Goal: Communication & Community: Answer question/provide support

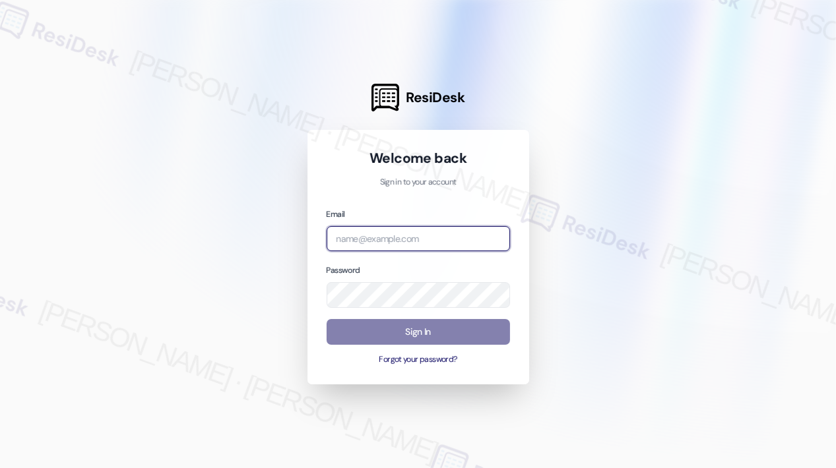
click at [419, 233] on input "email" at bounding box center [417, 239] width 183 height 26
type input "[EMAIL_ADDRESS][PERSON_NAME][DOMAIN_NAME]"
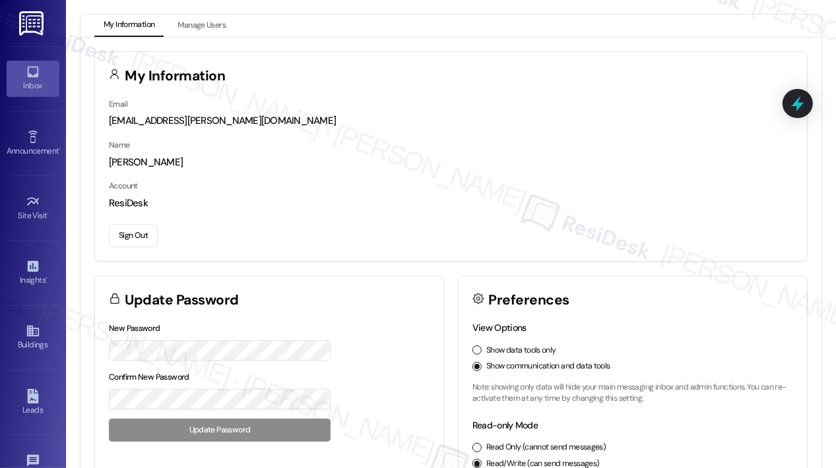
click at [43, 78] on link "Inbox" at bounding box center [33, 79] width 53 height 36
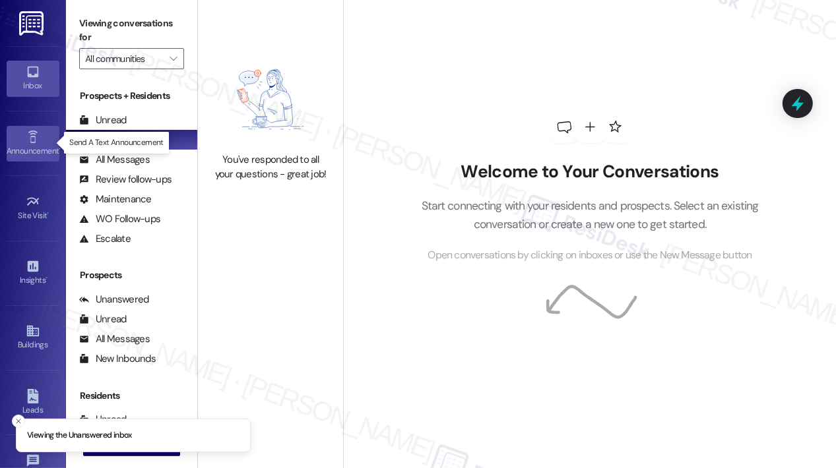
click at [40, 144] on div "Announcement •" at bounding box center [33, 150] width 66 height 13
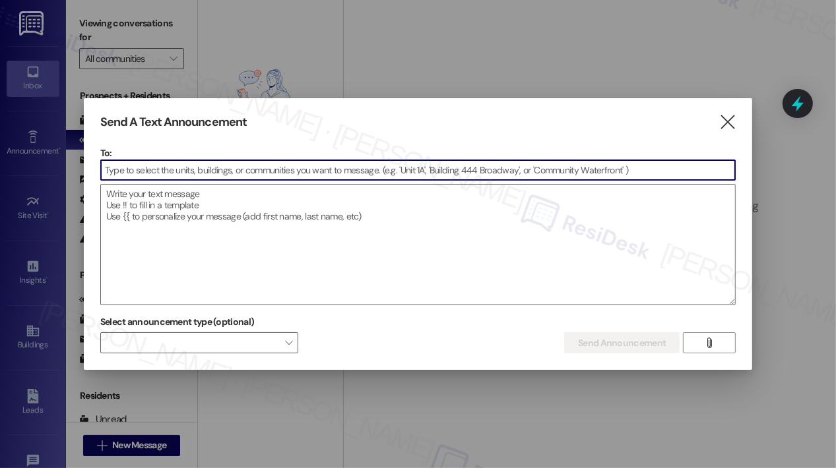
click at [726, 120] on icon "" at bounding box center [727, 122] width 18 height 14
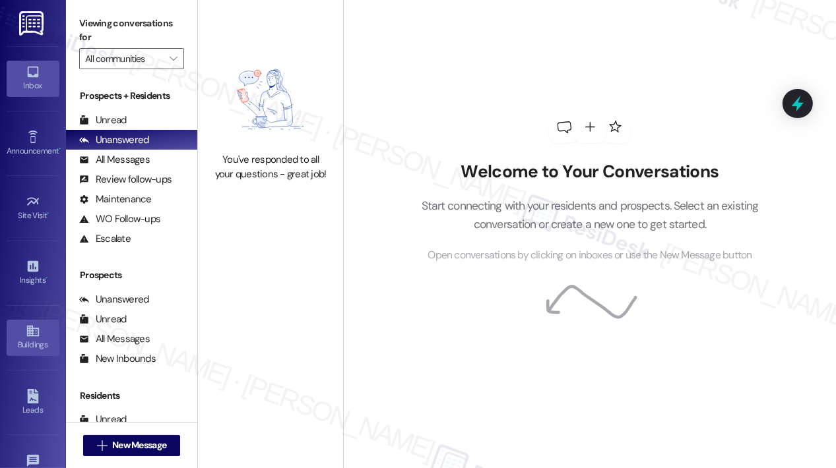
click at [40, 332] on link "Buildings" at bounding box center [33, 338] width 53 height 36
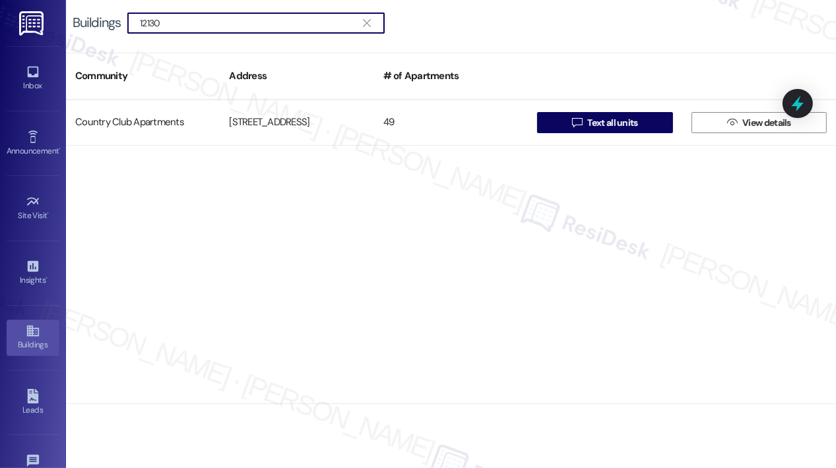
type input "12130"
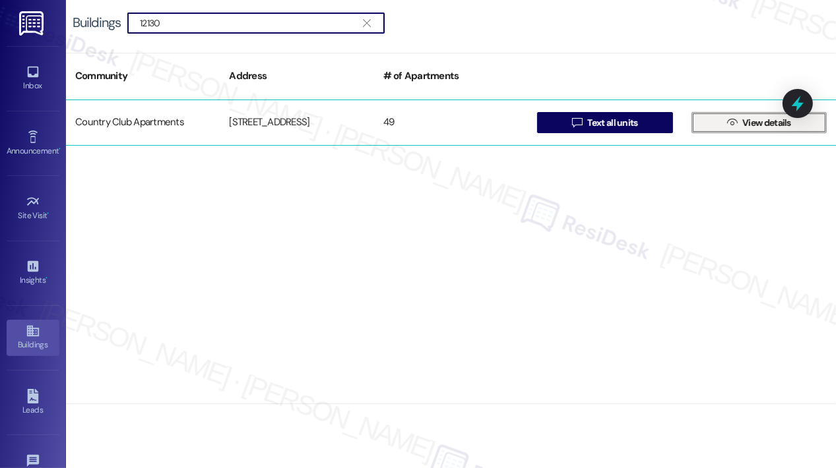
click at [750, 129] on span "View details" at bounding box center [766, 123] width 49 height 14
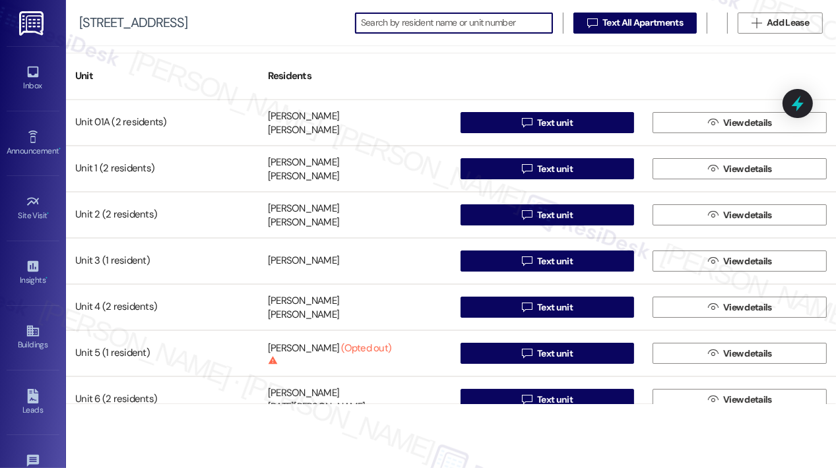
click at [121, 23] on div "[STREET_ADDRESS]" at bounding box center [133, 23] width 108 height 14
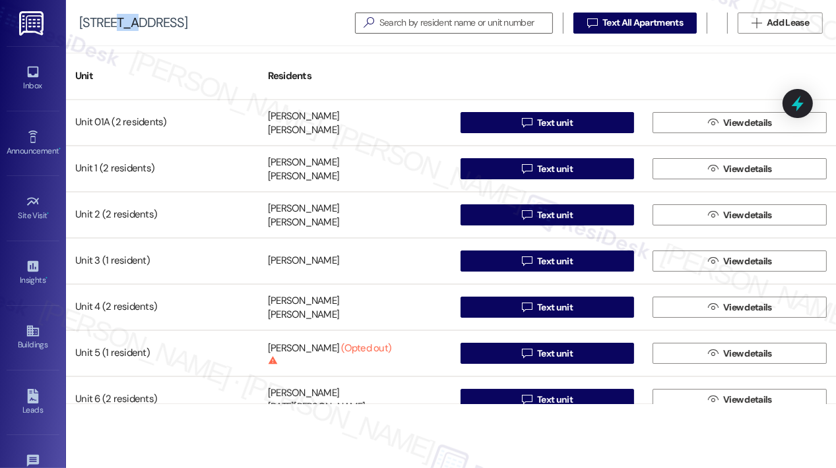
click at [121, 24] on div "[STREET_ADDRESS]" at bounding box center [133, 23] width 108 height 14
click at [121, 26] on div "[STREET_ADDRESS]" at bounding box center [133, 23] width 108 height 14
copy div "[STREET_ADDRESS]"
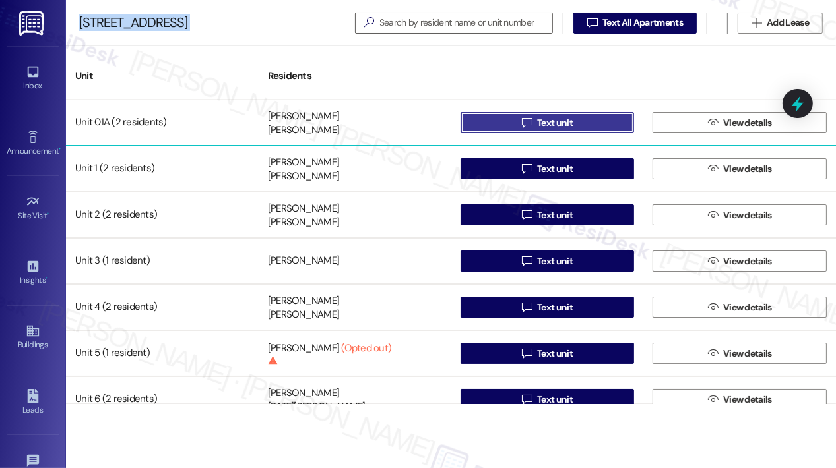
click at [542, 126] on span "Text unit" at bounding box center [555, 123] width 36 height 14
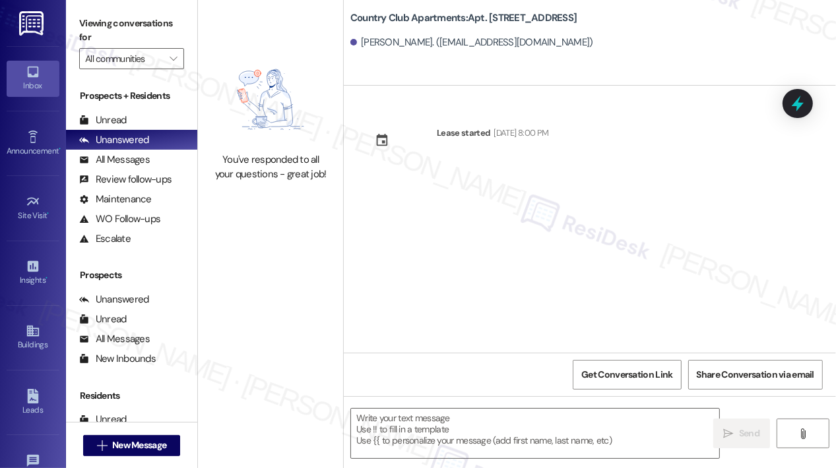
type textarea "Fetching suggested responses. Please feel free to read through the conversation…"
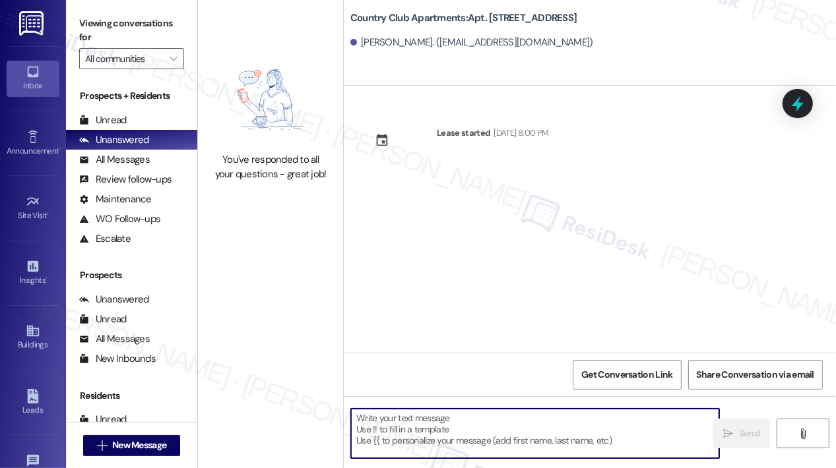
click at [503, 423] on textarea at bounding box center [535, 433] width 368 height 49
paste textarea "Hi {{first_name}}, [DATE], [DATE], from 9:00 AM–3:00 PM, we will be cleaning th…"
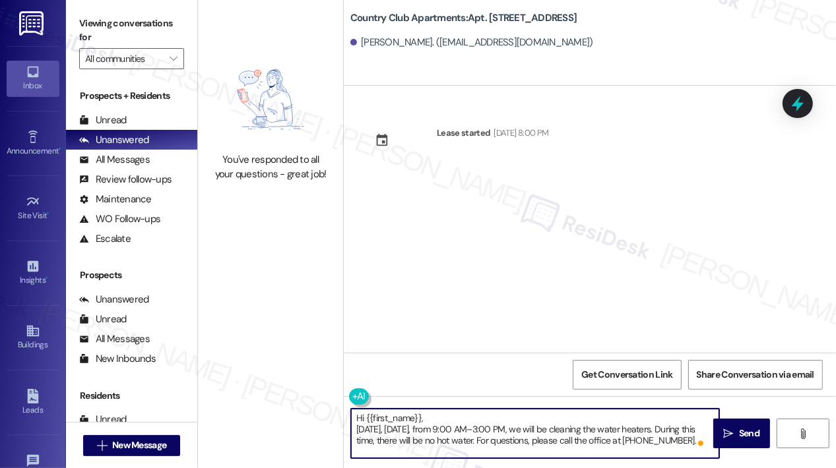
scroll to position [3, 0]
type textarea "Hi {{first_name}}, [DATE], [DATE], from 9:00 AM–3:00 PM, we will be cleaning th…"
click at [748, 430] on span "Send" at bounding box center [749, 434] width 20 height 14
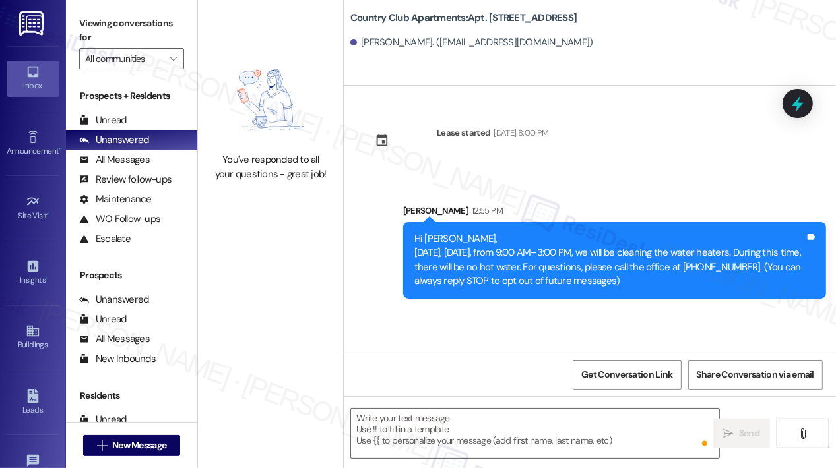
scroll to position [0, 0]
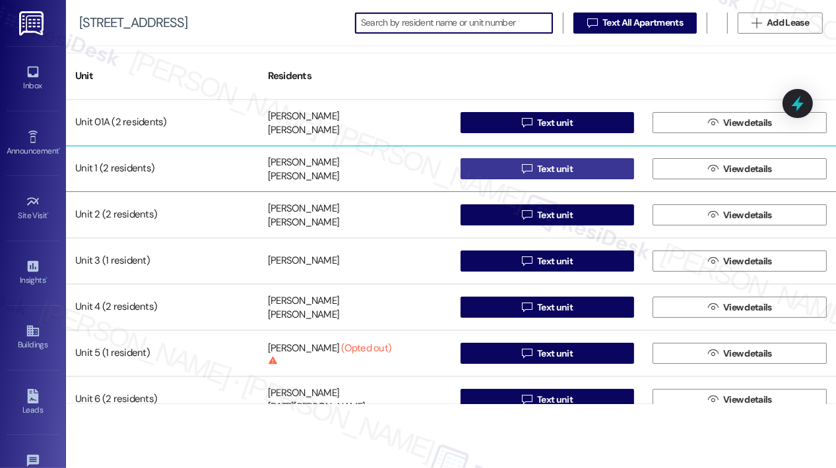
click at [529, 173] on span " Text unit" at bounding box center [547, 169] width 56 height 20
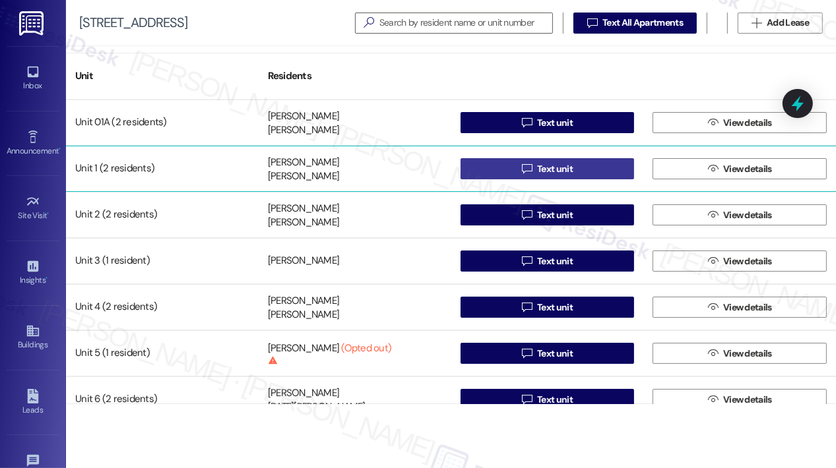
click at [529, 171] on span " Text unit" at bounding box center [547, 169] width 56 height 20
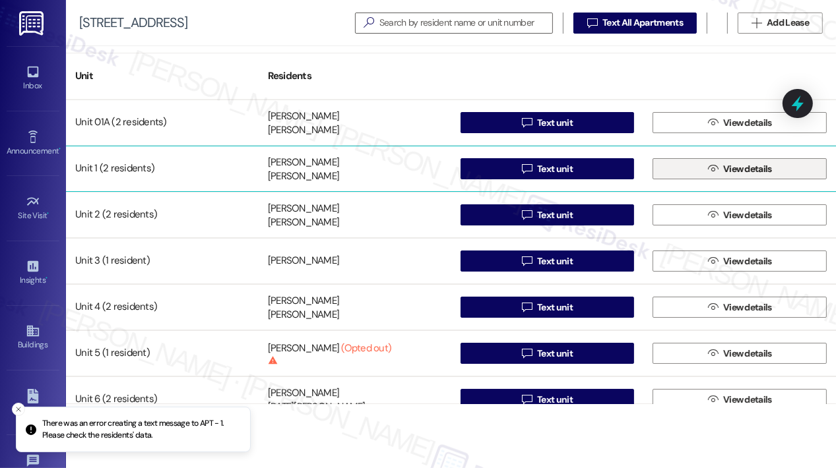
click at [725, 171] on span "View details" at bounding box center [747, 169] width 49 height 14
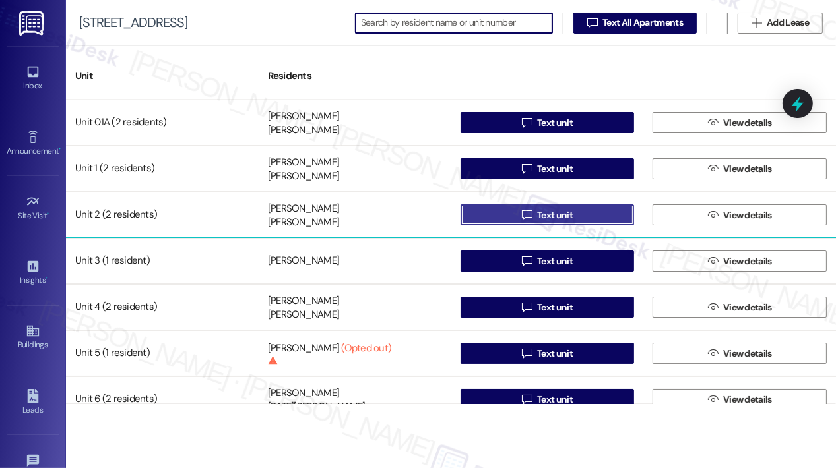
click at [601, 216] on button " Text unit" at bounding box center [547, 214] width 174 height 21
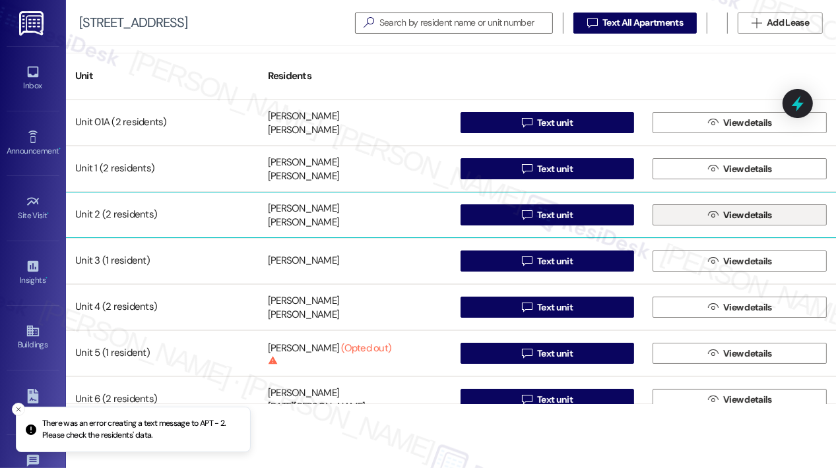
click at [733, 216] on span "View details" at bounding box center [747, 215] width 49 height 14
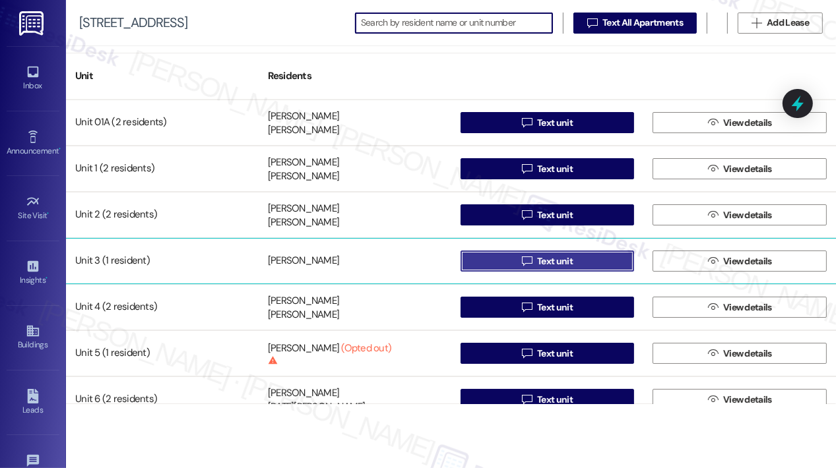
click at [507, 264] on button " Text unit" at bounding box center [547, 261] width 174 height 21
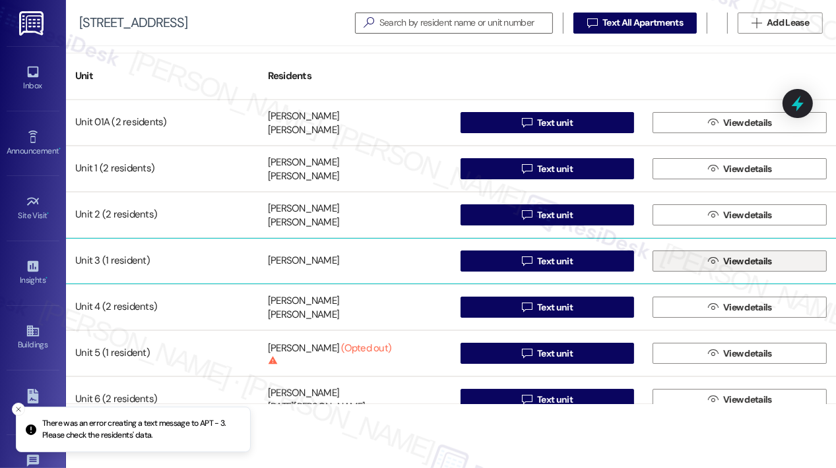
click at [710, 258] on icon "" at bounding box center [713, 261] width 10 height 11
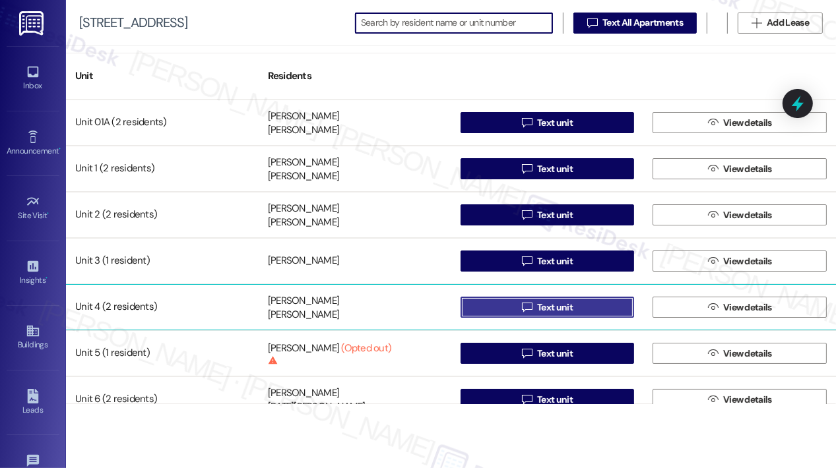
click at [561, 311] on span "Text unit" at bounding box center [555, 308] width 36 height 14
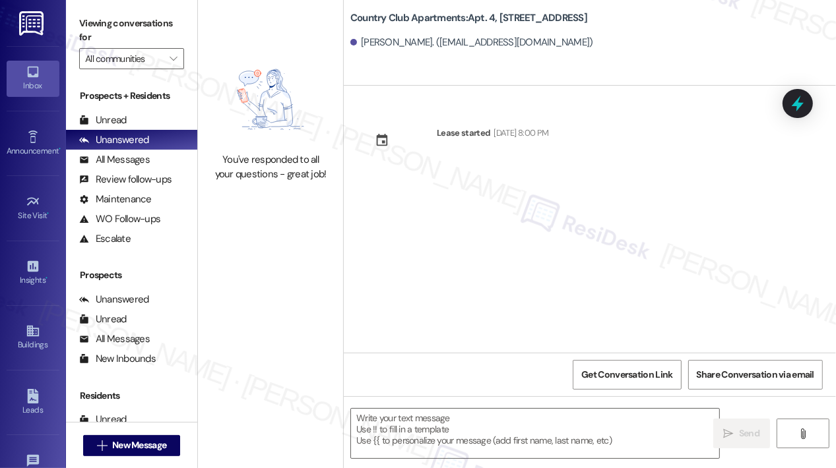
type textarea "Fetching suggested responses. Please feel free to read through the conversation…"
click at [419, 415] on textarea at bounding box center [535, 433] width 368 height 49
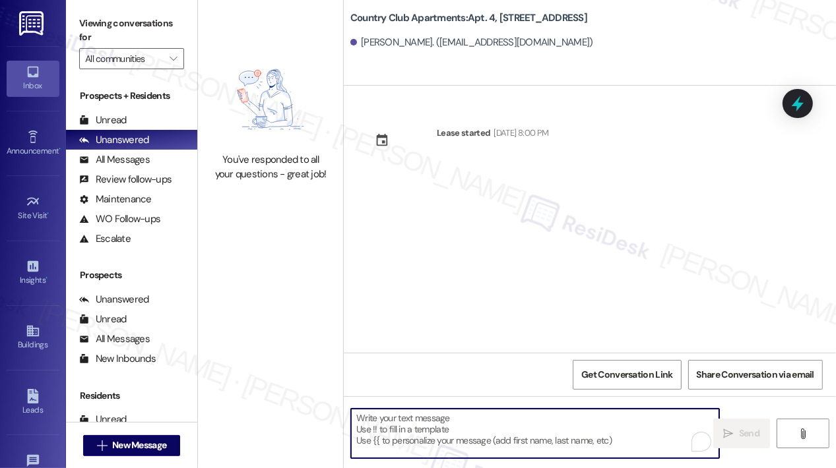
paste textarea "Hi {{first_name}}, [DATE], [DATE], from 9:00 AM–3:00 PM, we will be cleaning th…"
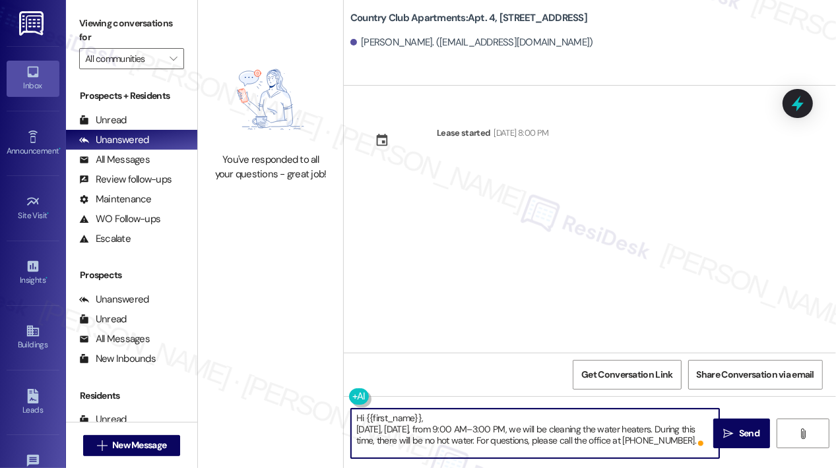
scroll to position [3, 0]
type textarea "Hi {{first_name}}, [DATE], [DATE], from 9:00 AM–3:00 PM, we will be cleaning th…"
click at [739, 431] on span "Send" at bounding box center [749, 434] width 20 height 14
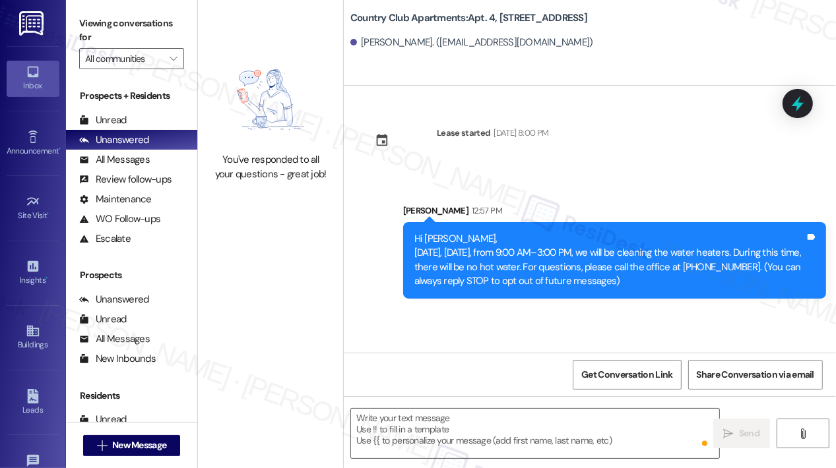
scroll to position [0, 0]
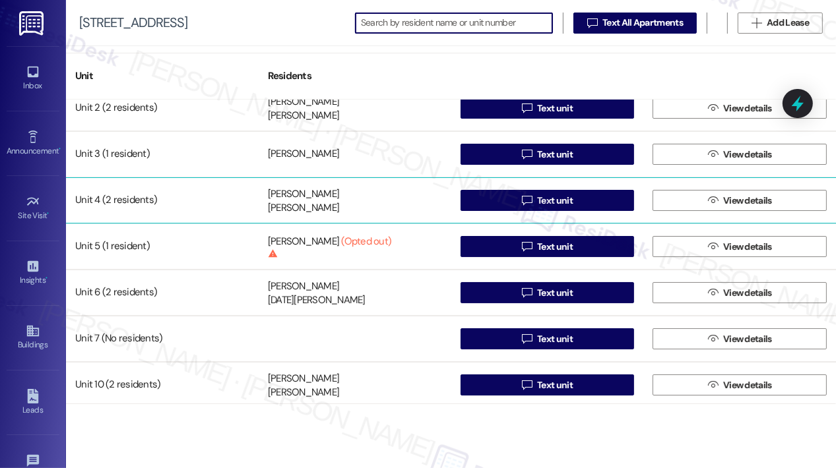
scroll to position [132, 0]
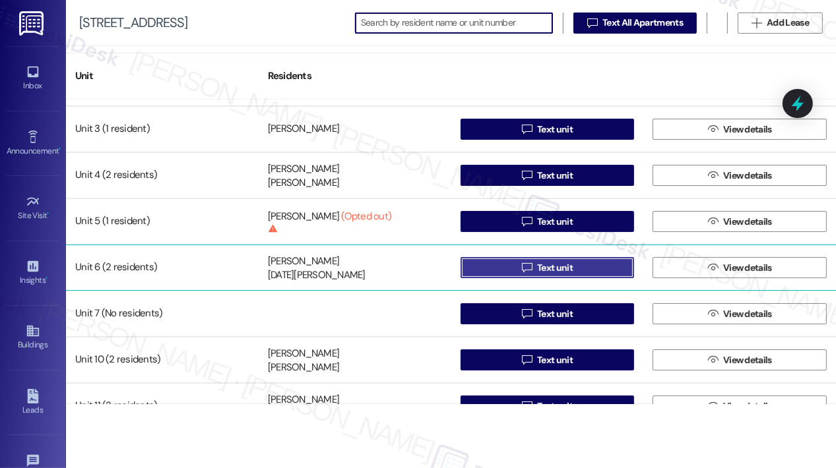
click at [555, 264] on span "Text unit" at bounding box center [555, 268] width 36 height 14
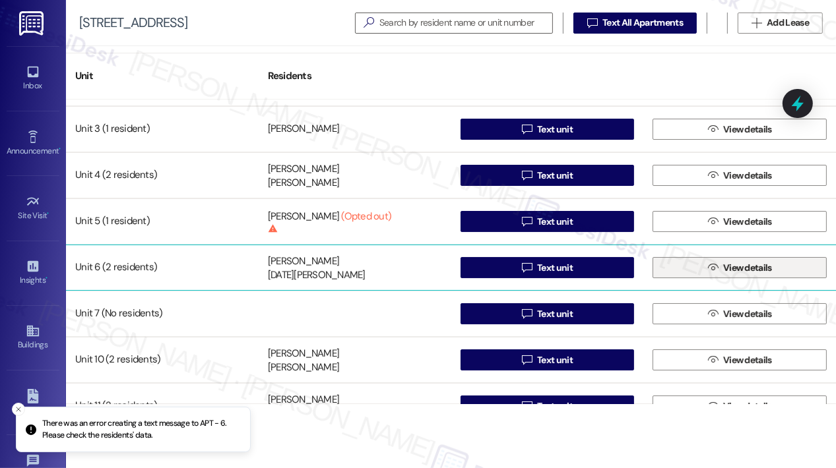
click at [686, 263] on button " View details" at bounding box center [739, 267] width 174 height 21
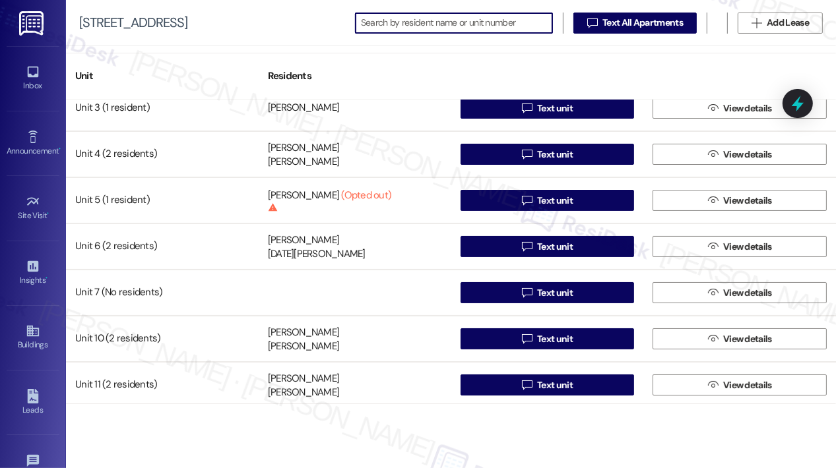
scroll to position [198, 0]
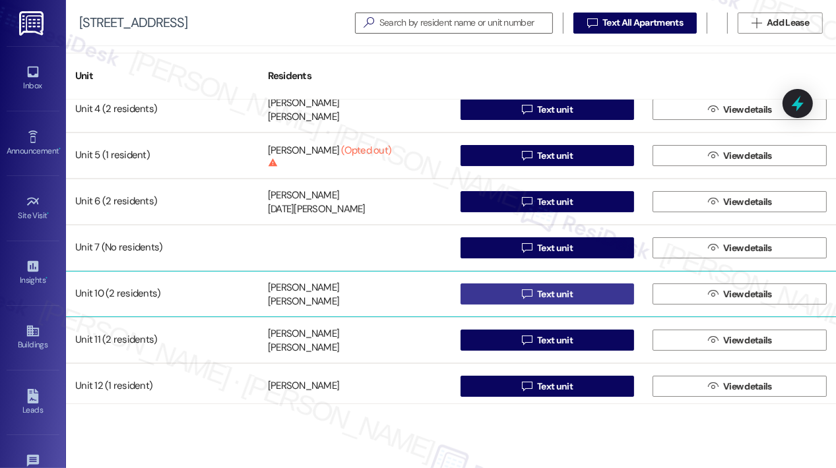
click at [542, 294] on span "Text unit" at bounding box center [555, 295] width 36 height 14
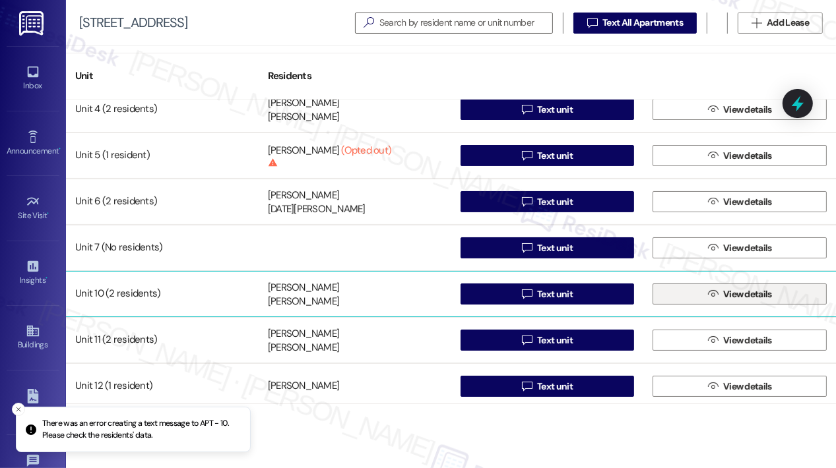
click at [688, 289] on button " View details" at bounding box center [739, 294] width 174 height 21
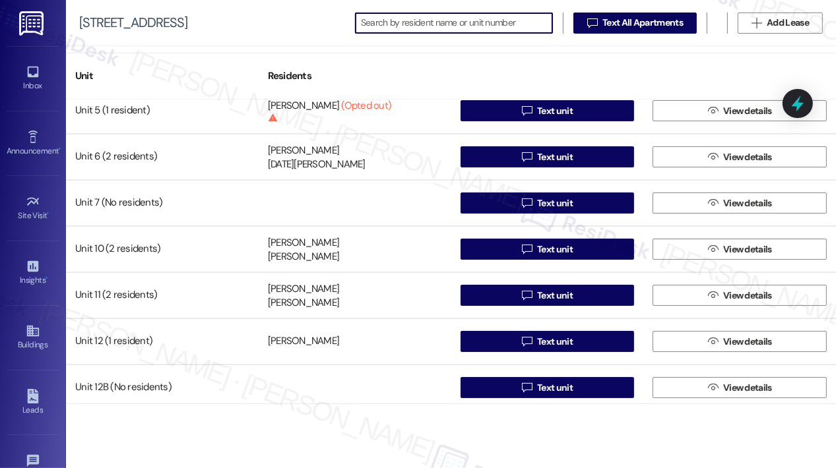
scroll to position [264, 0]
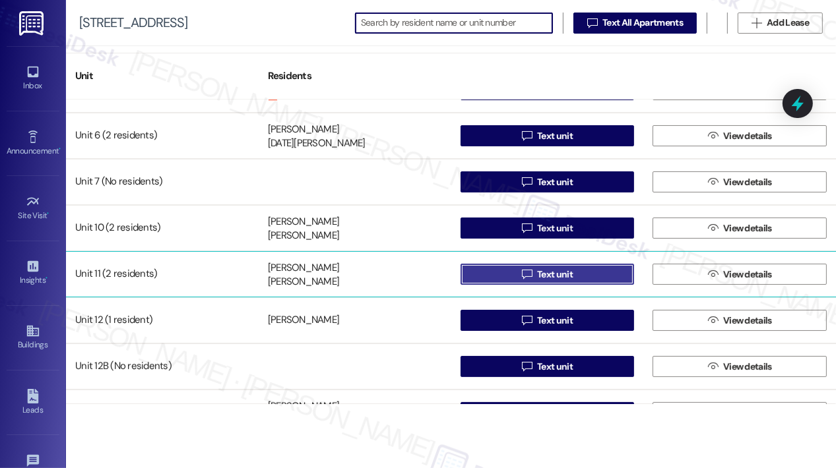
click at [524, 278] on icon "" at bounding box center [527, 274] width 10 height 11
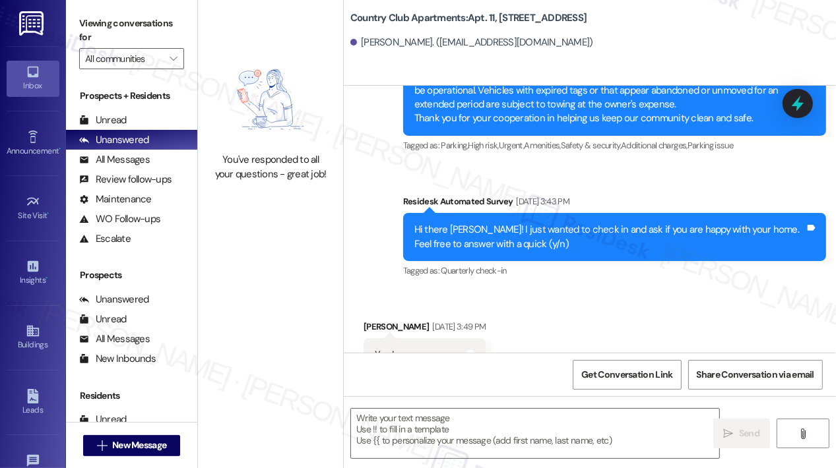
type textarea "Fetching suggested responses. Please feel free to read through the conversation…"
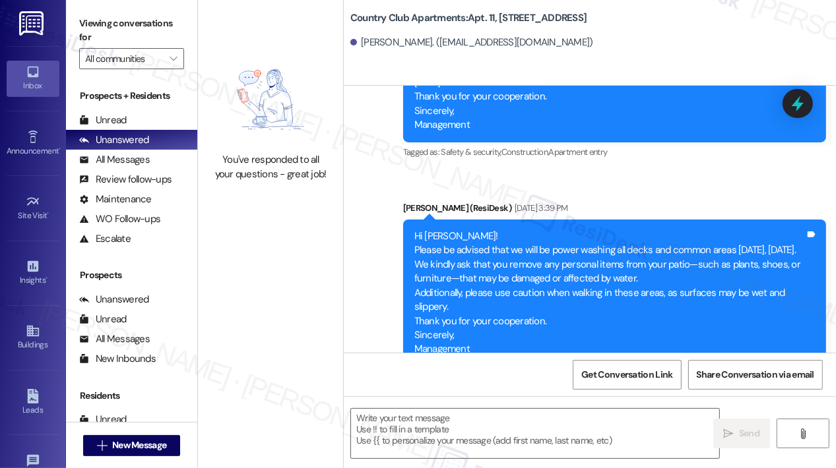
scroll to position [4035, 0]
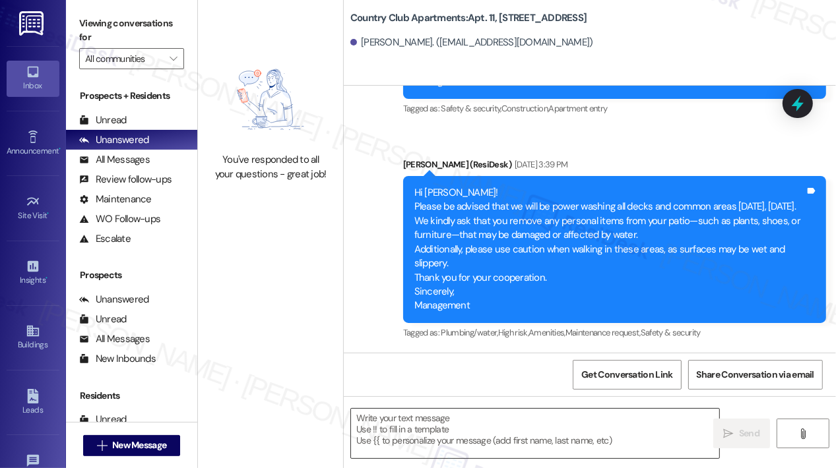
click at [546, 414] on textarea at bounding box center [535, 433] width 368 height 49
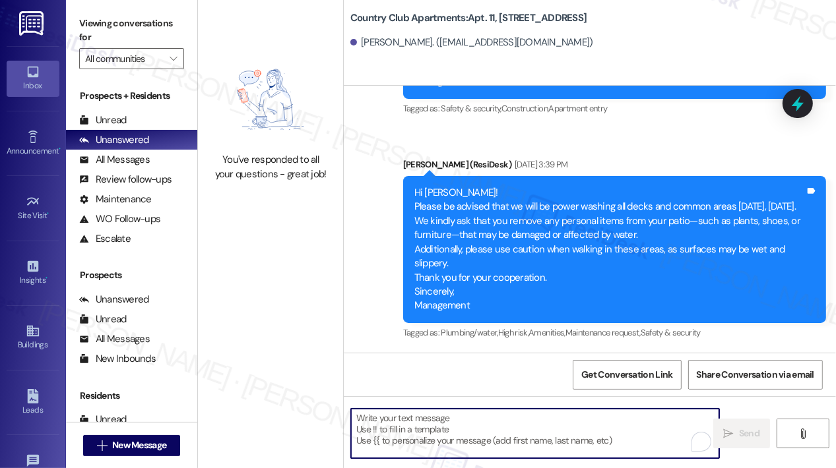
paste textarea "Hi {{first_name}}, [DATE], [DATE], from 9:00 AM–3:00 PM, we will be cleaning th…"
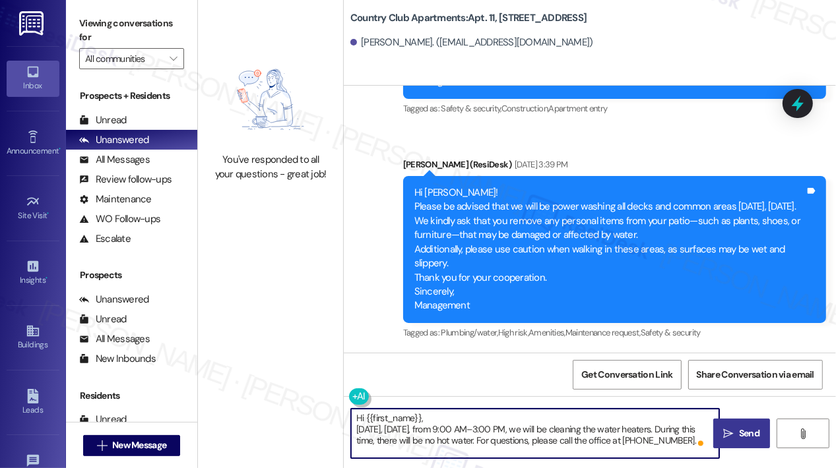
type textarea "Hi {{first_name}}, [DATE], [DATE], from 9:00 AM–3:00 PM, we will be cleaning th…"
click at [743, 431] on span "Send" at bounding box center [749, 434] width 20 height 14
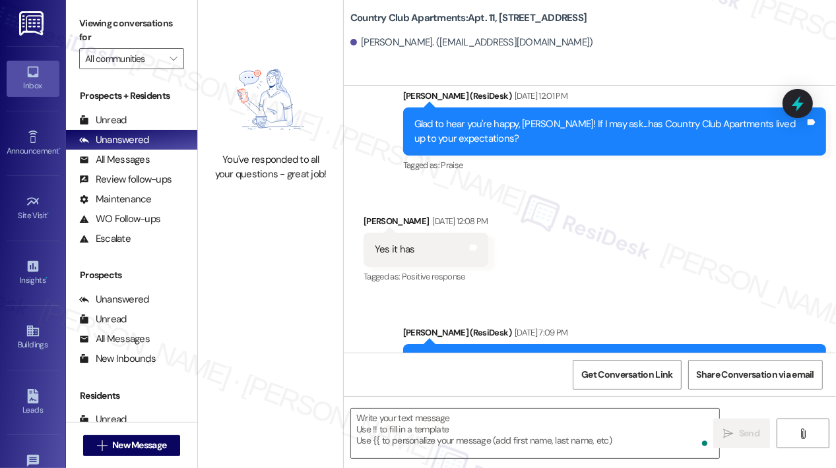
scroll to position [3026, 0]
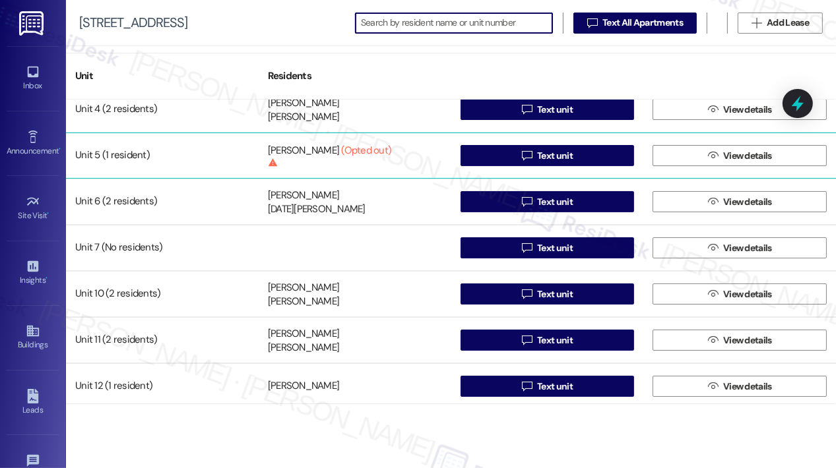
scroll to position [330, 0]
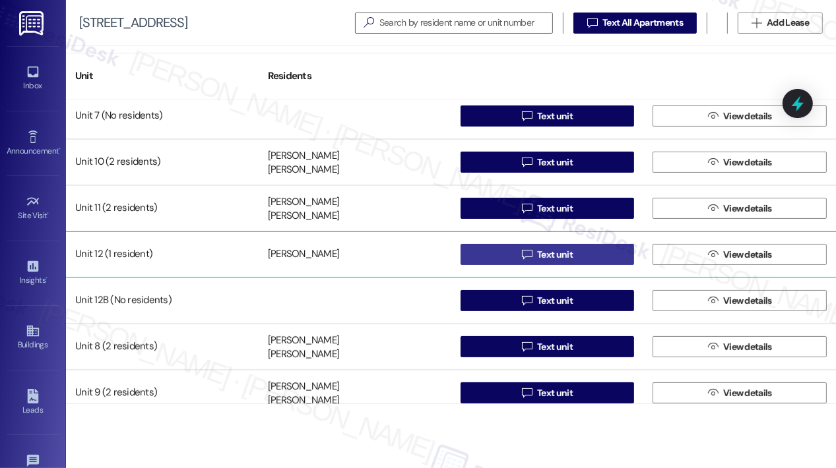
click at [501, 251] on button " Text unit" at bounding box center [547, 254] width 174 height 21
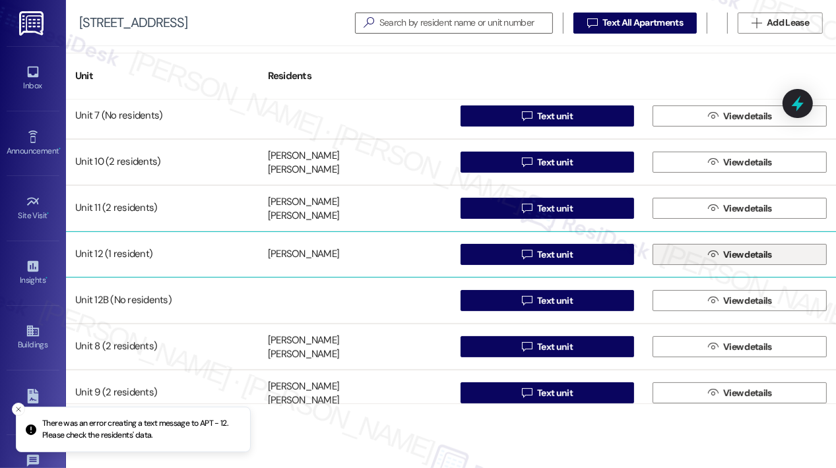
click at [740, 250] on span "View details" at bounding box center [747, 255] width 49 height 14
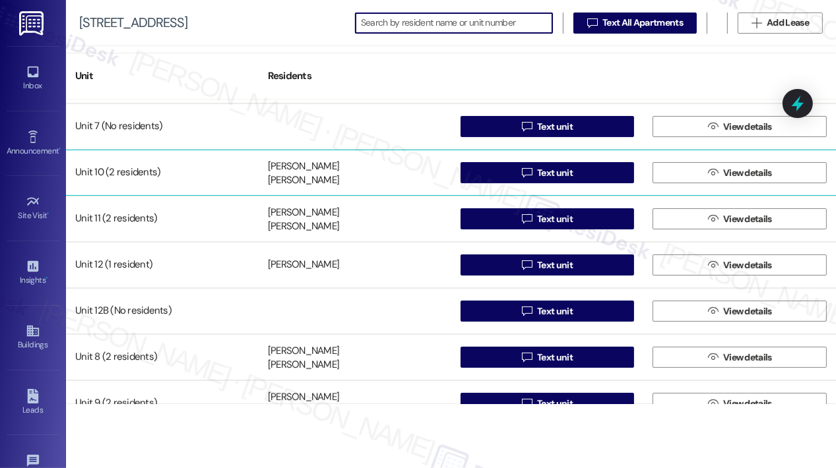
scroll to position [330, 0]
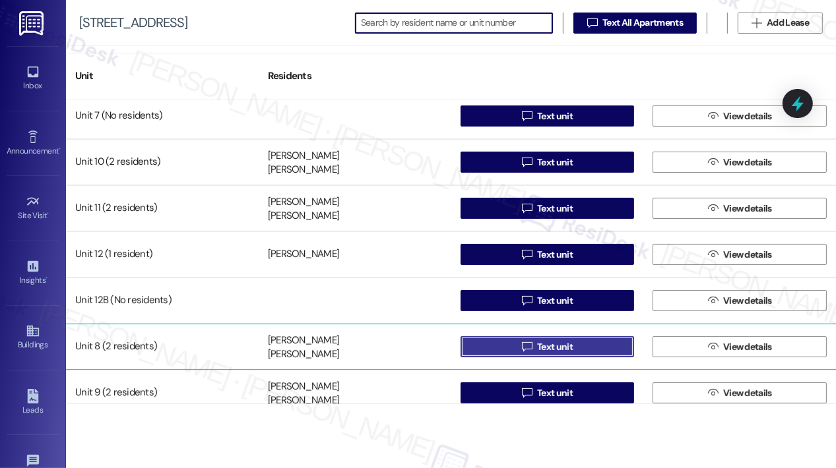
click at [565, 346] on span "Text unit" at bounding box center [555, 347] width 36 height 14
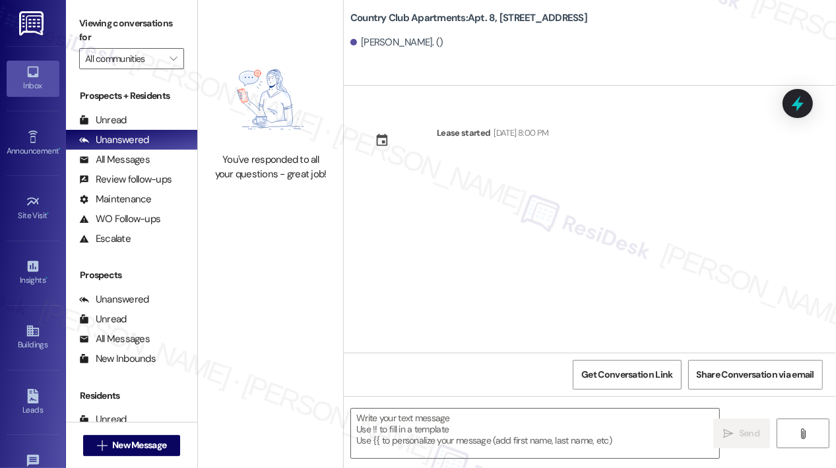
type textarea "Fetching suggested responses. Please feel free to read through the conversation…"
click at [470, 429] on textarea at bounding box center [535, 433] width 368 height 49
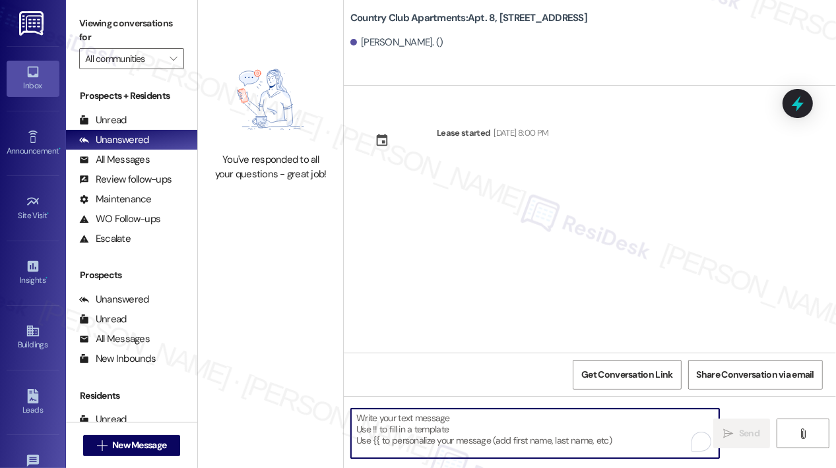
paste textarea "Hi {{first_name}}, [DATE], [DATE], from 9:00 AM–3:00 PM, we will be cleaning th…"
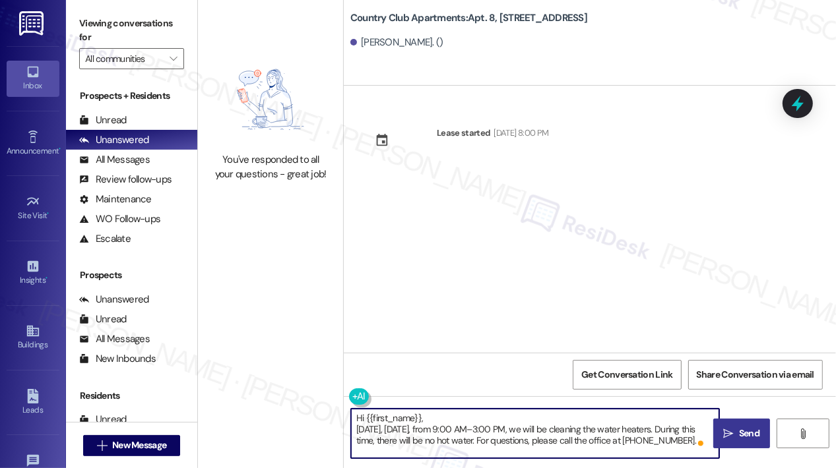
type textarea "Hi {{first_name}}, [DATE], [DATE], from 9:00 AM–3:00 PM, we will be cleaning th…"
click at [732, 432] on icon "" at bounding box center [728, 434] width 10 height 11
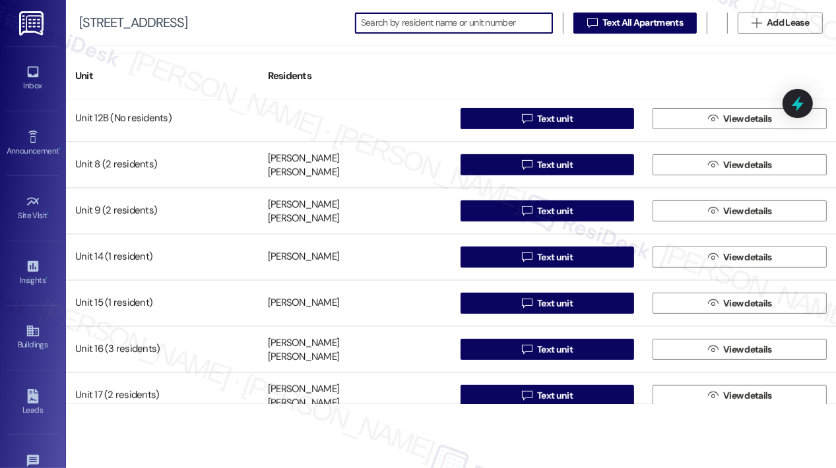
scroll to position [528, 0]
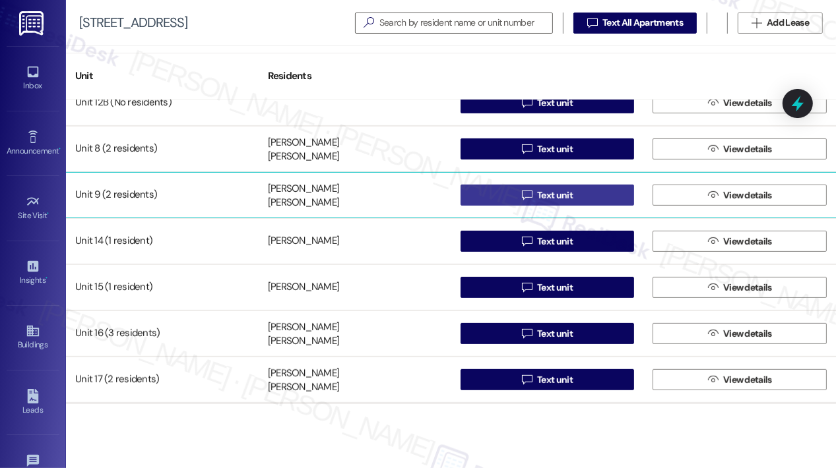
click at [501, 196] on button " Text unit" at bounding box center [547, 195] width 174 height 21
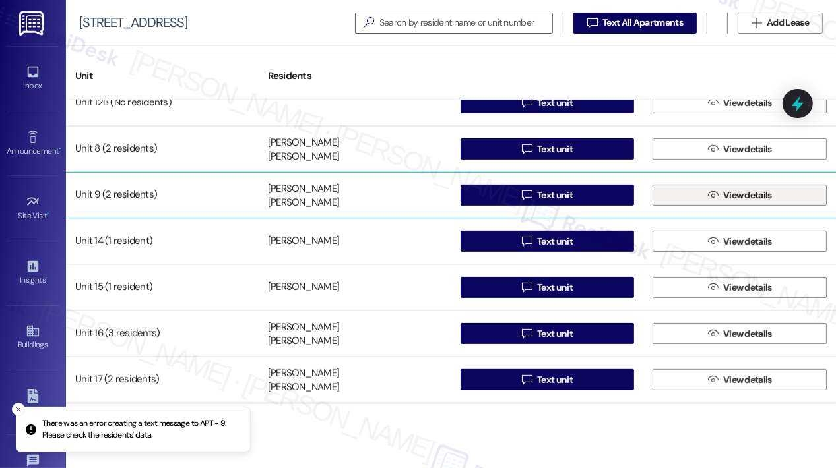
click at [694, 195] on button " View details" at bounding box center [739, 195] width 174 height 21
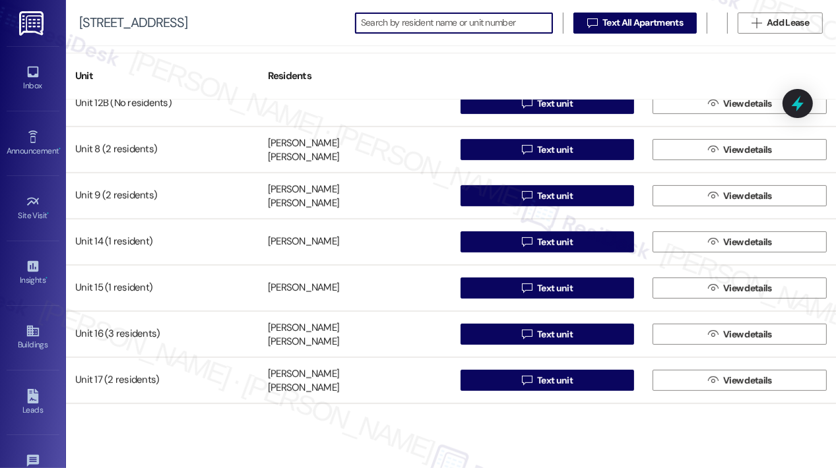
scroll to position [528, 0]
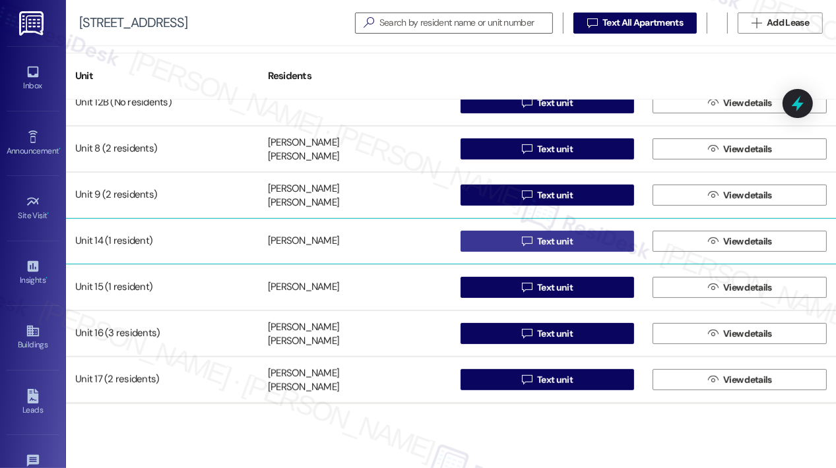
click at [523, 237] on icon "" at bounding box center [527, 241] width 10 height 11
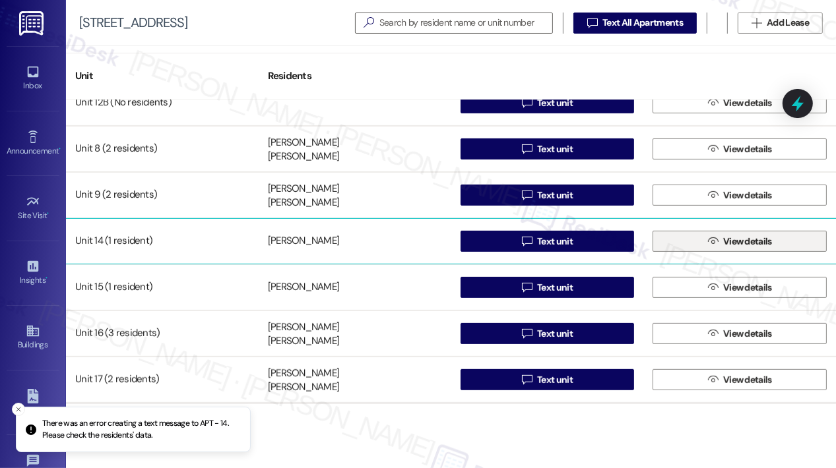
click at [758, 242] on span "View details" at bounding box center [747, 242] width 49 height 14
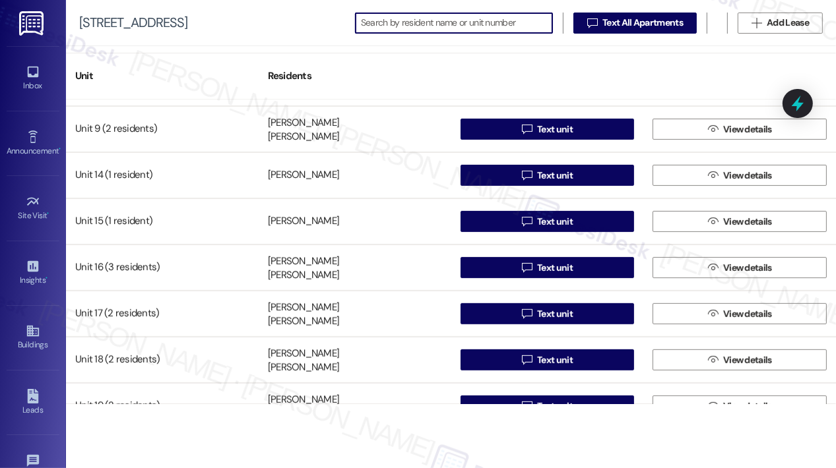
scroll to position [659, 0]
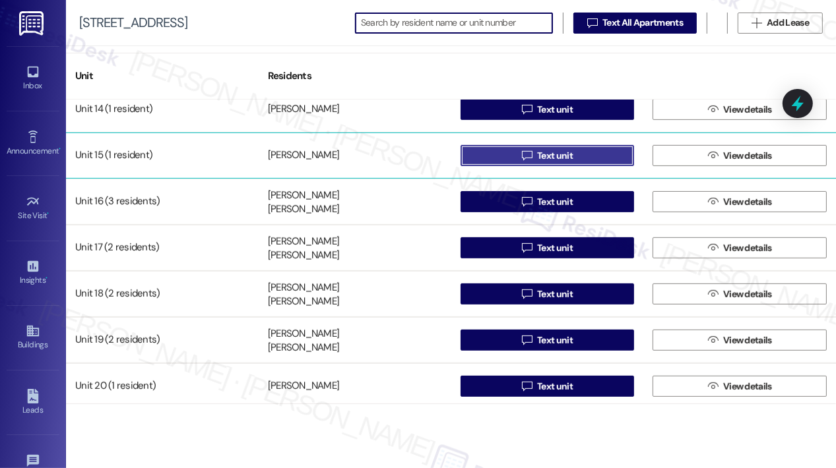
click at [514, 157] on button " Text unit" at bounding box center [547, 155] width 174 height 21
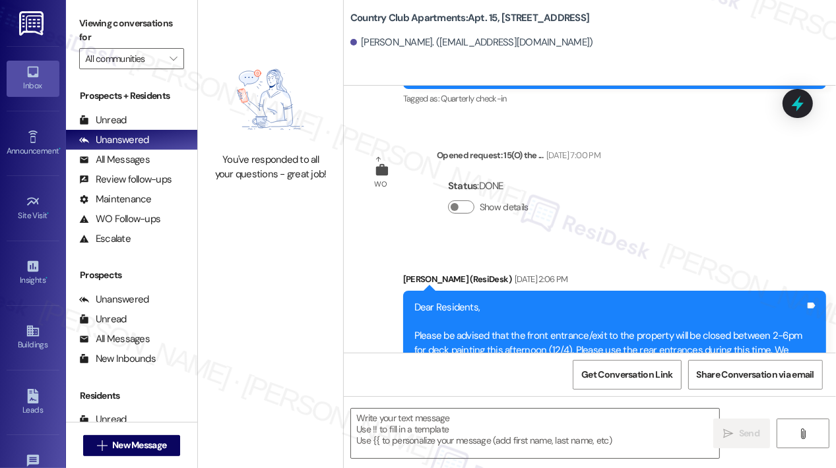
type textarea "Fetching suggested responses. Please feel free to read through the conversation…"
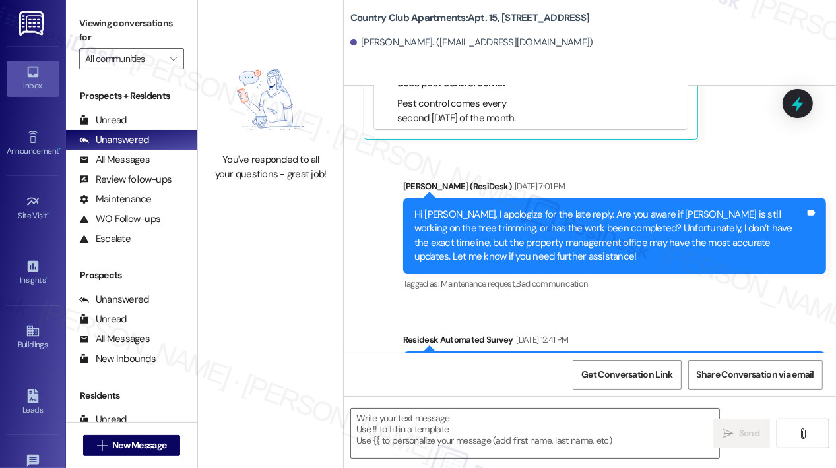
scroll to position [1513, 0]
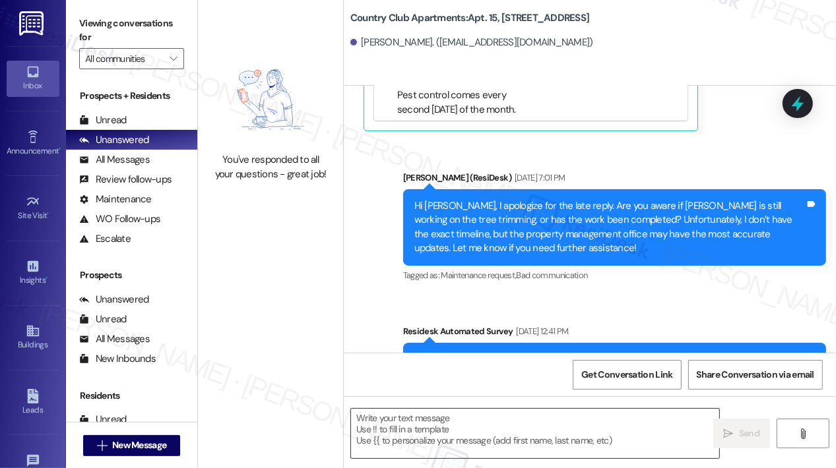
click at [541, 421] on textarea at bounding box center [535, 433] width 368 height 49
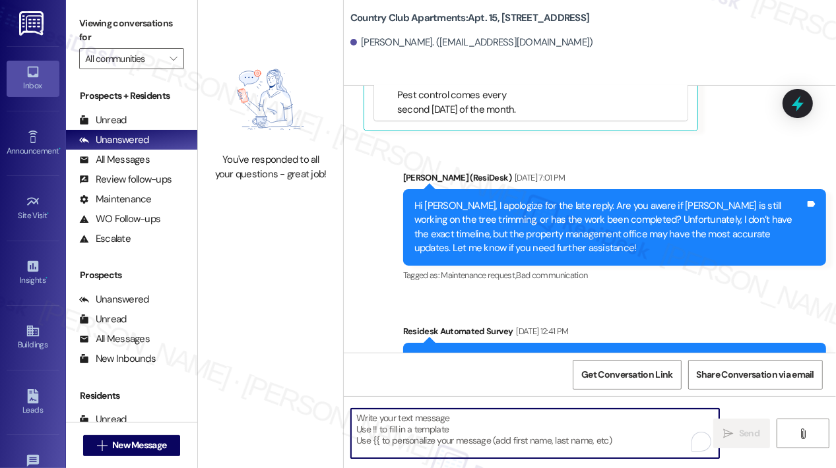
paste textarea "Hi {{first_name}}, [DATE], [DATE], from 9:00 AM–3:00 PM, we will be cleaning th…"
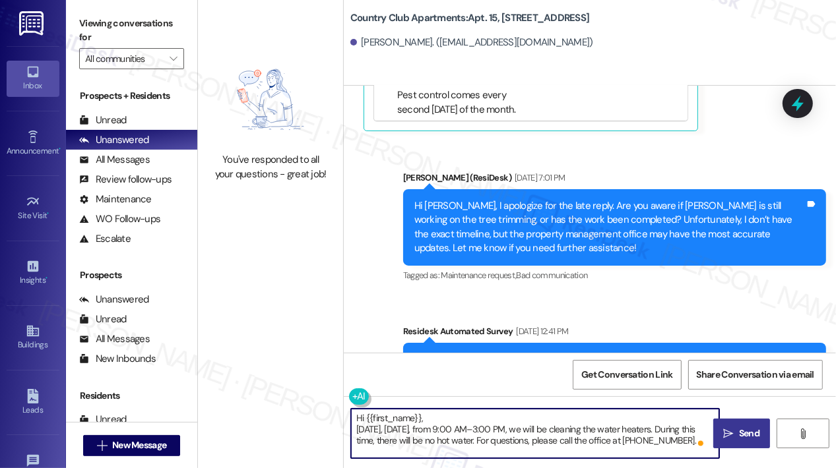
type textarea "Hi {{first_name}}, [DATE], [DATE], from 9:00 AM–3:00 PM, we will be cleaning th…"
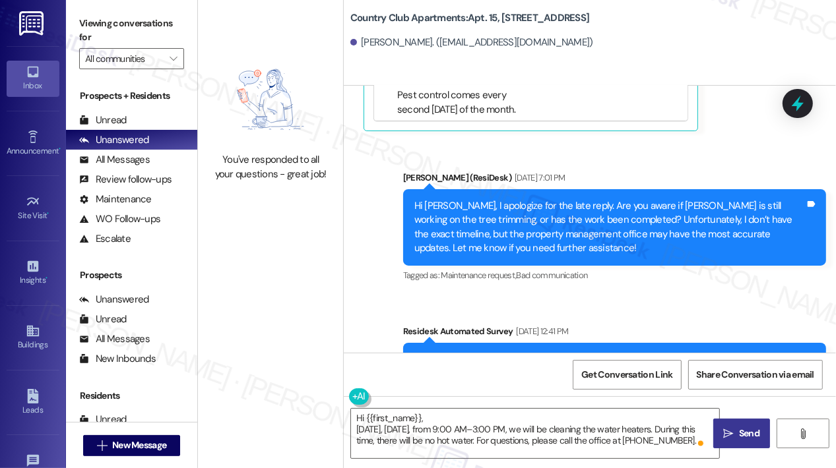
click at [753, 435] on span "Send" at bounding box center [749, 434] width 20 height 14
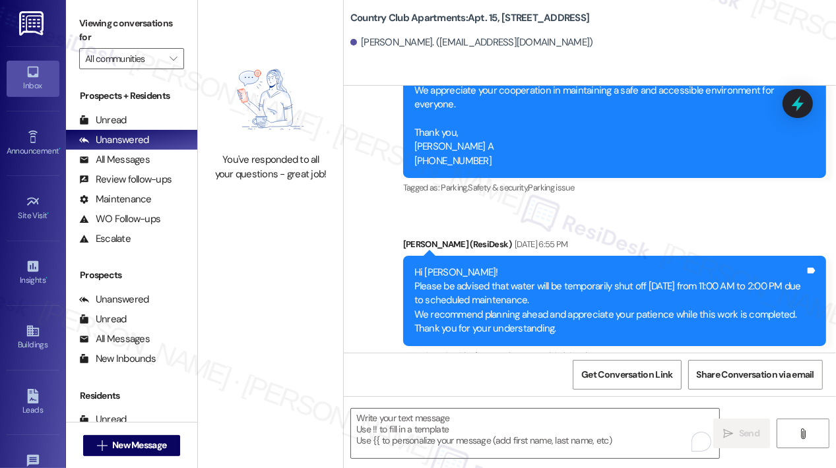
scroll to position [2766, 0]
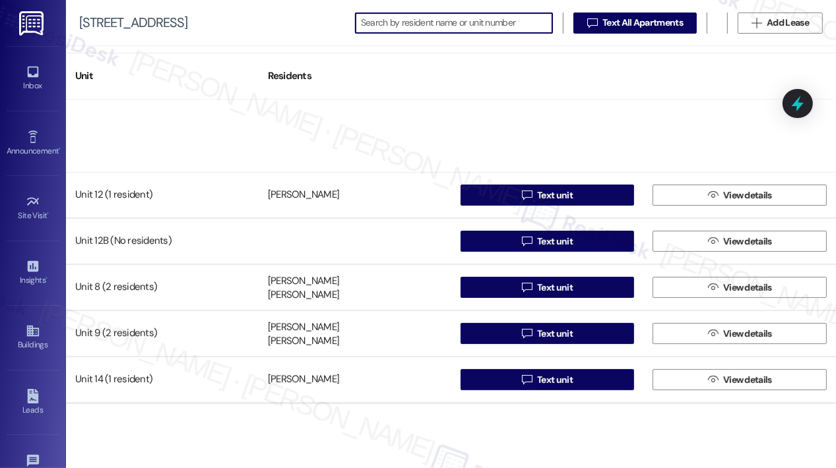
scroll to position [528, 0]
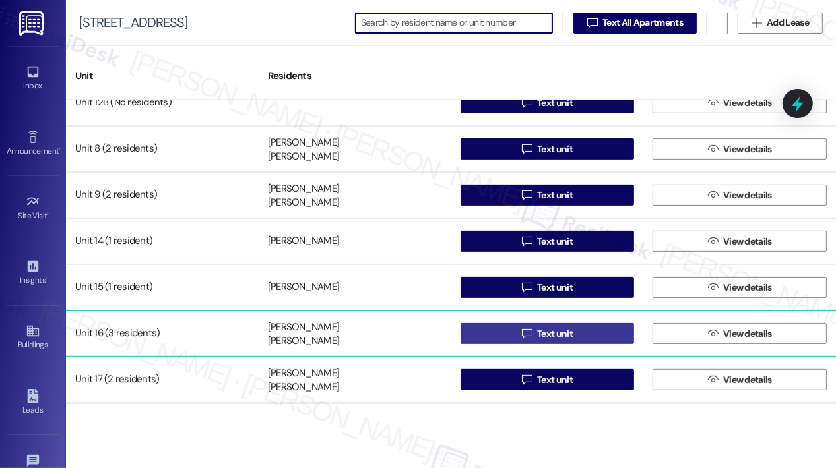
click at [513, 329] on button " Text unit" at bounding box center [547, 333] width 174 height 21
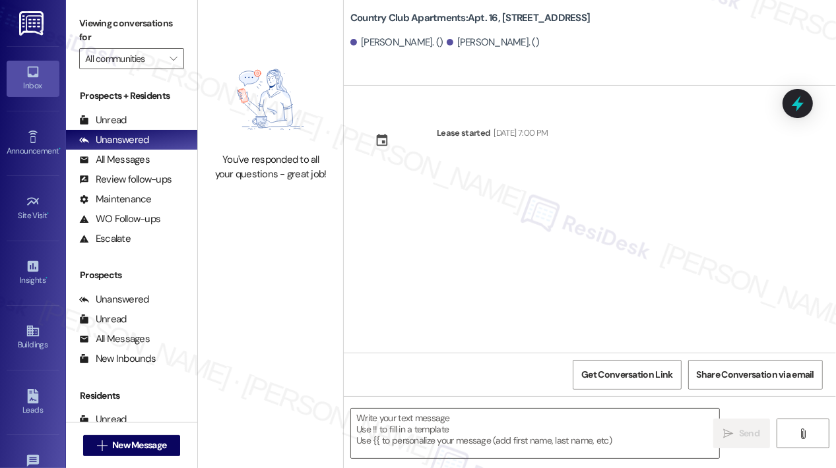
type textarea "Fetching suggested responses. Please feel free to read through the conversation…"
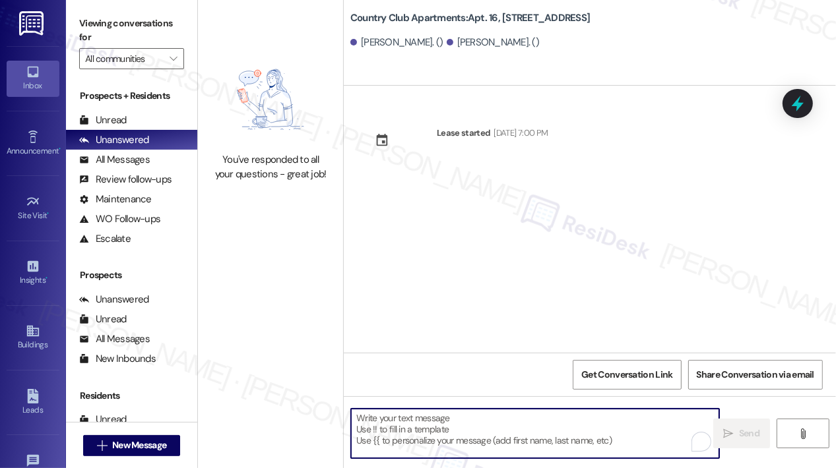
click at [478, 432] on textarea "To enrich screen reader interactions, please activate Accessibility in Grammarl…" at bounding box center [535, 433] width 368 height 49
paste textarea "Hi {{first_name}}, [DATE], [DATE], from 9:00 AM–3:00 PM, we will be cleaning th…"
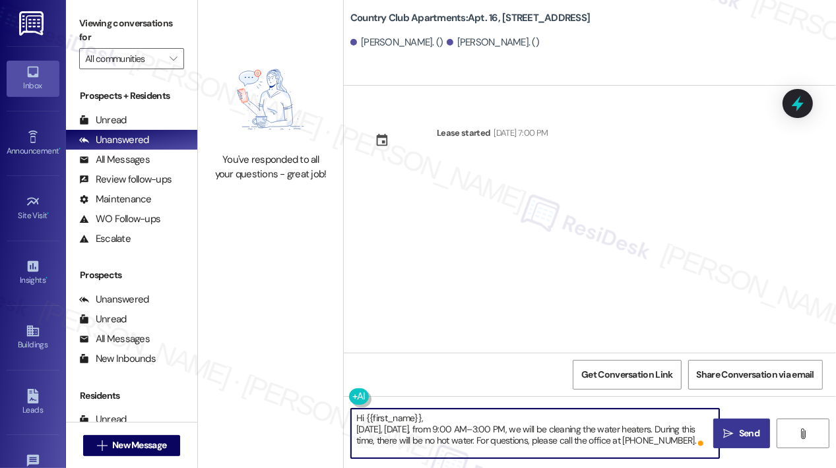
type textarea "Hi {{first_name}}, [DATE], [DATE], from 9:00 AM–3:00 PM, we will be cleaning th…"
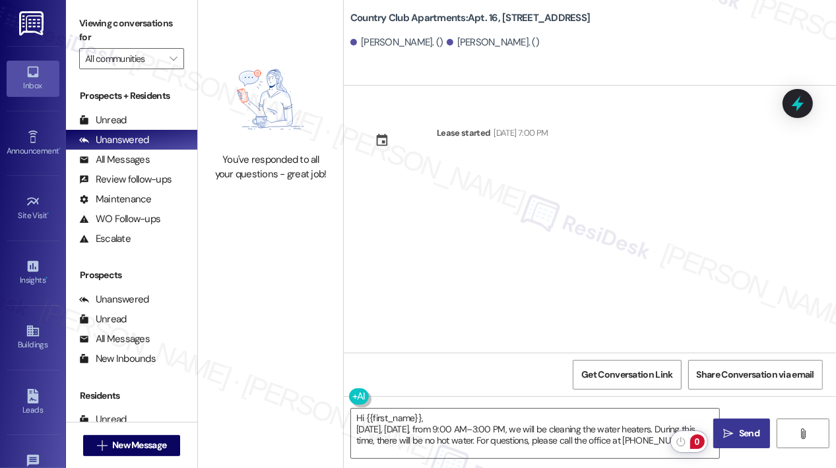
click at [733, 433] on span " Send" at bounding box center [742, 434] width 42 height 14
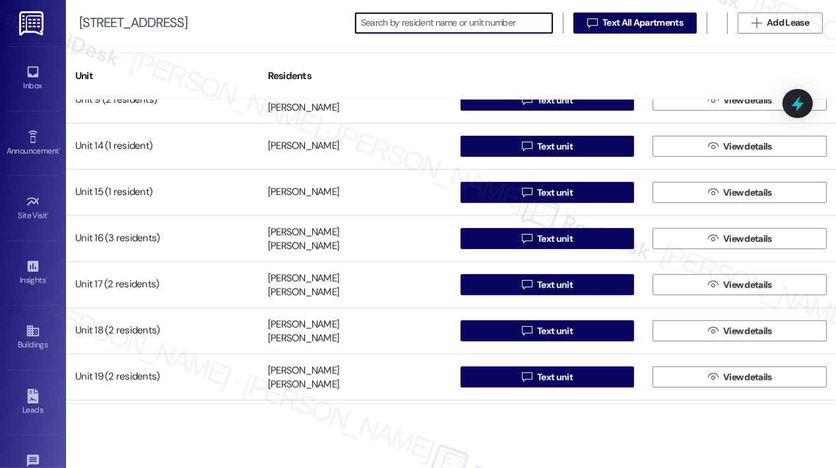
scroll to position [659, 0]
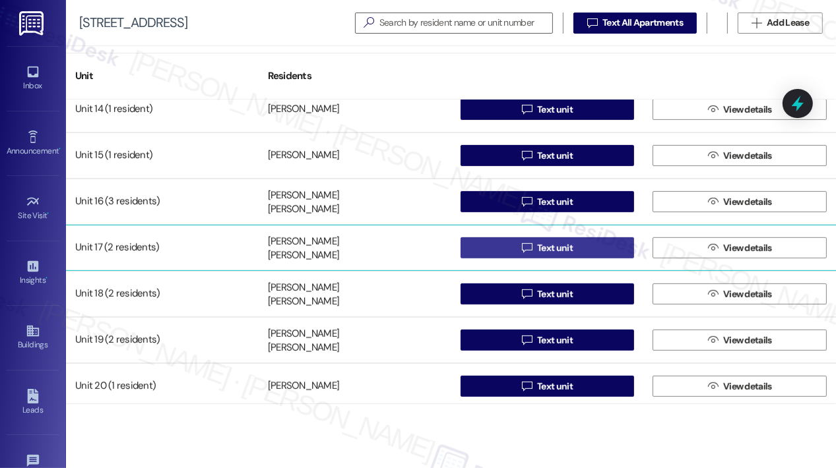
click at [534, 243] on span "Text unit" at bounding box center [554, 248] width 41 height 14
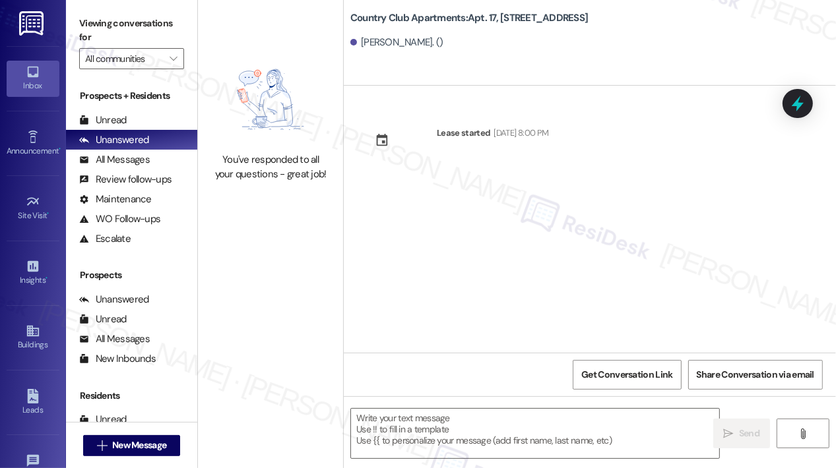
type textarea "Fetching suggested responses. Please feel free to read through the conversation…"
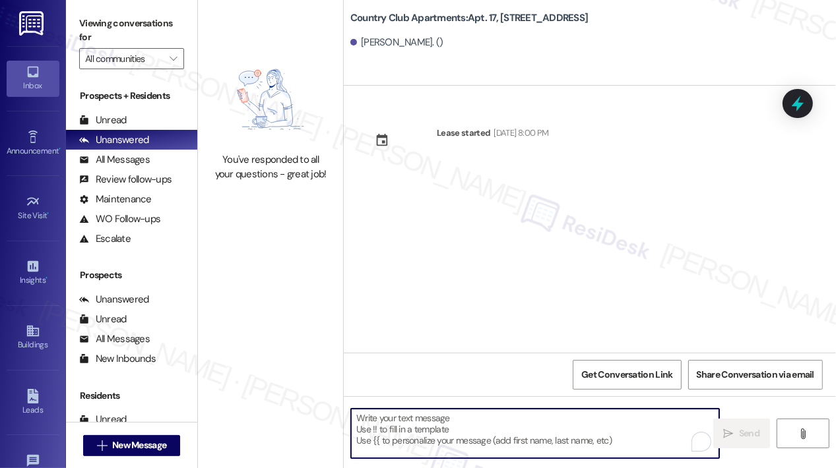
click at [435, 424] on textarea "To enrich screen reader interactions, please activate Accessibility in Grammarl…" at bounding box center [535, 433] width 368 height 49
paste textarea "Hi {{first_name}}, [DATE], [DATE], from 9:00 AM–3:00 PM, we will be cleaning th…"
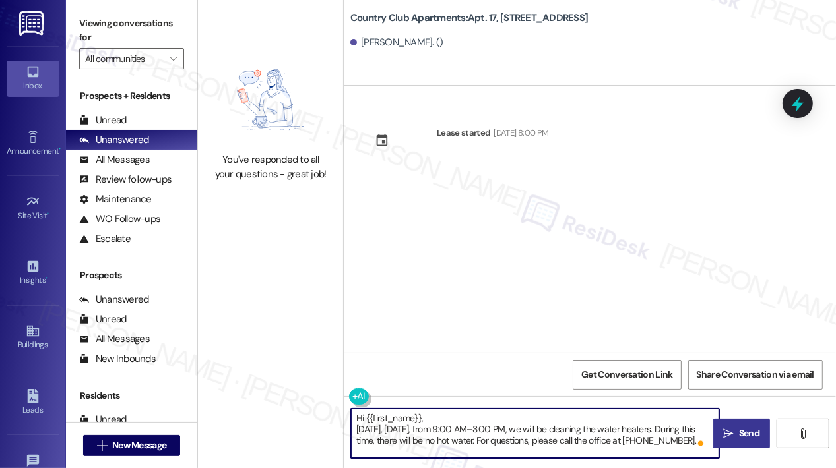
type textarea "Hi {{first_name}}, [DATE], [DATE], from 9:00 AM–3:00 PM, we will be cleaning th…"
click at [732, 427] on span " Send" at bounding box center [742, 434] width 42 height 14
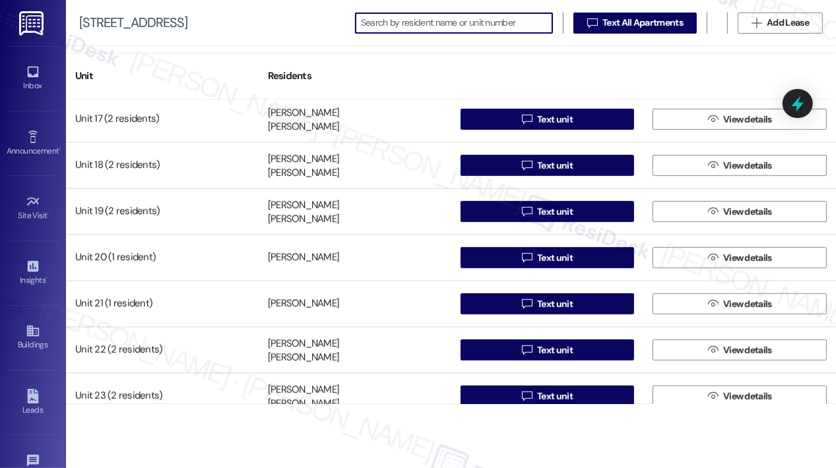
scroll to position [791, 0]
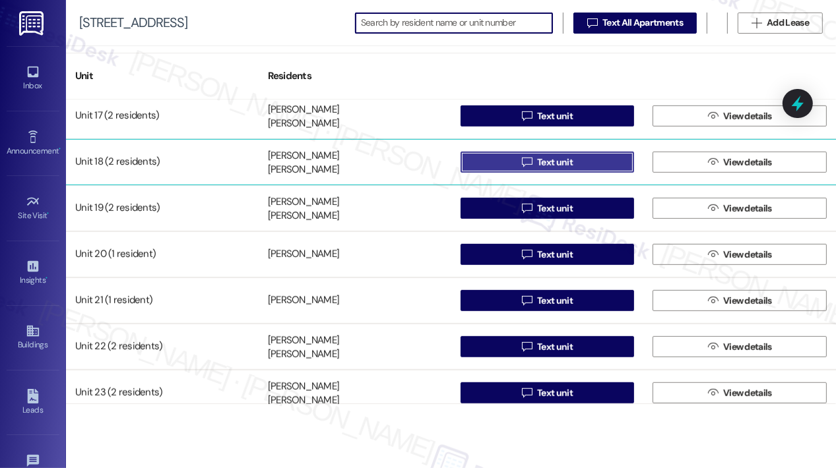
click at [513, 168] on button " Text unit" at bounding box center [547, 162] width 174 height 21
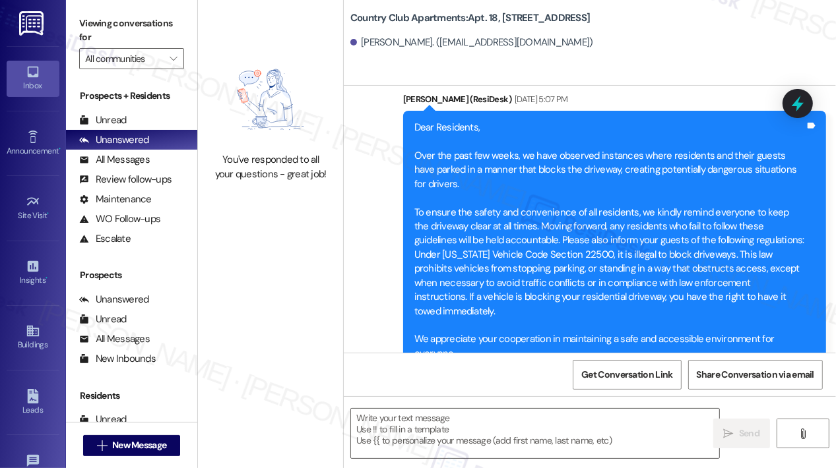
type textarea "Fetching suggested responses. Please feel free to read through the conversation…"
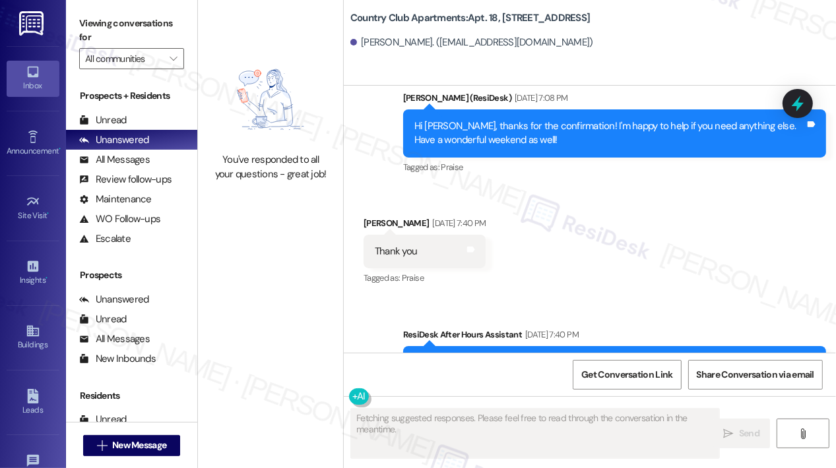
scroll to position [3836, 0]
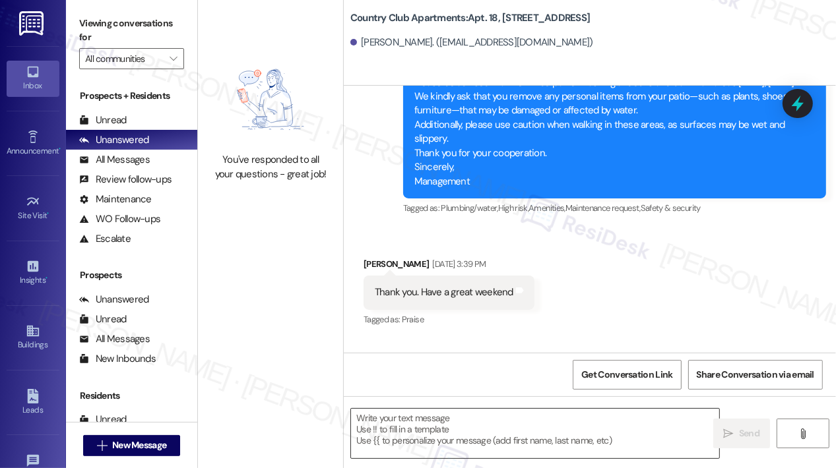
click at [429, 419] on textarea at bounding box center [535, 433] width 368 height 49
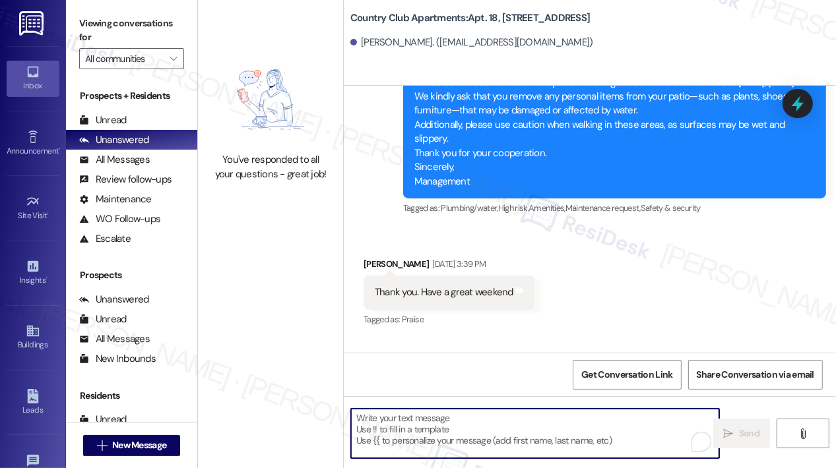
paste textarea "Hi {{first_name}}, [DATE], [DATE], from 9:00 AM–3:00 PM, we will be cleaning th…"
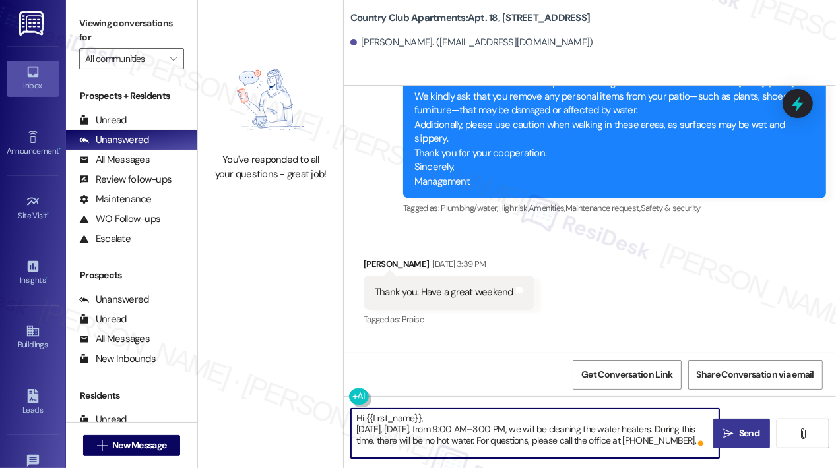
type textarea "Hi {{first_name}}, [DATE], [DATE], from 9:00 AM–3:00 PM, we will be cleaning th…"
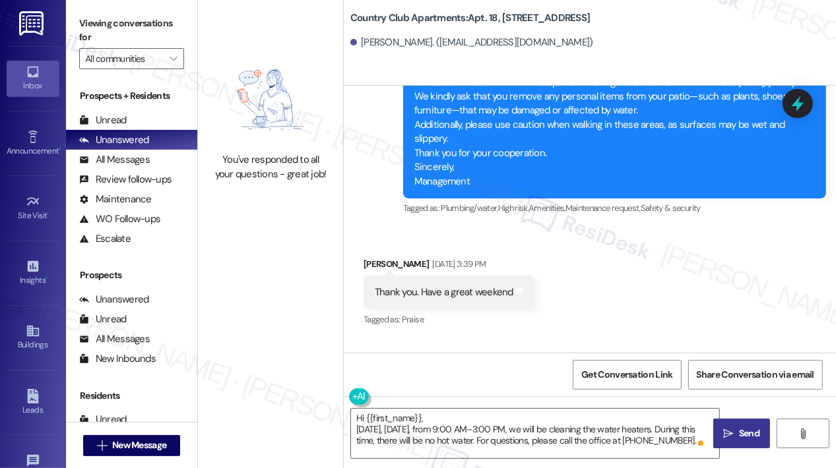
click at [749, 423] on button " Send" at bounding box center [741, 434] width 57 height 30
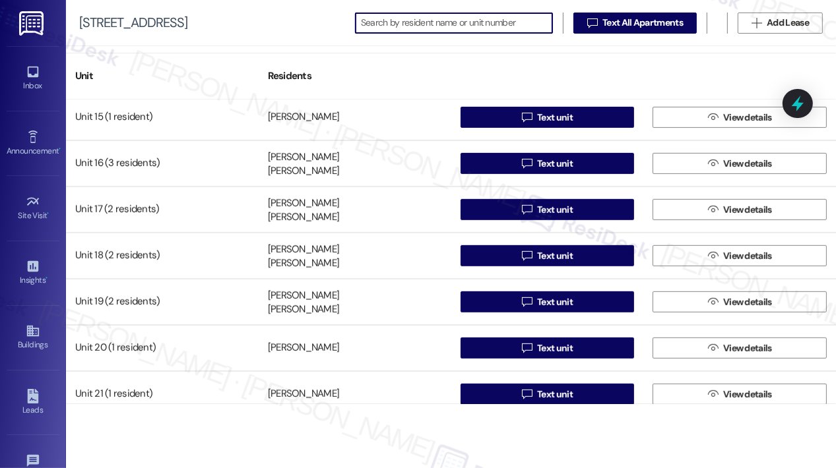
scroll to position [725, 0]
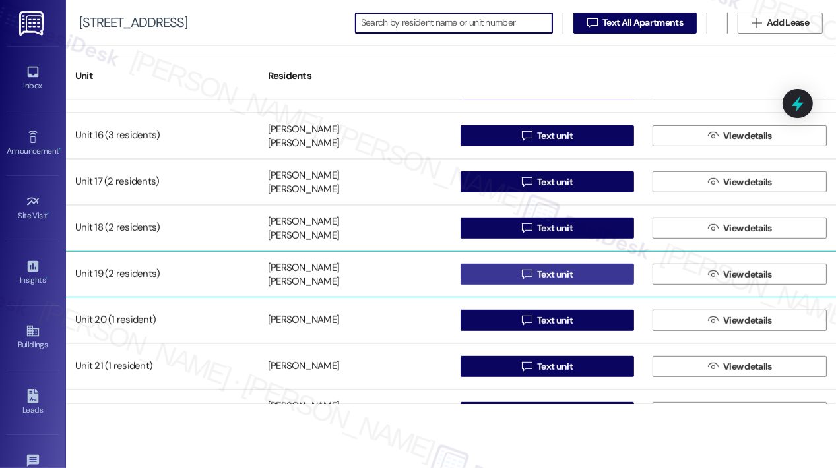
click at [491, 271] on button " Text unit" at bounding box center [547, 274] width 174 height 21
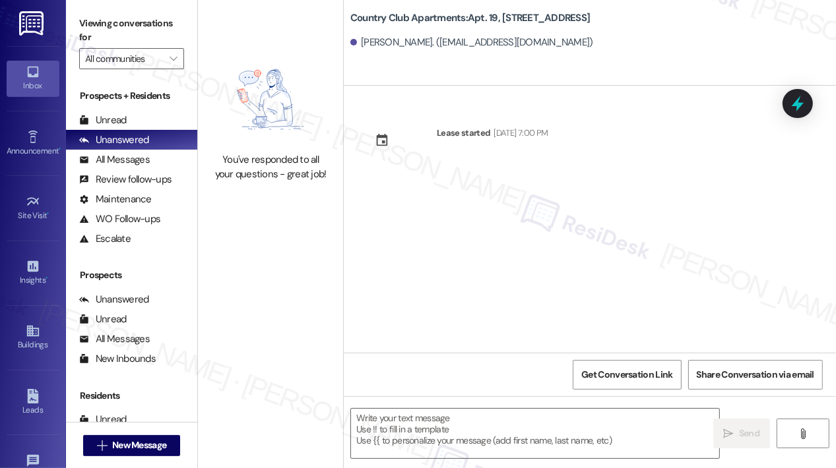
type textarea "Fetching suggested responses. Please feel free to read through the conversation…"
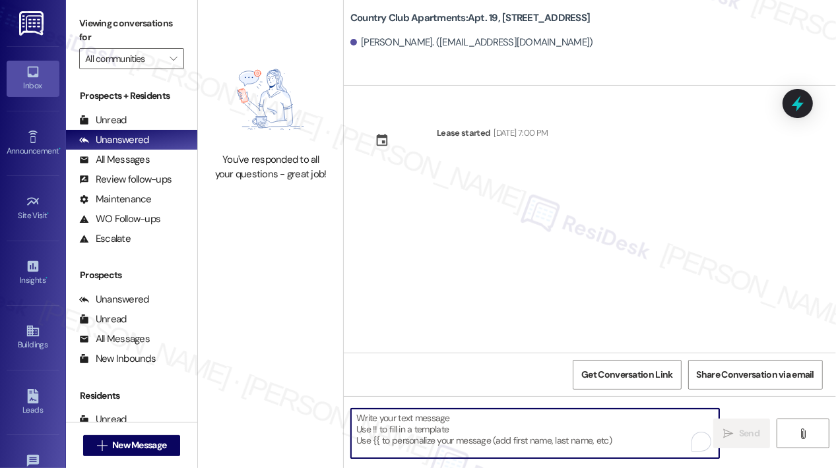
click at [415, 424] on textarea "To enrich screen reader interactions, please activate Accessibility in Grammarl…" at bounding box center [535, 433] width 368 height 49
paste textarea "Hi {{first_name}}, [DATE], [DATE], from 9:00 AM–3:00 PM, we will be cleaning th…"
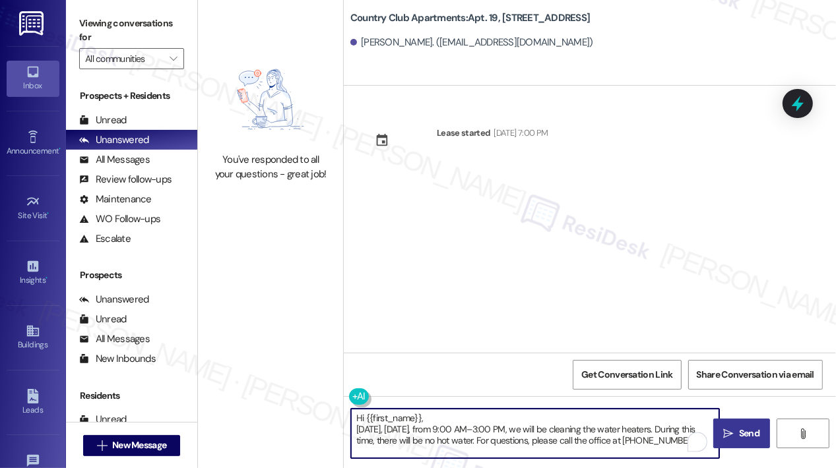
type textarea "Hi {{first_name}}, [DATE], [DATE], from 9:00 AM–3:00 PM, we will be cleaning th…"
click at [731, 426] on button " Send" at bounding box center [741, 434] width 57 height 30
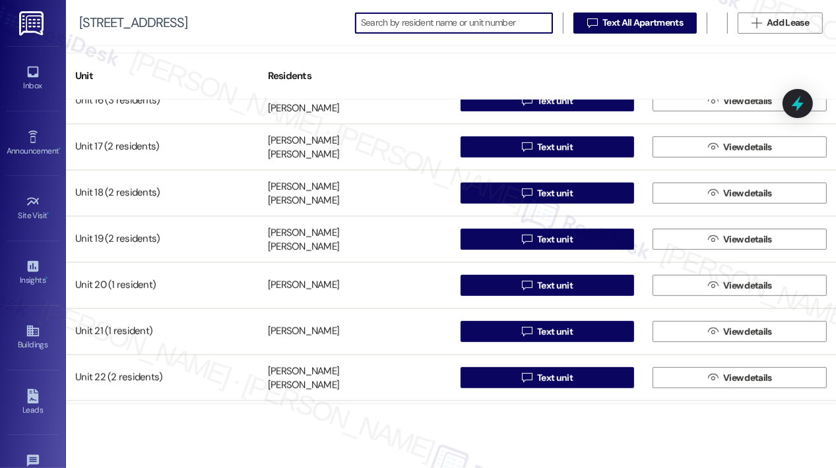
scroll to position [791, 0]
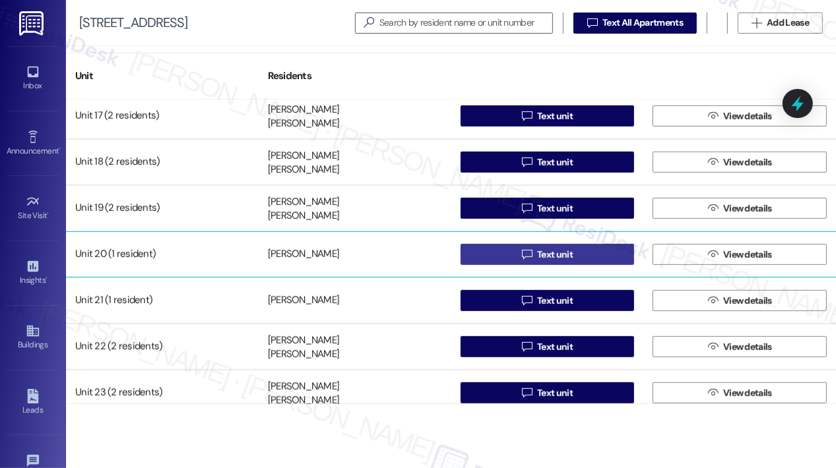
click at [525, 259] on icon "" at bounding box center [527, 254] width 10 height 11
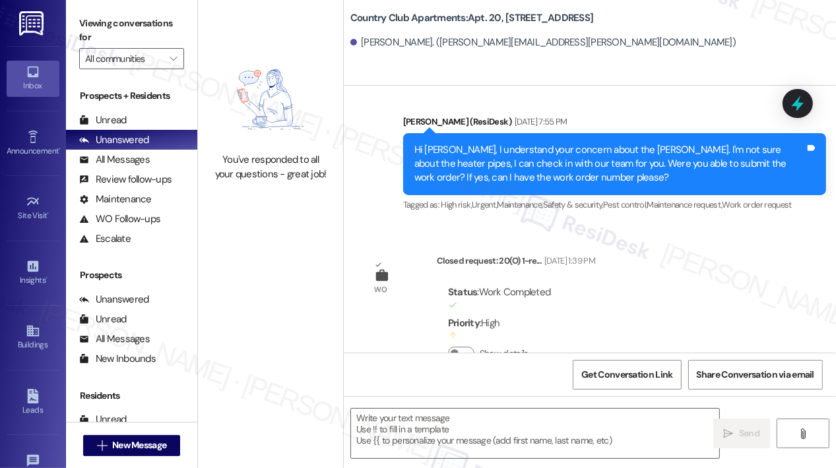
scroll to position [6613, 0]
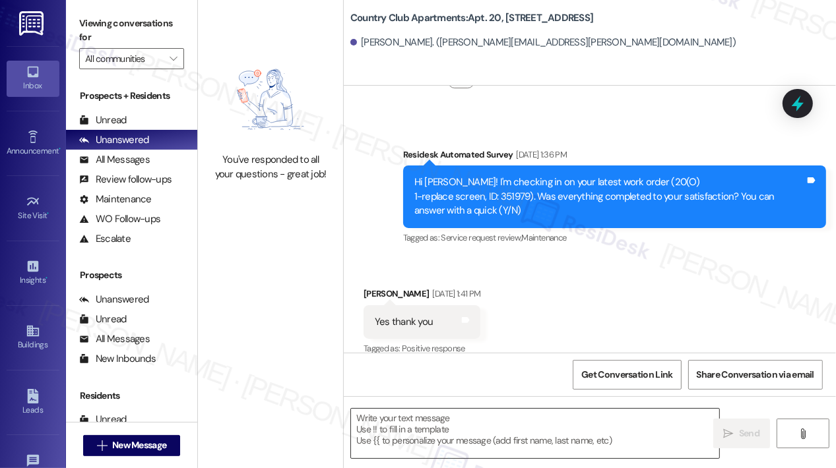
type textarea "Fetching suggested responses. Please feel free to read through the conversation…"
click at [437, 425] on textarea at bounding box center [535, 433] width 368 height 49
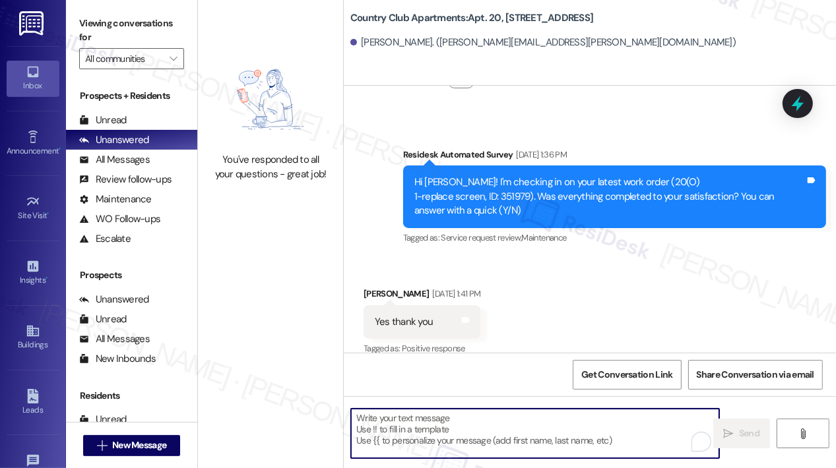
paste textarea "Hi {{first_name}}, [DATE], [DATE], from 9:00 AM–3:00 PM, we will be cleaning th…"
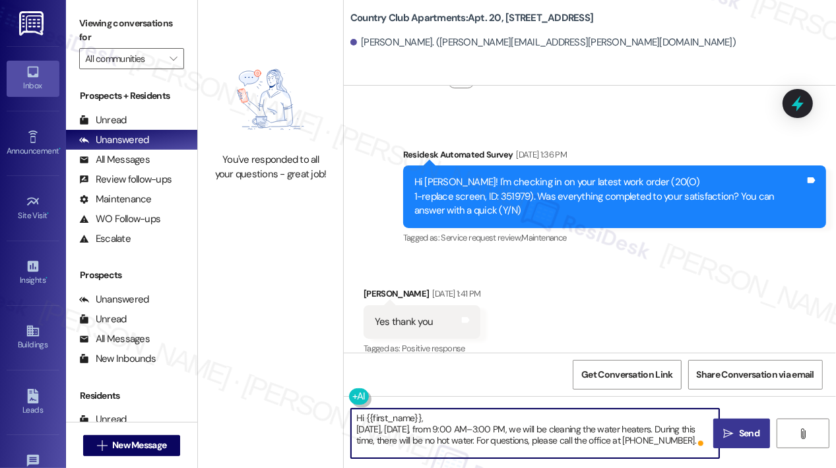
type textarea "Hi {{first_name}}, [DATE], [DATE], from 9:00 AM–3:00 PM, we will be cleaning th…"
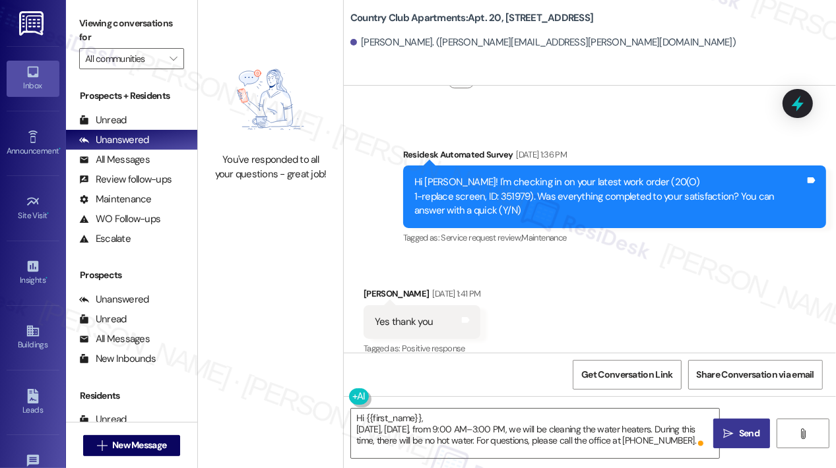
click at [741, 425] on button " Send" at bounding box center [741, 434] width 57 height 30
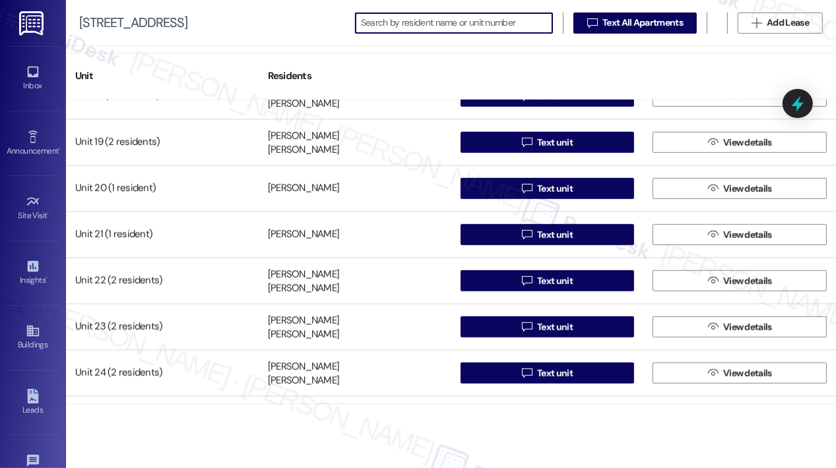
scroll to position [923, 0]
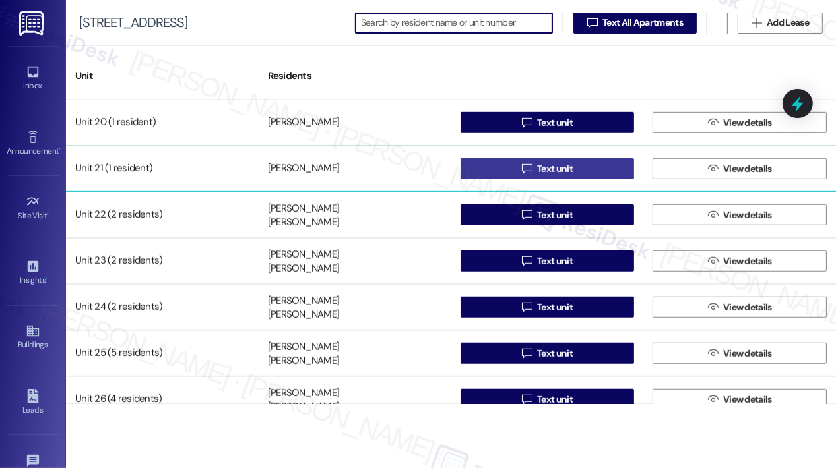
click at [519, 171] on span " Text unit" at bounding box center [547, 169] width 56 height 20
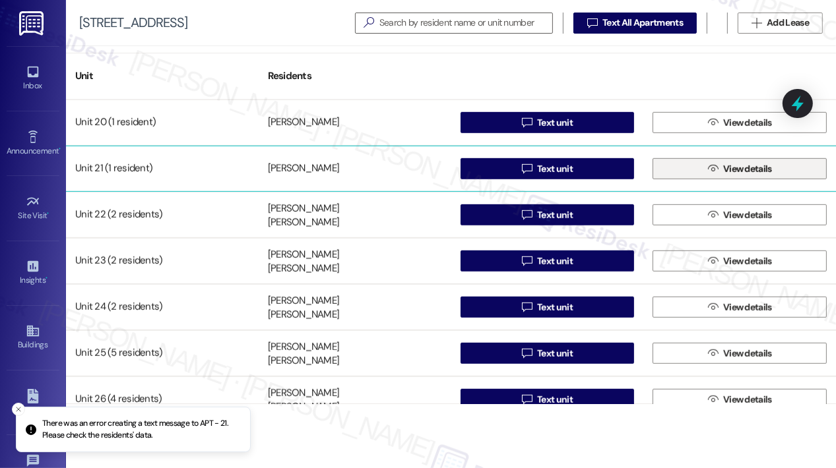
click at [708, 164] on icon "" at bounding box center [713, 169] width 10 height 11
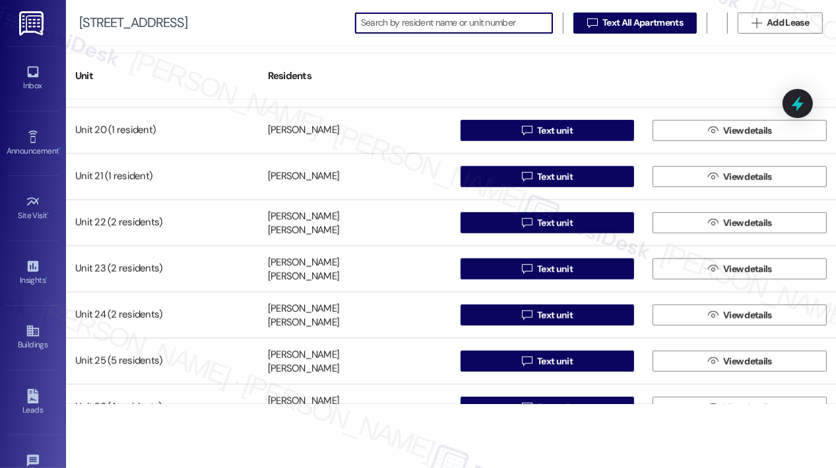
scroll to position [923, 0]
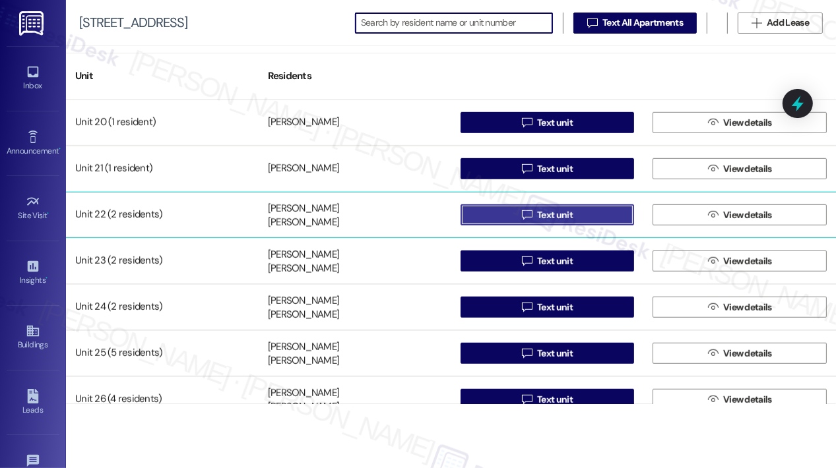
click at [514, 220] on button " Text unit" at bounding box center [547, 214] width 174 height 21
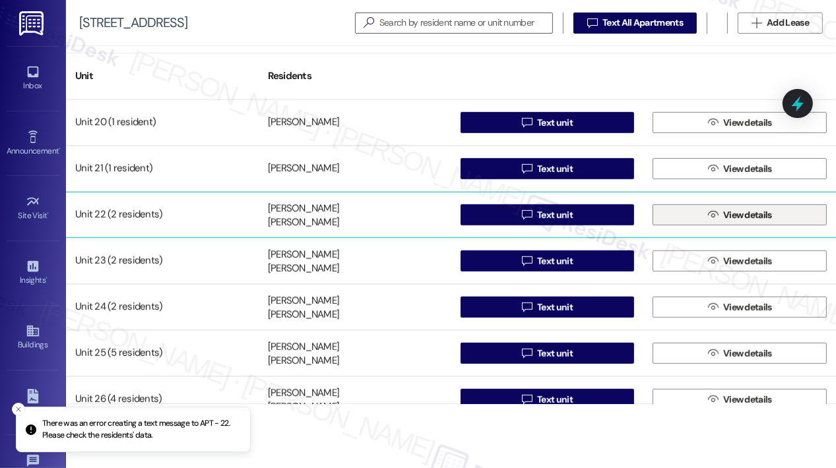
click at [691, 220] on button " View details" at bounding box center [739, 214] width 174 height 21
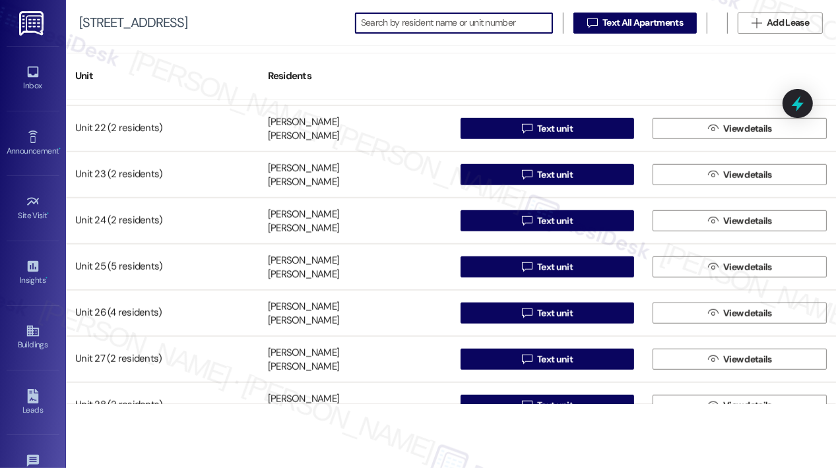
scroll to position [989, 0]
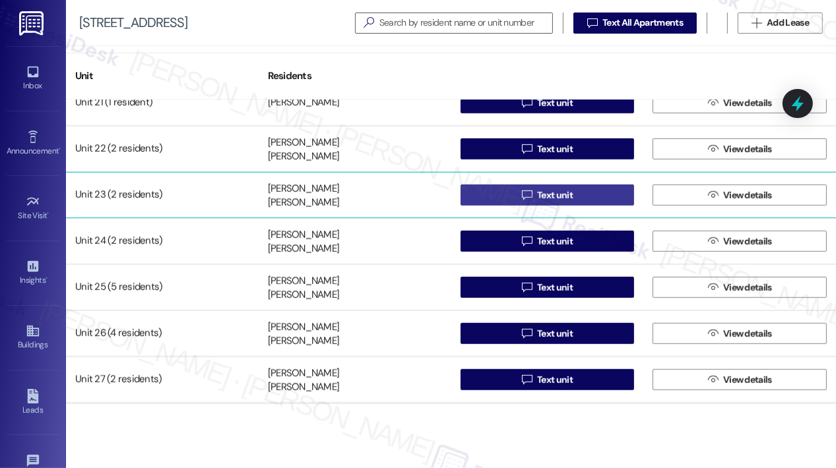
click at [522, 198] on icon "" at bounding box center [527, 195] width 10 height 11
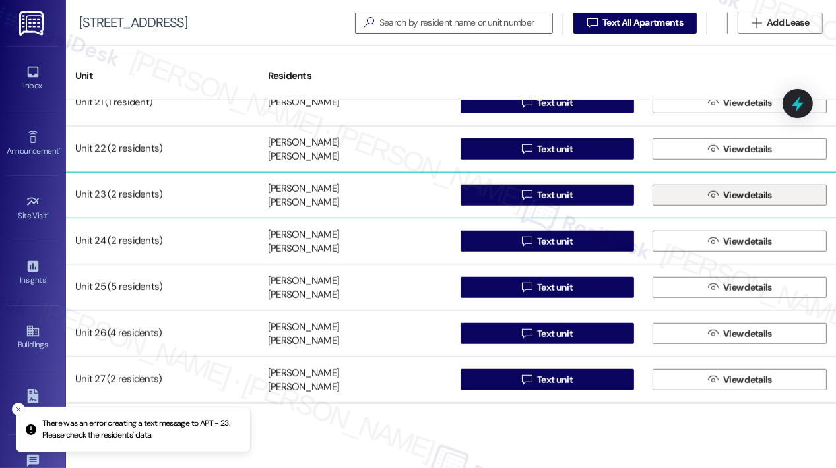
click at [671, 198] on button " View details" at bounding box center [739, 195] width 174 height 21
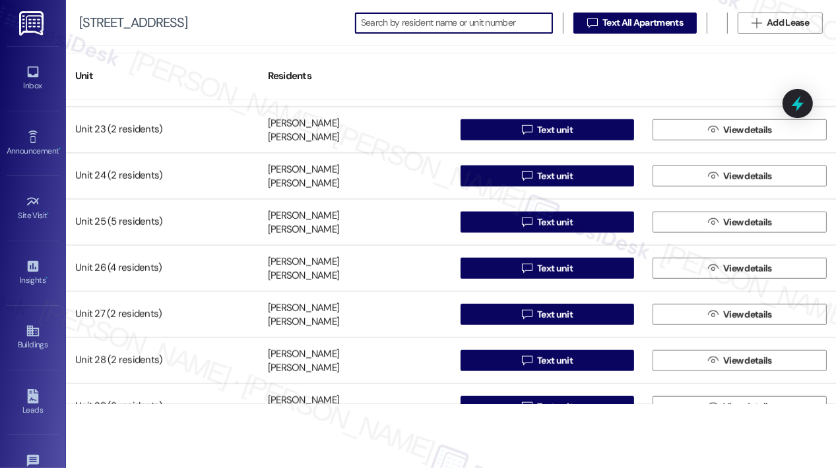
scroll to position [1055, 0]
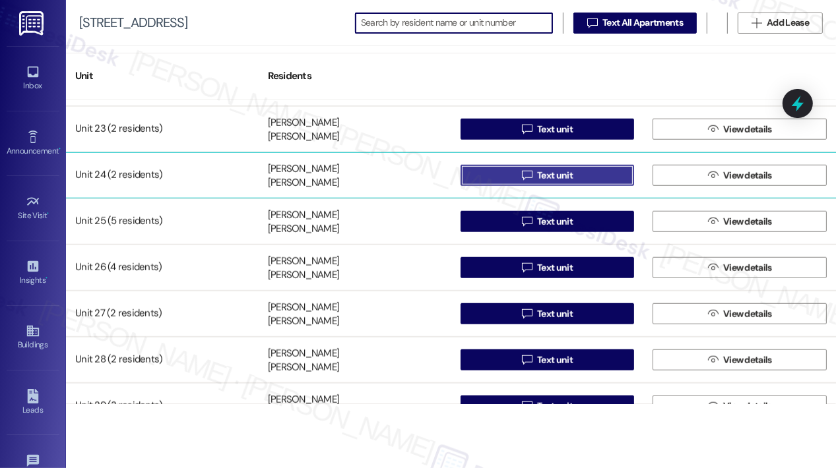
click at [520, 168] on span " Text unit" at bounding box center [547, 176] width 56 height 20
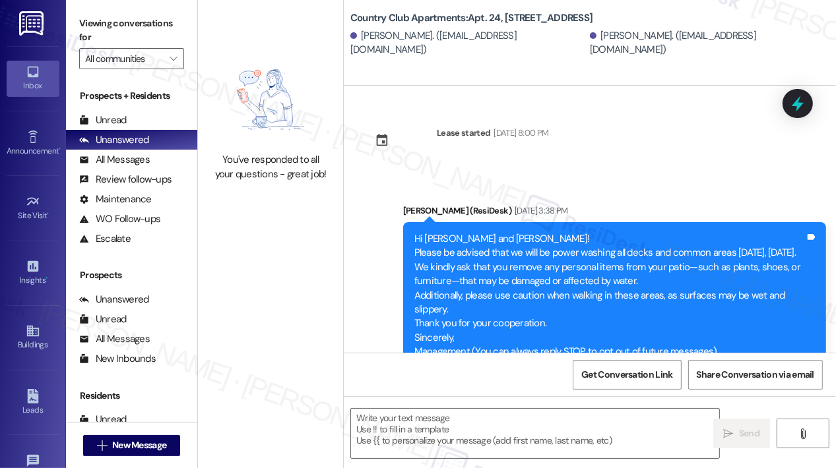
type textarea "Fetching suggested responses. Please feel free to read through the conversation…"
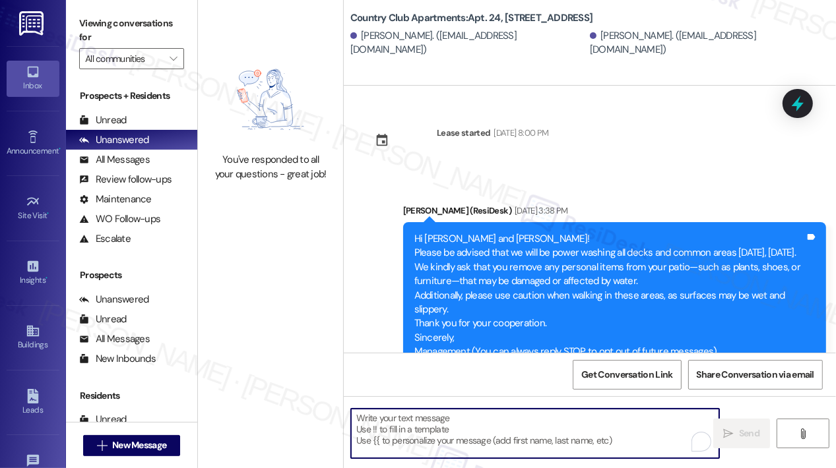
click at [456, 424] on textarea "To enrich screen reader interactions, please activate Accessibility in Grammarl…" at bounding box center [535, 433] width 368 height 49
paste textarea "Hi {{first_name}}, [DATE], [DATE], from 9:00 AM–3:00 PM, we will be cleaning th…"
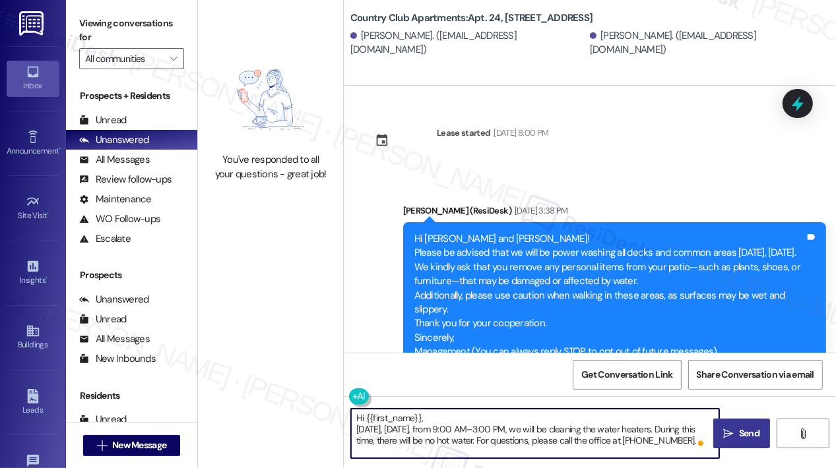
type textarea "Hi {{first_name}}, [DATE], [DATE], from 9:00 AM–3:00 PM, we will be cleaning th…"
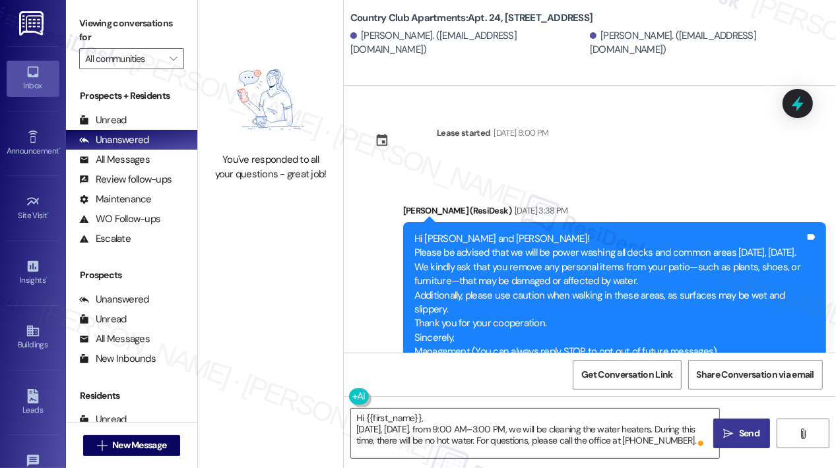
click at [737, 431] on span "Send" at bounding box center [749, 434] width 26 height 14
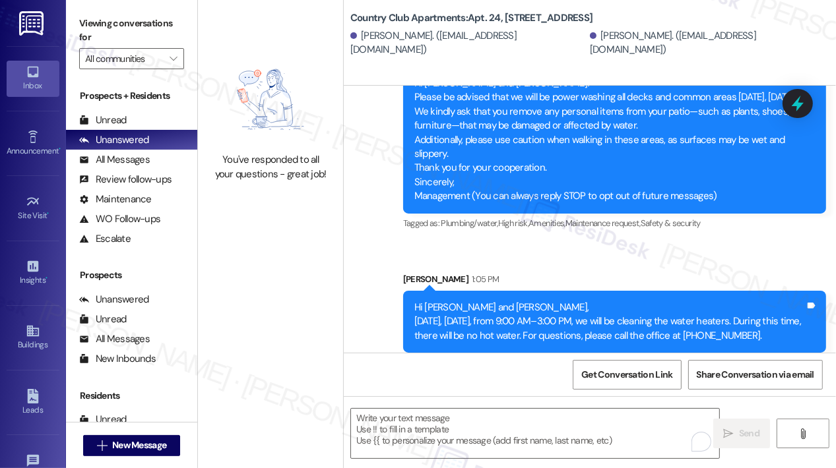
scroll to position [179, 0]
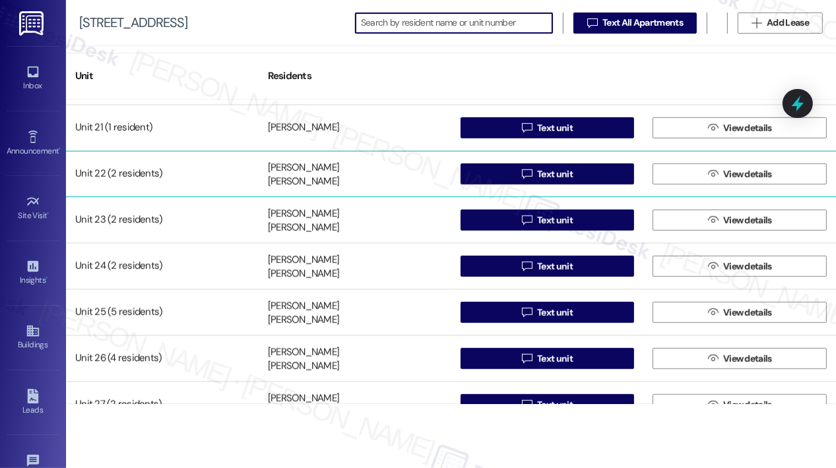
scroll to position [989, 0]
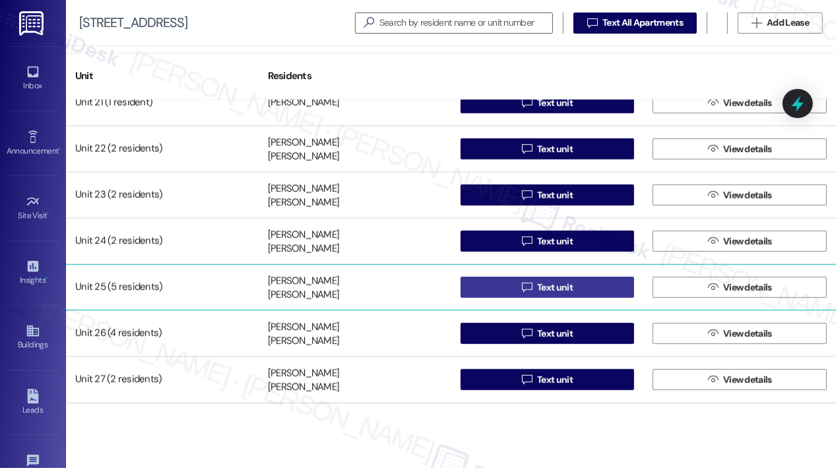
click at [537, 290] on span "Text unit" at bounding box center [555, 288] width 36 height 14
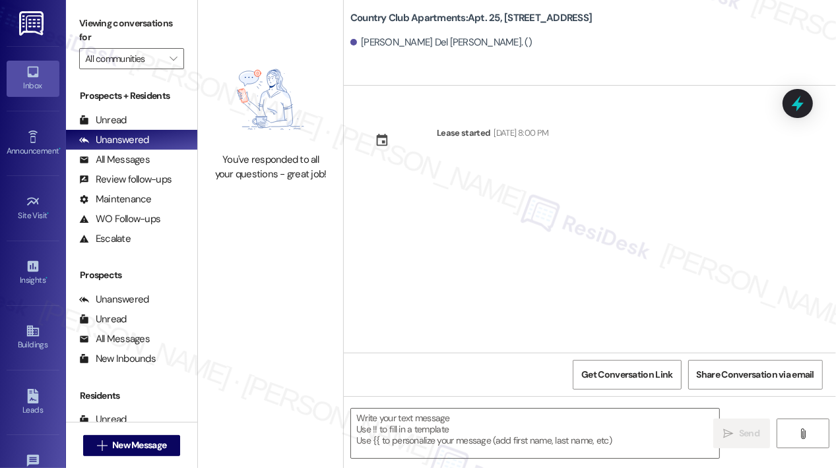
type textarea "Fetching suggested responses. Please feel free to read through the conversation…"
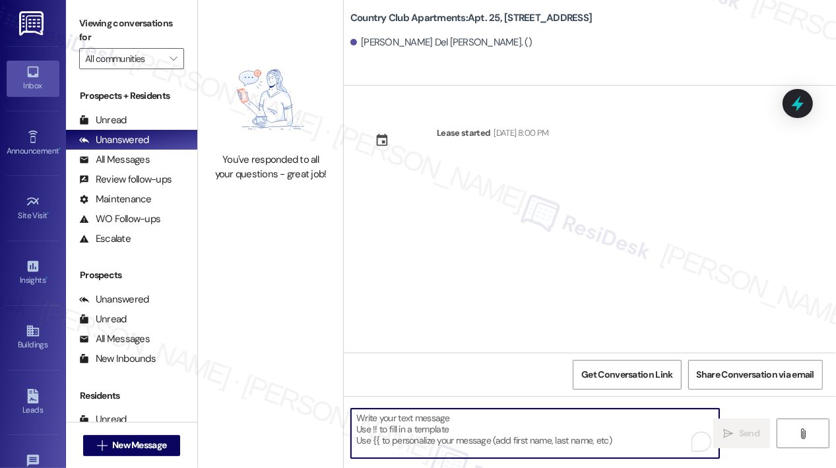
click at [470, 429] on textarea "To enrich screen reader interactions, please activate Accessibility in Grammarl…" at bounding box center [535, 433] width 368 height 49
paste textarea "Hi {{first_name}}, [DATE], [DATE], from 9:00 AM–3:00 PM, we will be cleaning th…"
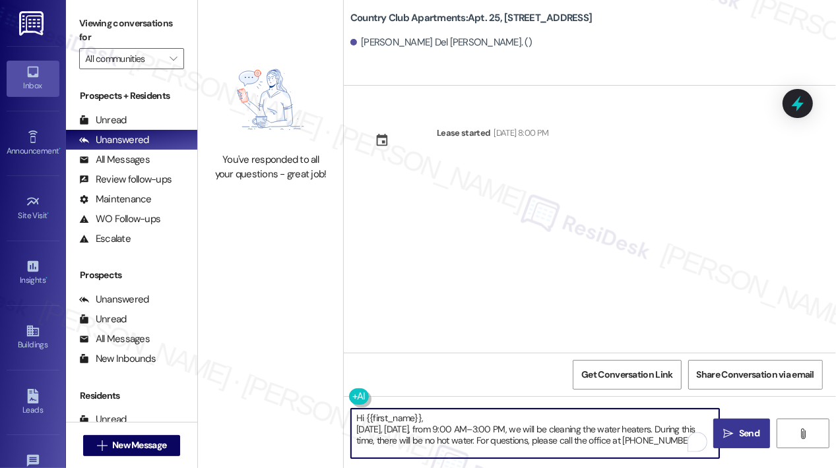
type textarea "Hi {{first_name}}, [DATE], [DATE], from 9:00 AM–3:00 PM, we will be cleaning th…"
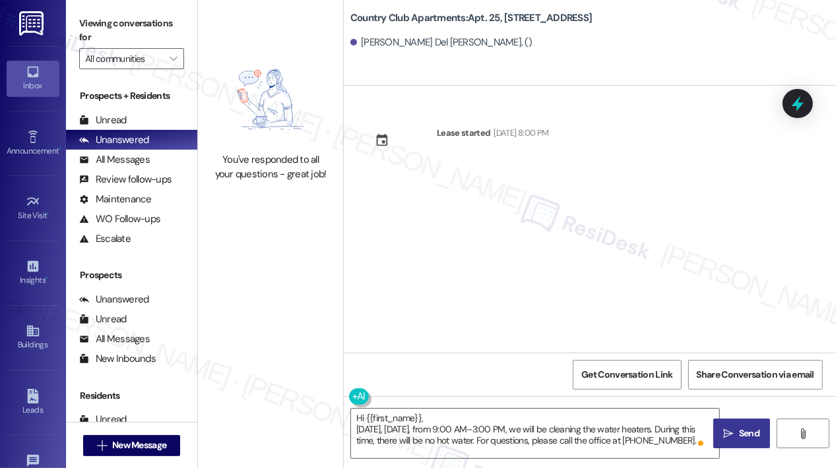
click at [736, 424] on button " Send" at bounding box center [741, 434] width 57 height 30
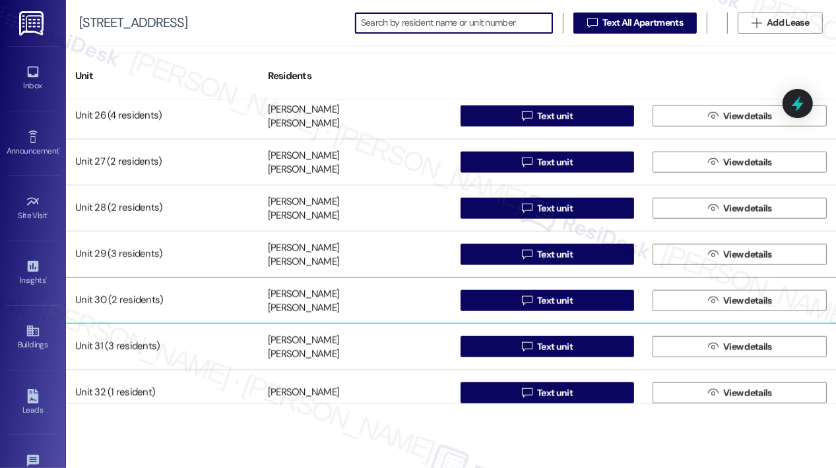
scroll to position [1187, 0]
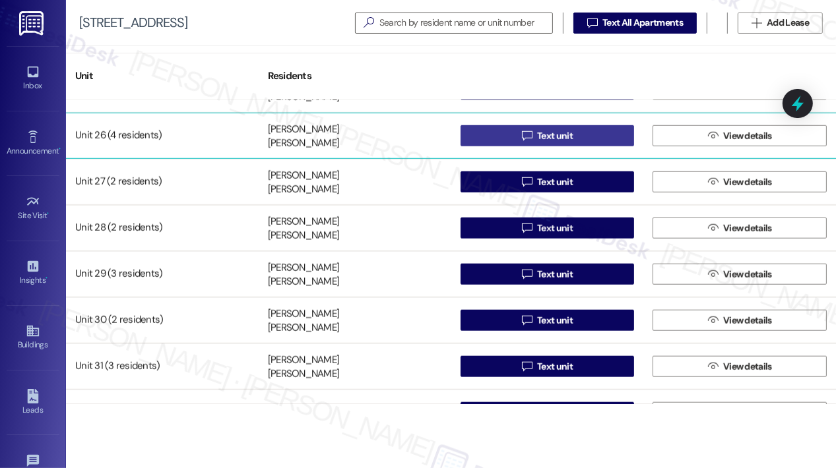
click at [495, 131] on button " Text unit" at bounding box center [547, 135] width 174 height 21
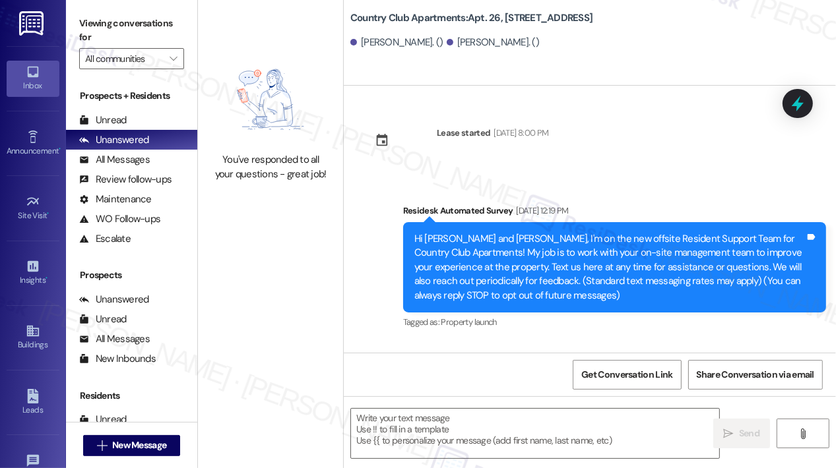
type textarea "Fetching suggested responses. Please feel free to read through the conversation…"
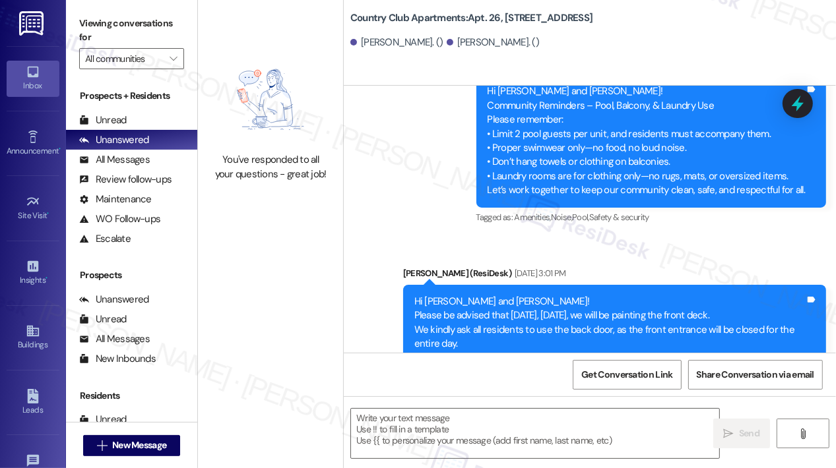
scroll to position [3183, 0]
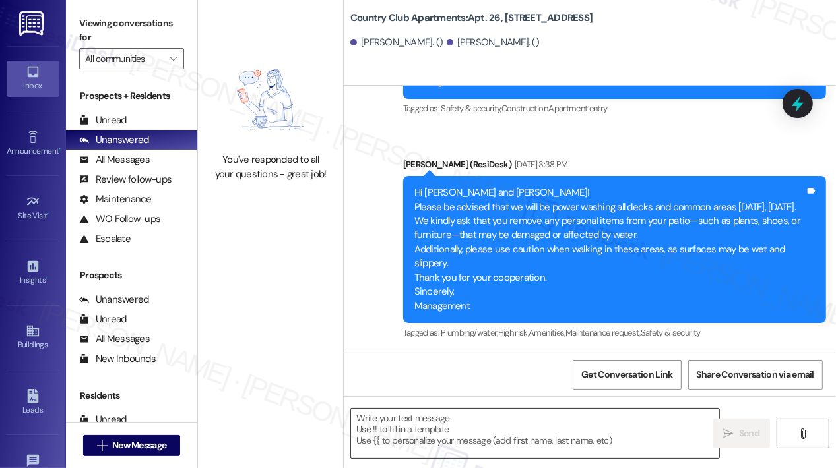
click at [456, 431] on textarea at bounding box center [535, 433] width 368 height 49
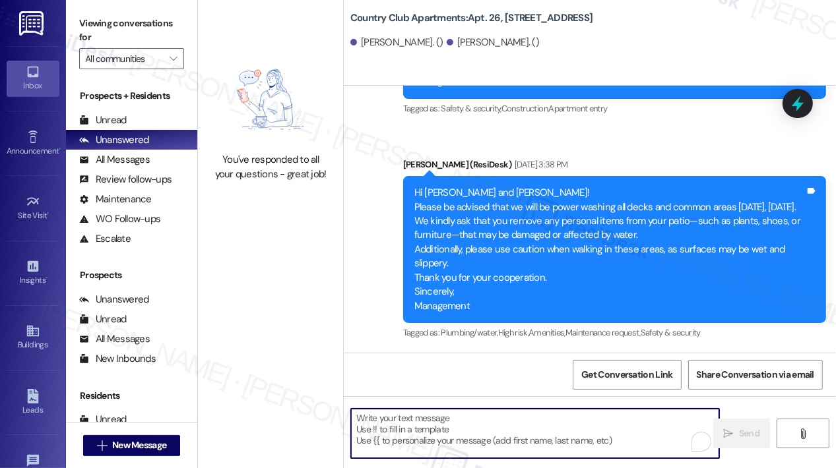
paste textarea "Hi {{first_name}}, [DATE], [DATE], from 9:00 AM–3:00 PM, we will be cleaning th…"
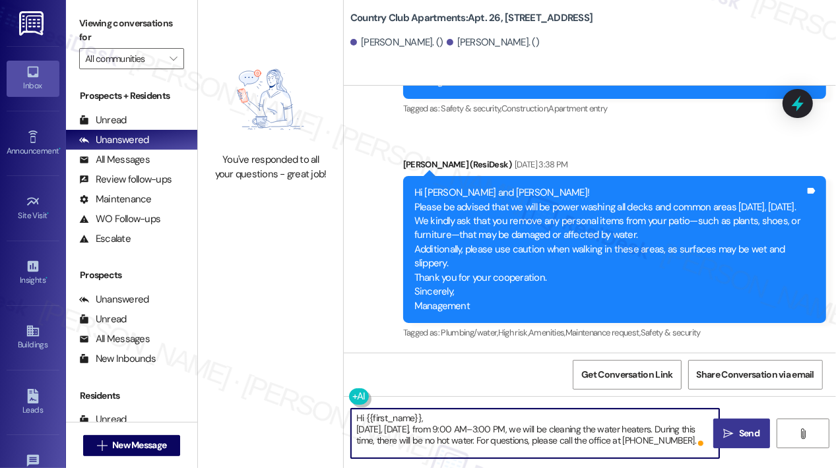
type textarea "Hi {{first_name}}, [DATE], [DATE], from 9:00 AM–3:00 PM, we will be cleaning th…"
click at [730, 429] on icon "" at bounding box center [728, 434] width 10 height 11
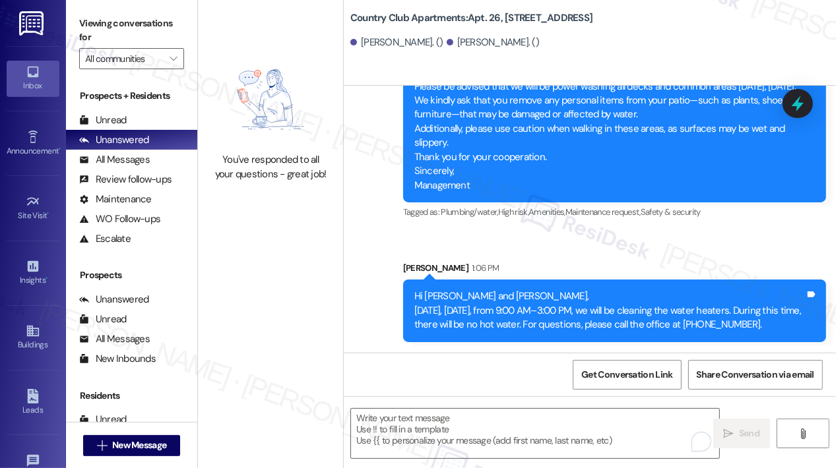
scroll to position [3303, 0]
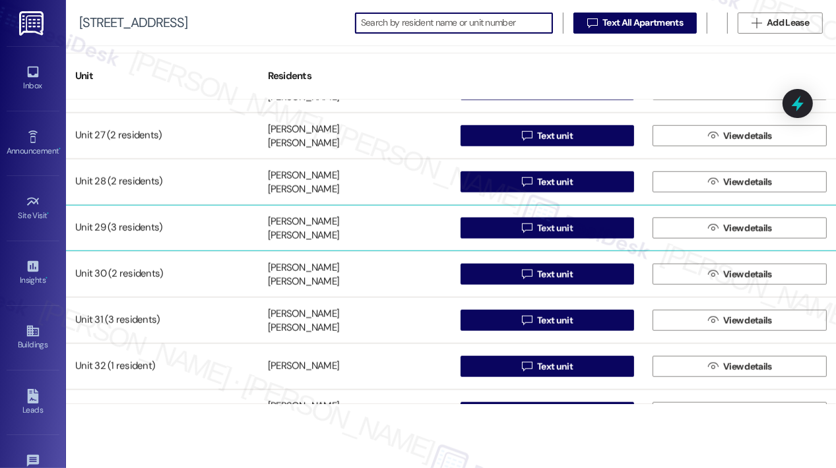
scroll to position [1253, 0]
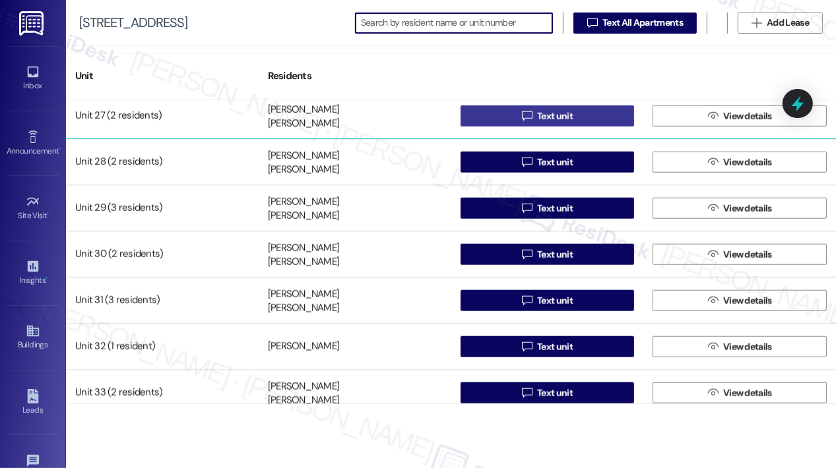
click at [534, 113] on span "Text unit" at bounding box center [554, 116] width 41 height 14
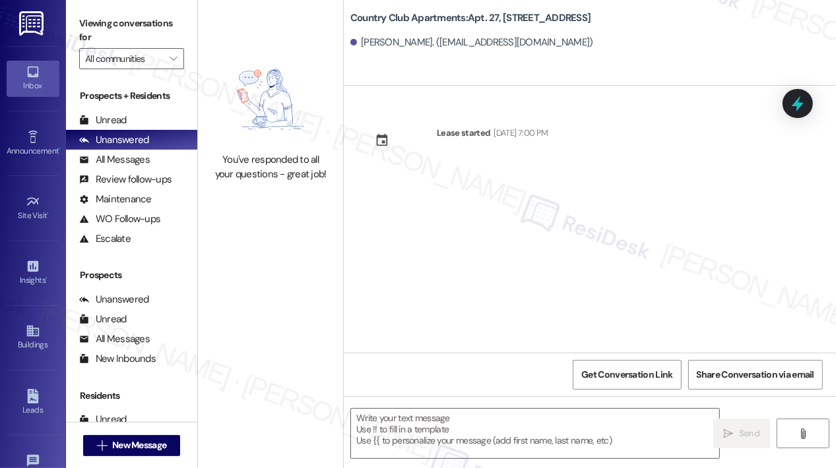
type textarea "Fetching suggested responses. Please feel free to read through the conversation…"
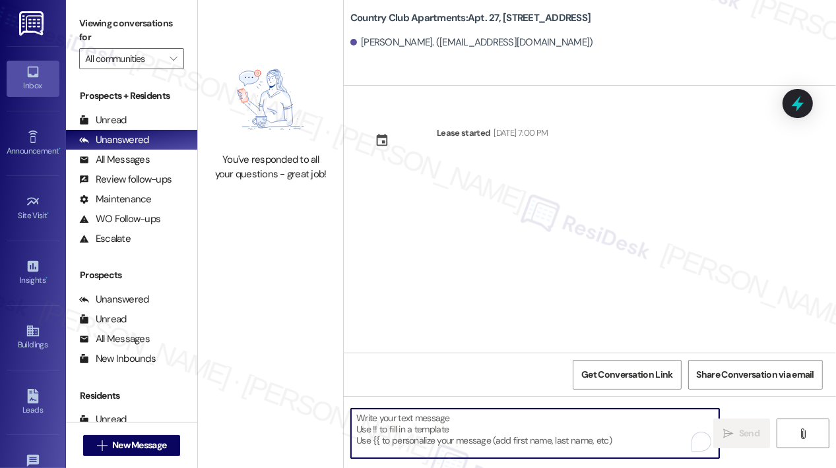
click at [399, 421] on textarea "To enrich screen reader interactions, please activate Accessibility in Grammarl…" at bounding box center [535, 433] width 368 height 49
paste textarea "Hi {{first_name}}, [DATE], [DATE], from 9:00 AM–3:00 PM, we will be cleaning th…"
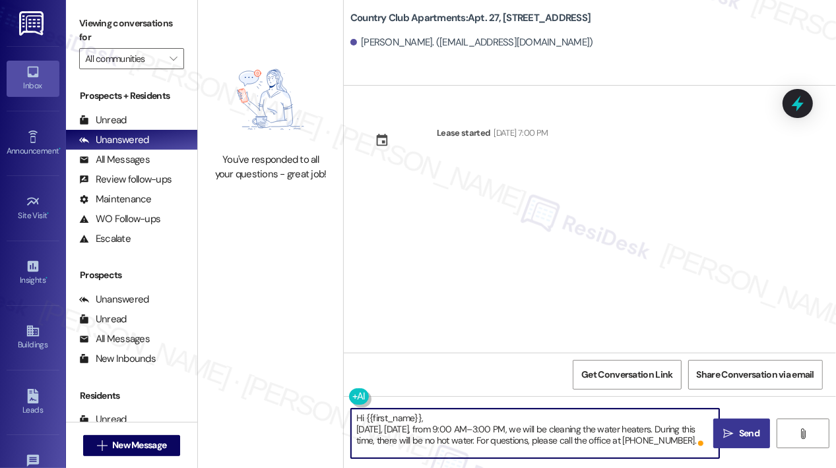
type textarea "Hi {{first_name}}, [DATE], [DATE], from 9:00 AM–3:00 PM, we will be cleaning th…"
click at [741, 435] on span "Send" at bounding box center [749, 434] width 20 height 14
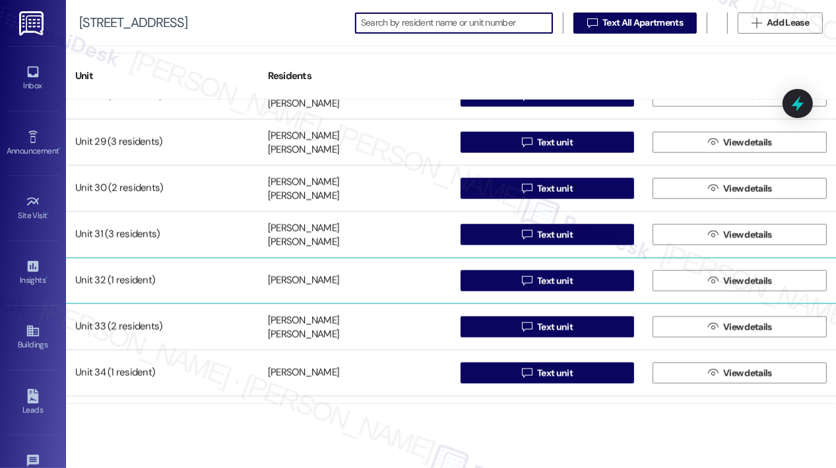
scroll to position [1253, 0]
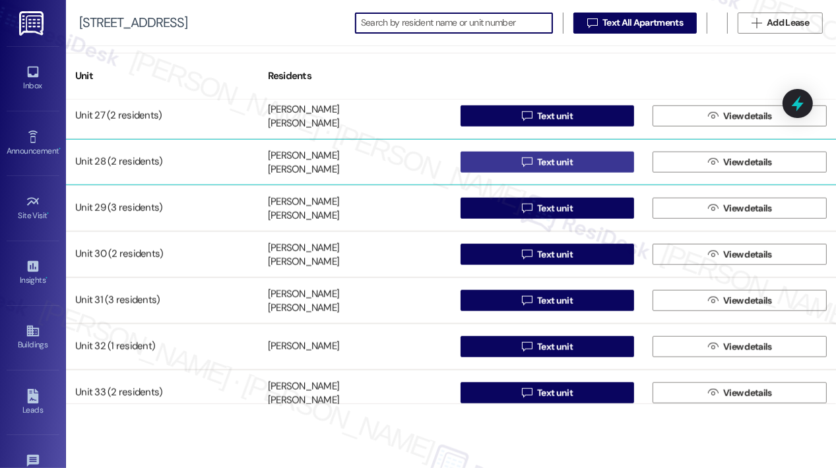
click at [561, 163] on span "Text unit" at bounding box center [555, 163] width 36 height 14
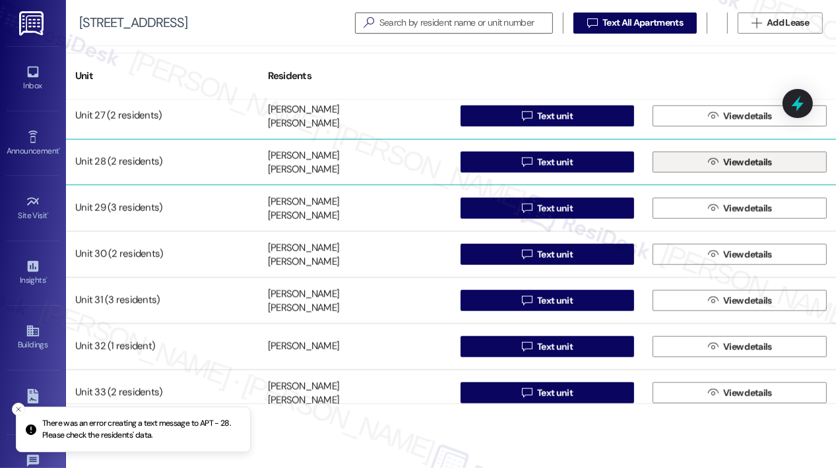
click at [671, 163] on button " View details" at bounding box center [739, 162] width 174 height 21
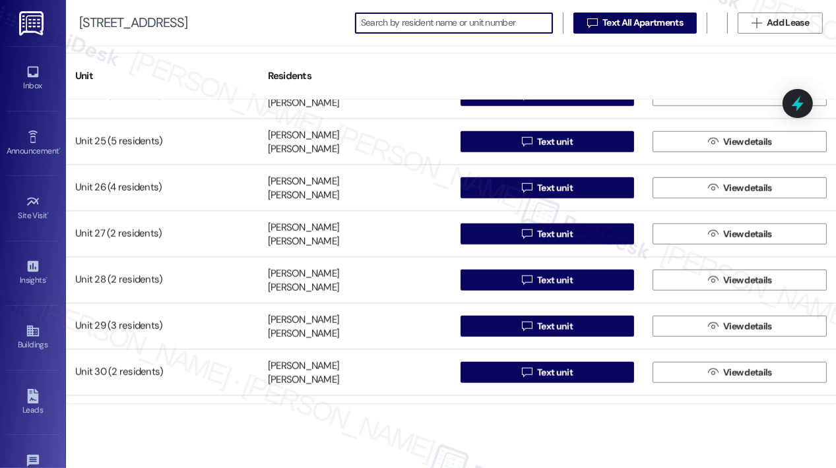
scroll to position [1187, 0]
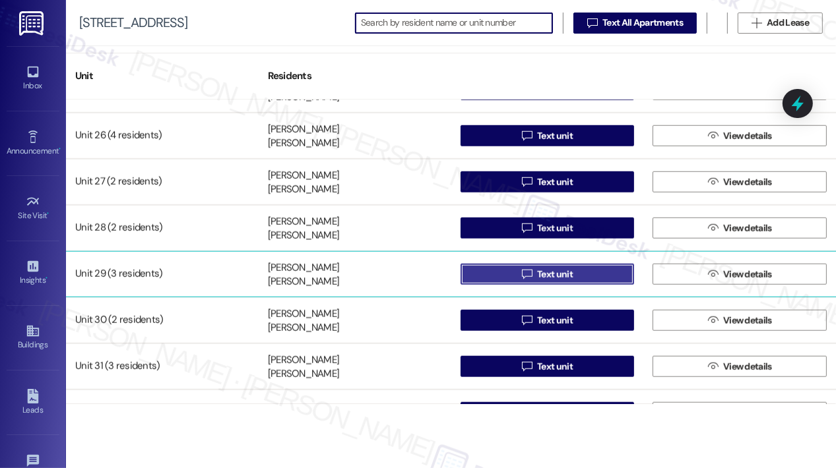
click at [502, 275] on button " Text unit" at bounding box center [547, 274] width 174 height 21
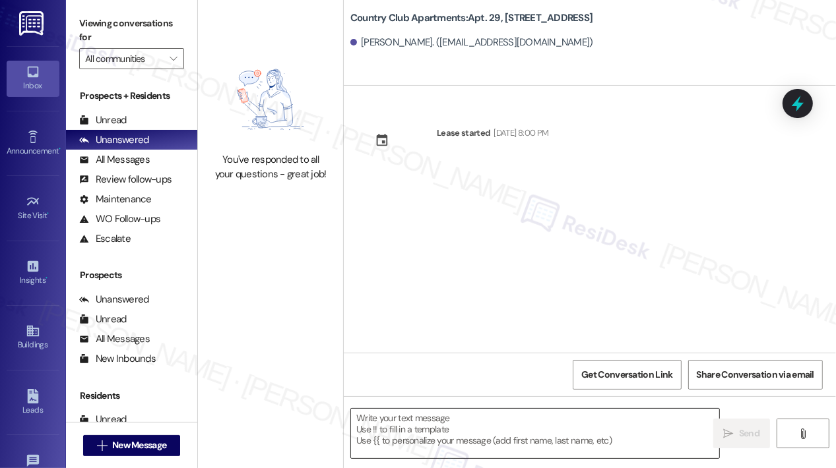
type textarea "Fetching suggested responses. Please feel free to read through the conversation…"
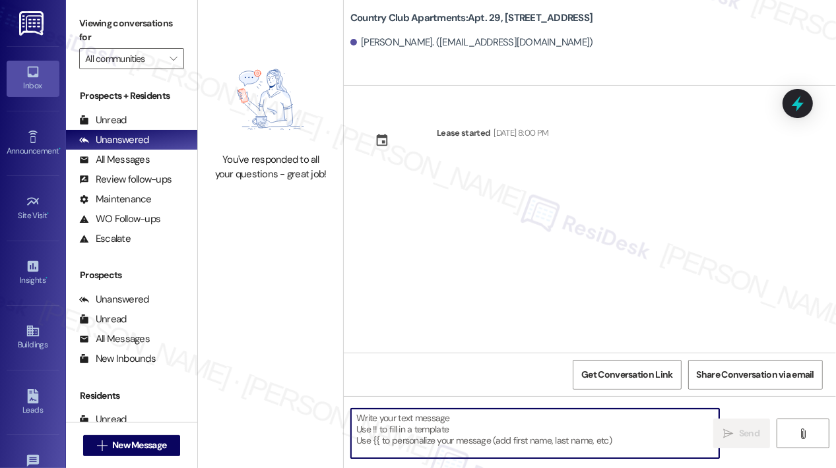
click at [408, 425] on textarea "To enrich screen reader interactions, please activate Accessibility in Grammarl…" at bounding box center [535, 433] width 368 height 49
paste textarea "Hi {{first_name}}, [DATE], [DATE], from 9:00 AM–3:00 PM, we will be cleaning th…"
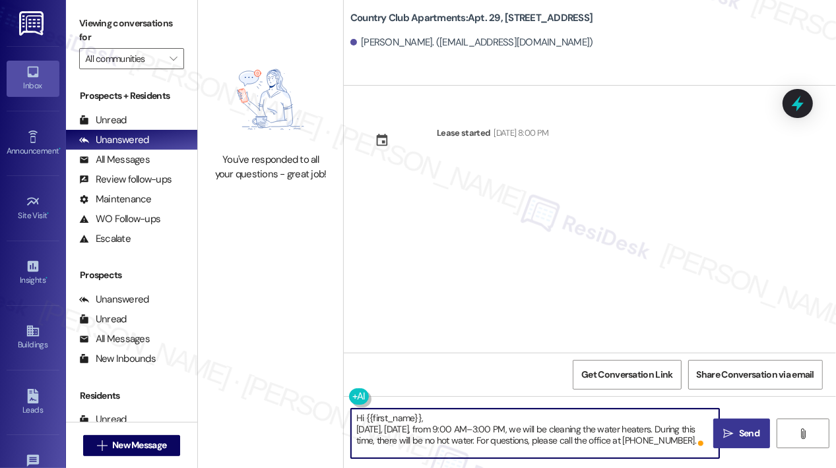
type textarea "Hi {{first_name}}, [DATE], [DATE], from 9:00 AM–3:00 PM, we will be cleaning th…"
click at [739, 432] on span "Send" at bounding box center [749, 434] width 20 height 14
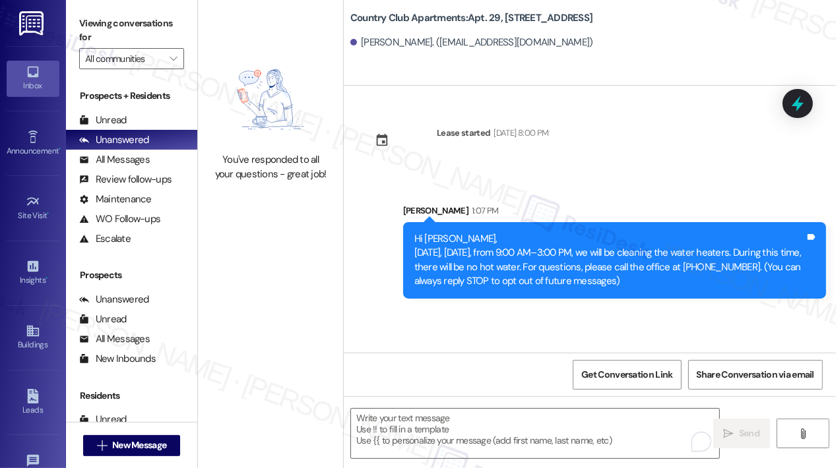
click at [501, 192] on div "Sent via SMS [PERSON_NAME] 1:07 PM Hi [PERSON_NAME], [DATE], [DATE], from 9:00 …" at bounding box center [590, 241] width 492 height 135
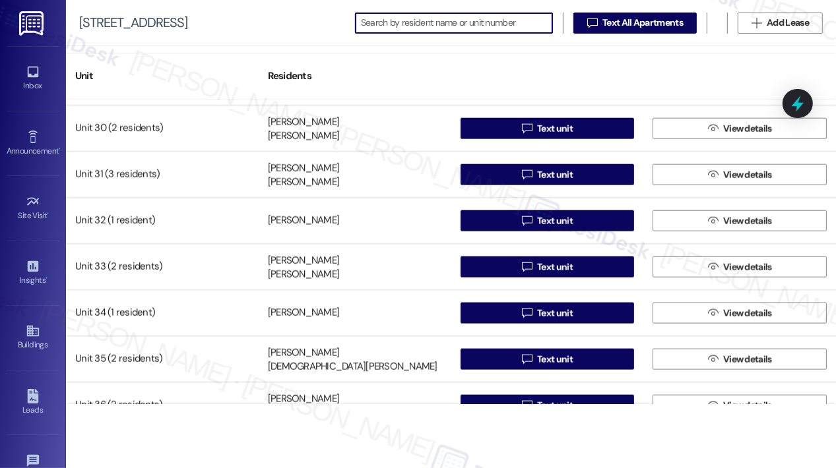
scroll to position [1385, 0]
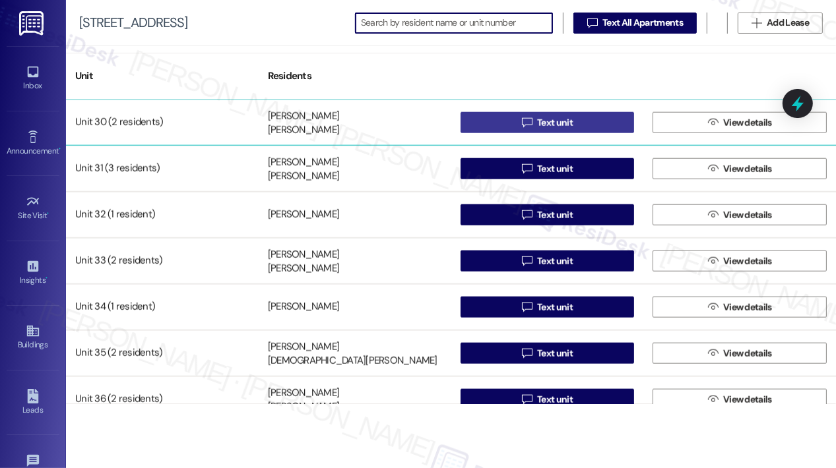
click at [546, 121] on span "Text unit" at bounding box center [555, 123] width 36 height 14
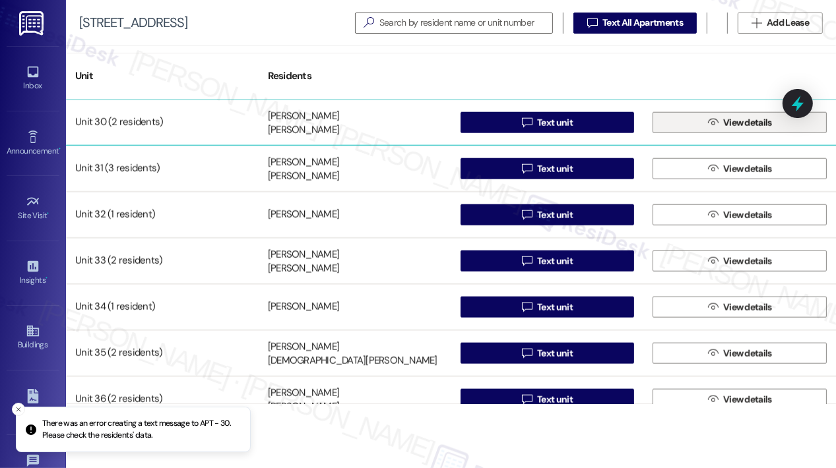
click at [714, 123] on span " View details" at bounding box center [739, 123] width 69 height 20
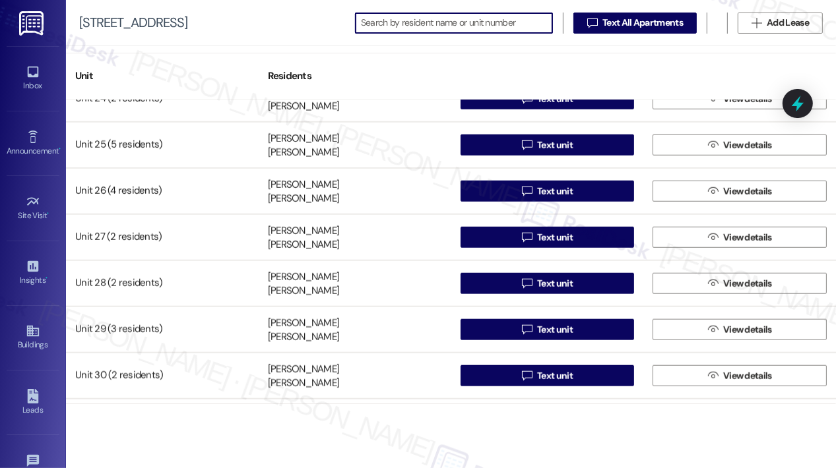
scroll to position [1319, 0]
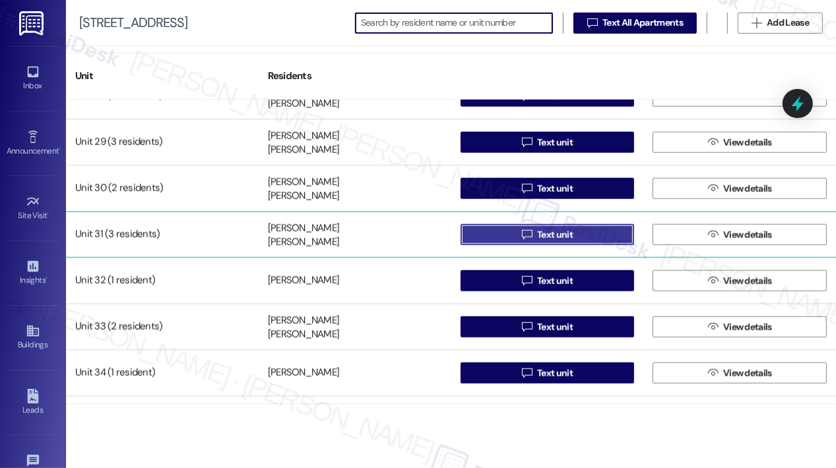
click at [551, 234] on span "Text unit" at bounding box center [555, 235] width 36 height 14
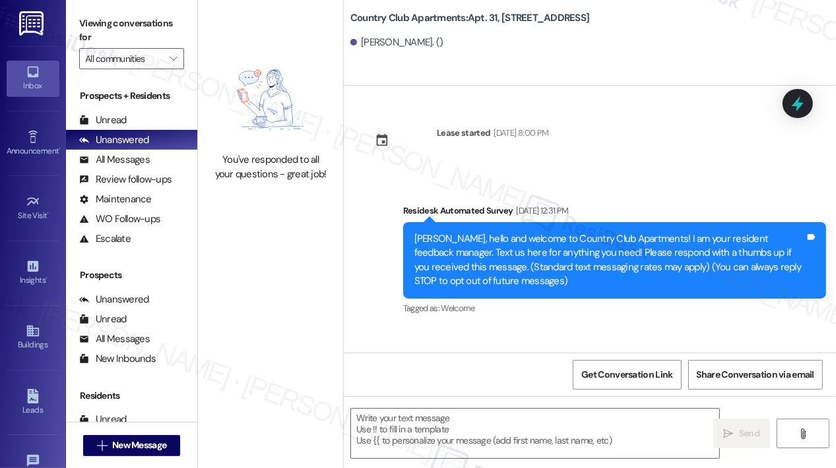
type textarea "Fetching suggested responses. Please feel free to read through the conversation…"
click at [435, 429] on textarea at bounding box center [535, 433] width 368 height 49
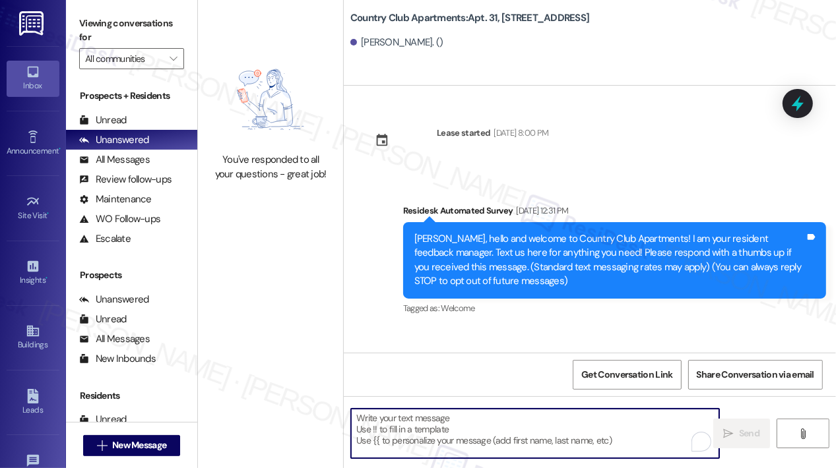
paste textarea "Hi {{first_name}}, [DATE], [DATE], from 9:00 AM–3:00 PM, we will be cleaning th…"
type textarea "Hi {{first_name}}, [DATE], [DATE], from 9:00 AM–3:00 PM, we will be cleaning th…"
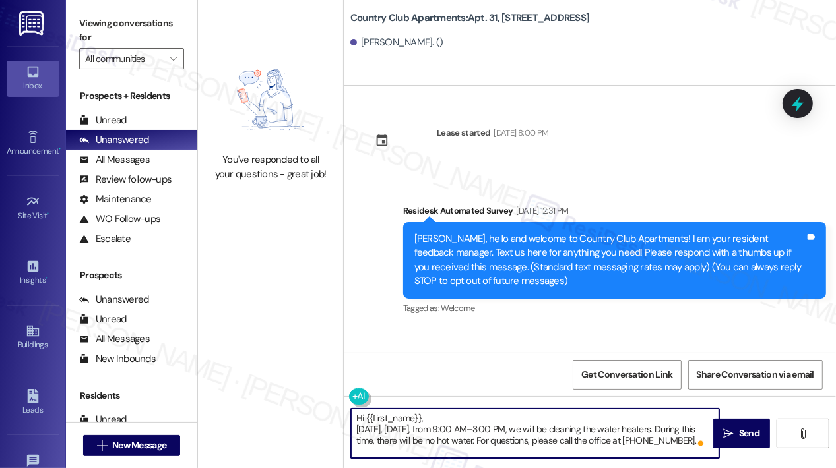
type textarea "Hi {{first_name}}, [DATE], [DATE], from 9:00 AM–3:00 PM, we will be cleaning th…"
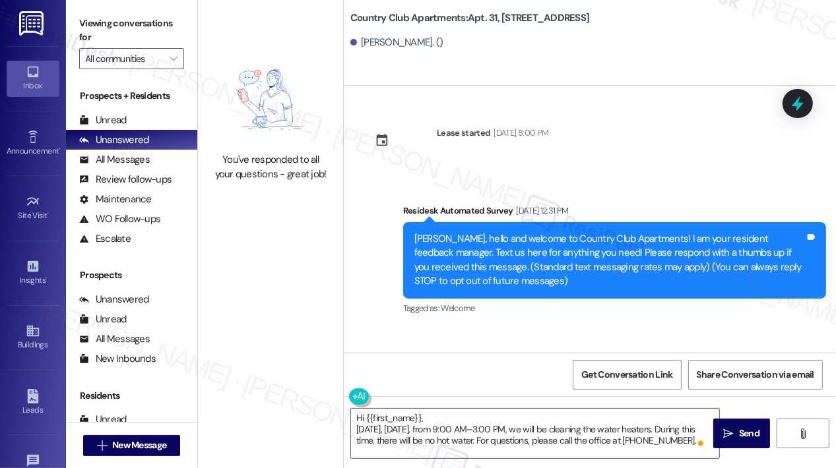
click at [739, 429] on span "Send" at bounding box center [749, 434] width 20 height 14
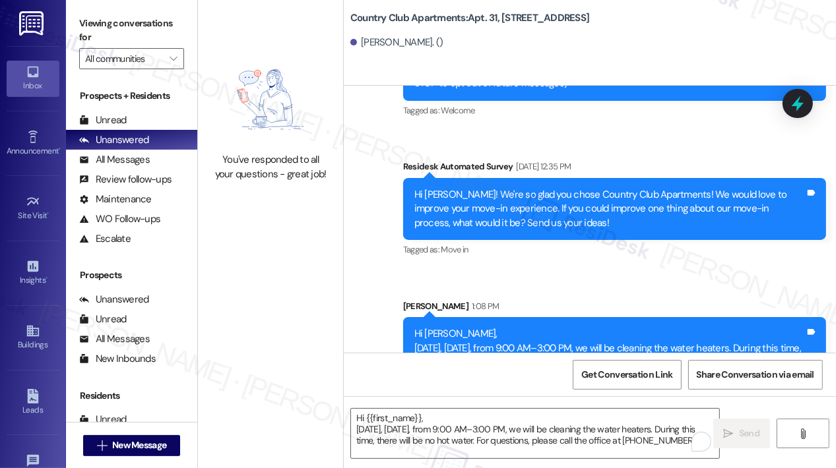
scroll to position [235, 0]
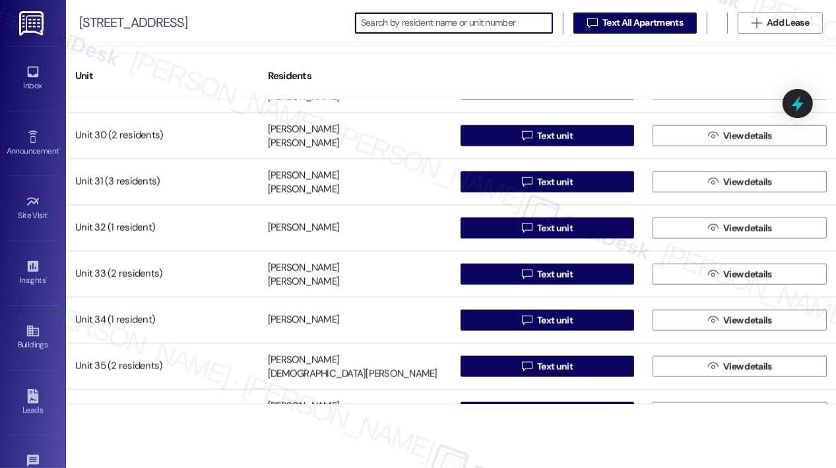
scroll to position [1385, 0]
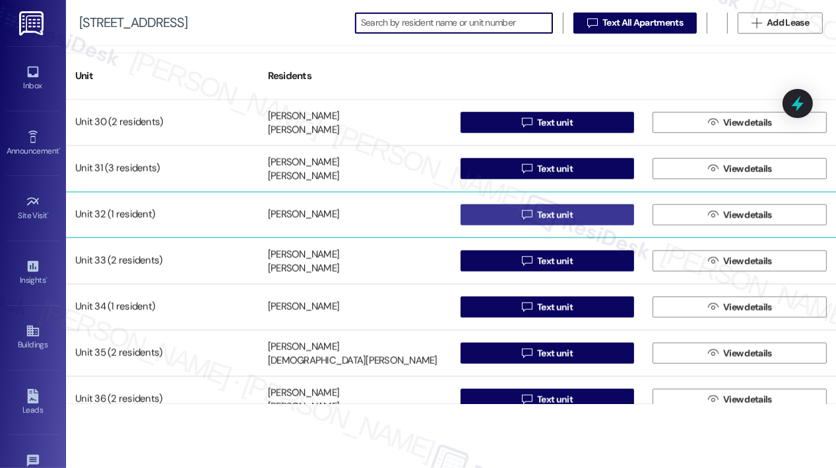
click at [539, 211] on span "Text unit" at bounding box center [555, 215] width 36 height 14
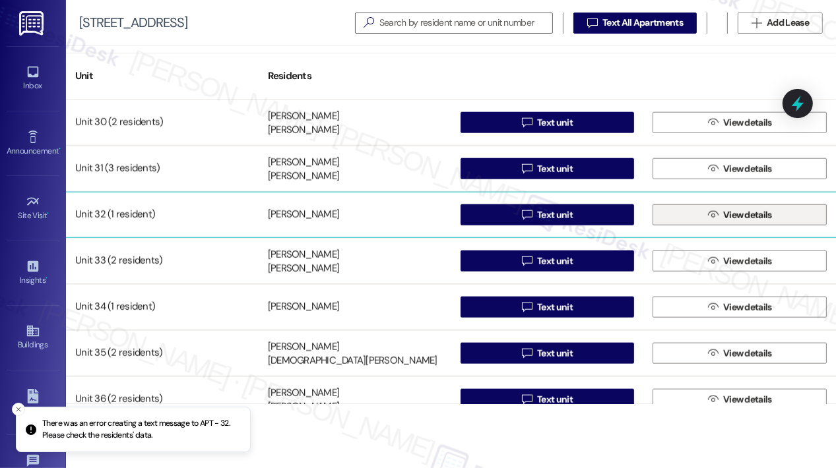
click at [697, 213] on button " View details" at bounding box center [739, 214] width 174 height 21
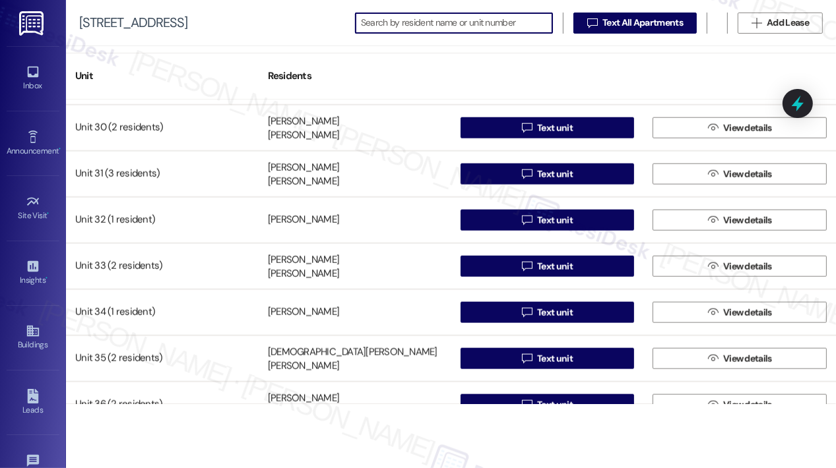
scroll to position [1385, 0]
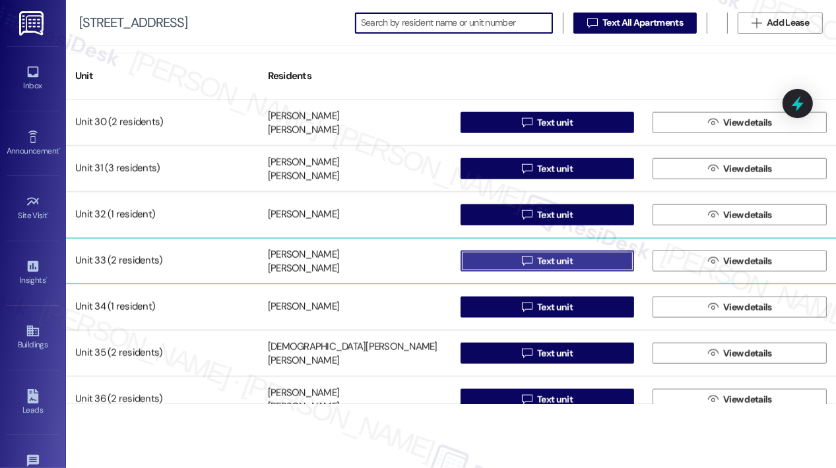
click at [493, 257] on button " Text unit" at bounding box center [547, 261] width 174 height 21
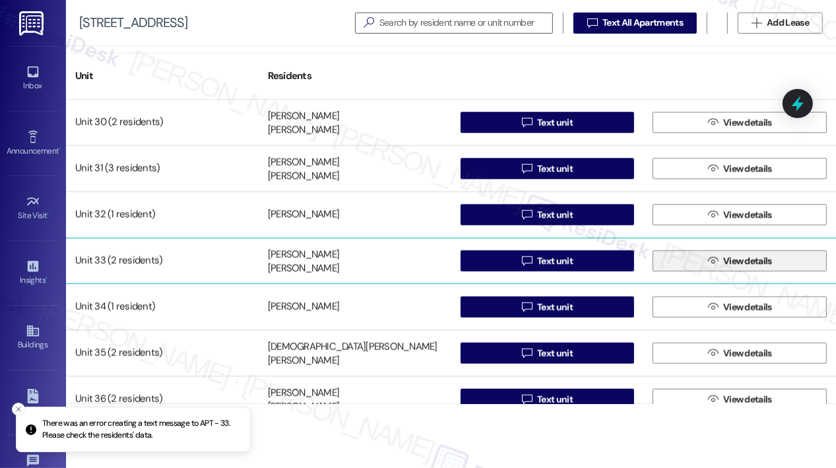
click at [696, 267] on button " View details" at bounding box center [739, 261] width 174 height 21
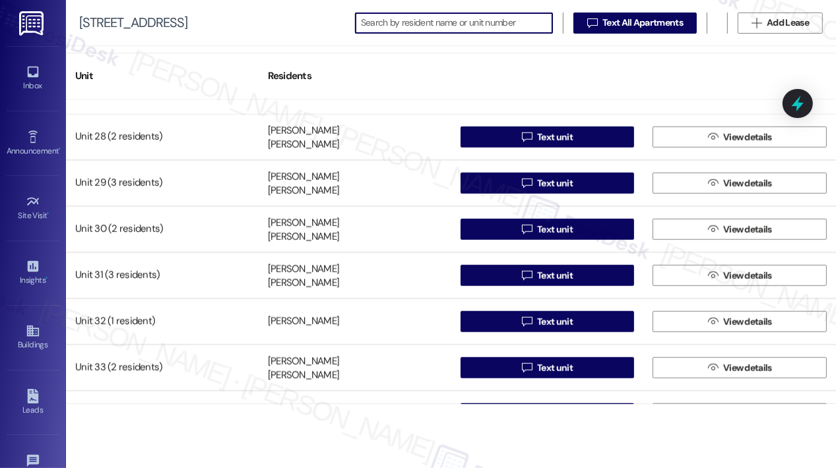
scroll to position [1385, 0]
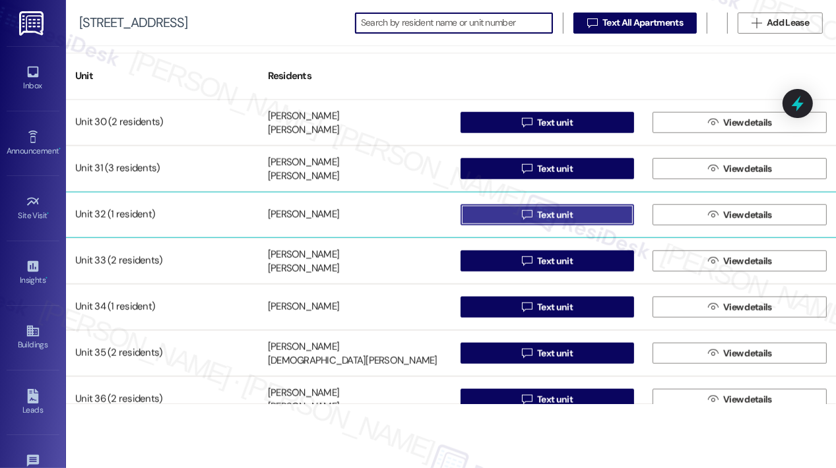
click at [534, 212] on span "Text unit" at bounding box center [554, 215] width 41 height 14
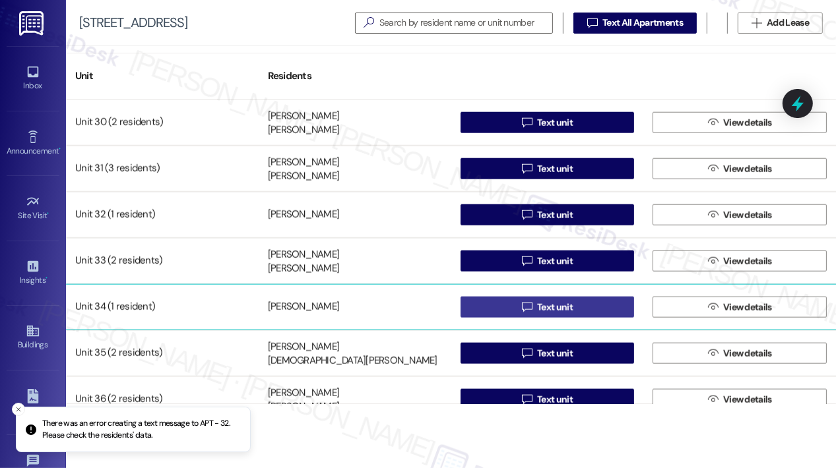
click at [493, 313] on button " Text unit" at bounding box center [547, 307] width 174 height 21
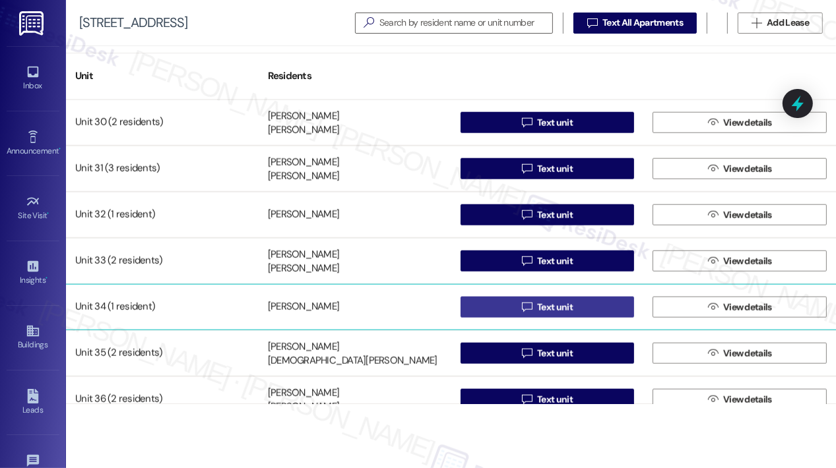
click at [495, 308] on button " Text unit" at bounding box center [547, 307] width 174 height 21
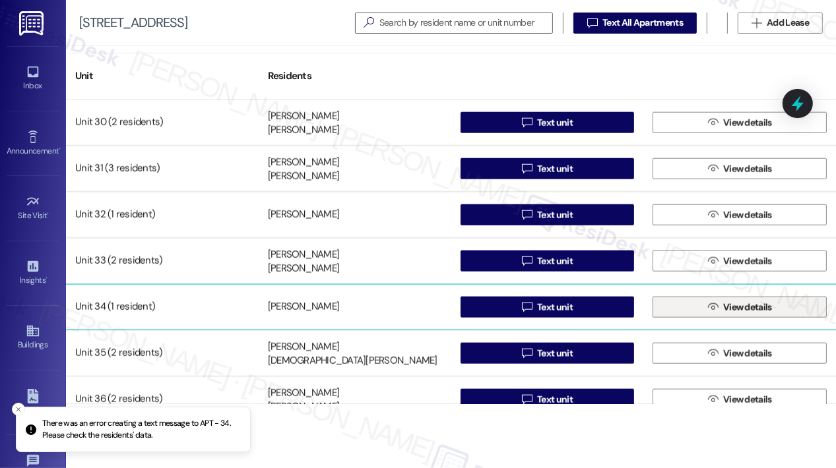
click at [752, 301] on span "View details" at bounding box center [747, 308] width 49 height 14
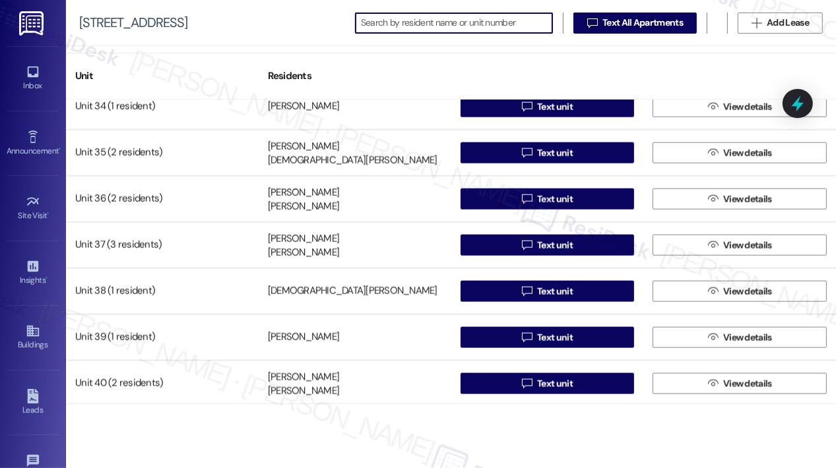
scroll to position [1583, 0]
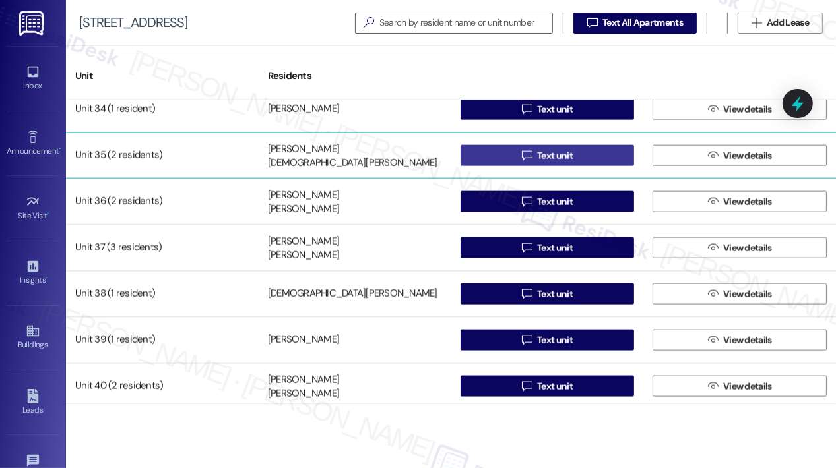
click at [529, 158] on span " Text unit" at bounding box center [547, 156] width 56 height 20
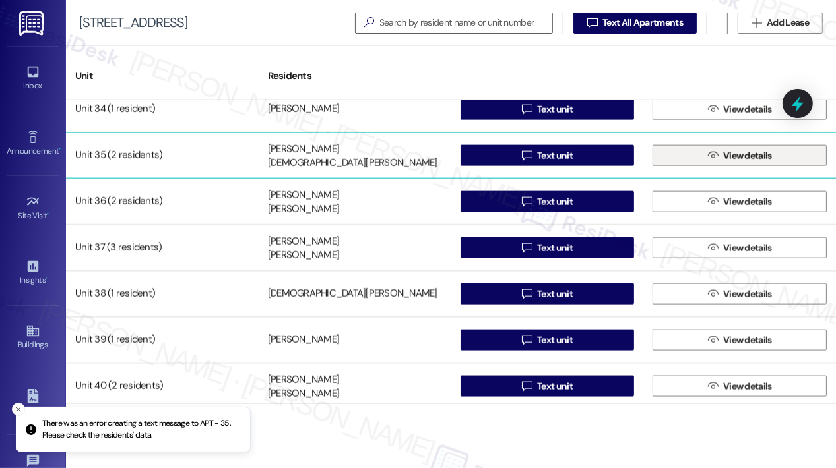
click at [670, 157] on button " View details" at bounding box center [739, 155] width 174 height 21
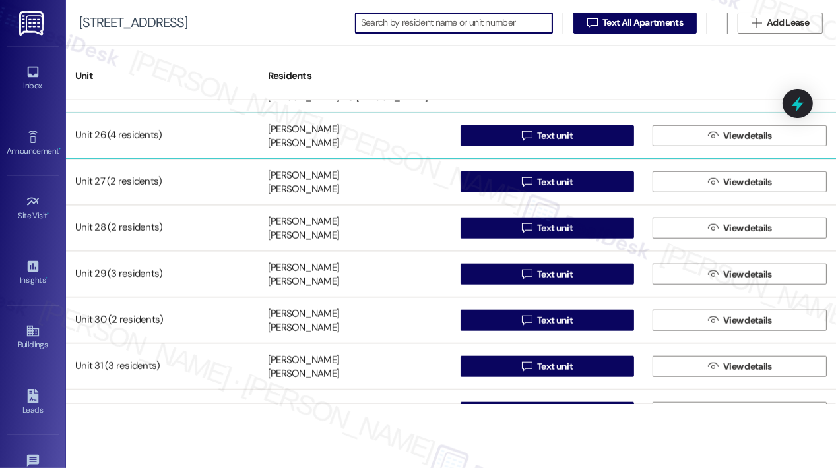
scroll to position [1517, 0]
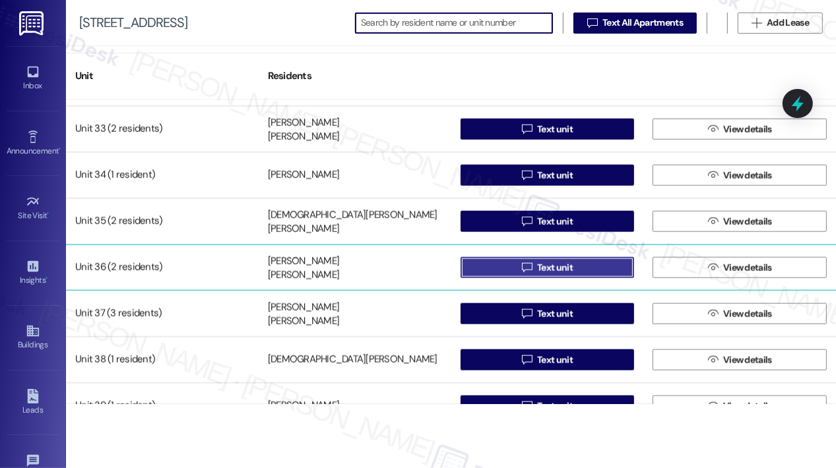
click at [483, 260] on button " Text unit" at bounding box center [547, 267] width 174 height 21
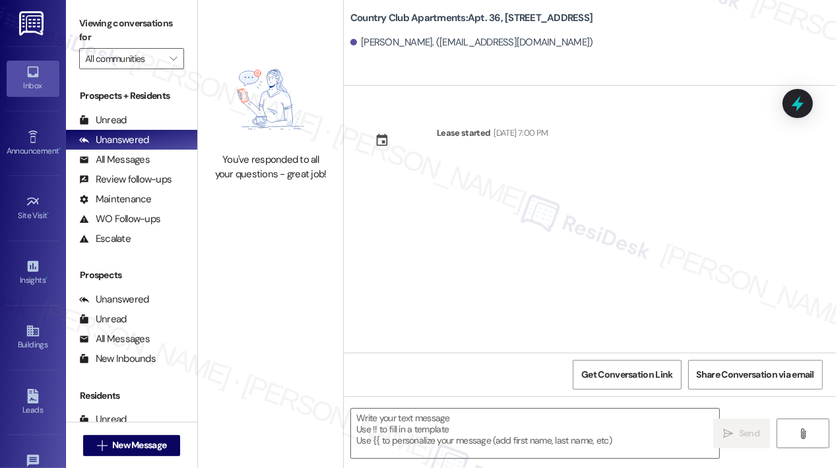
type textarea "Fetching suggested responses. Please feel free to read through the conversation…"
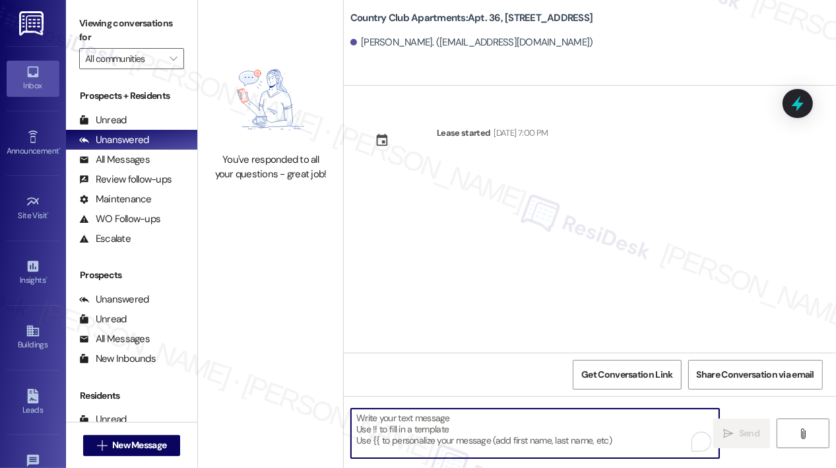
click at [464, 421] on textarea "To enrich screen reader interactions, please activate Accessibility in Grammarl…" at bounding box center [535, 433] width 368 height 49
paste textarea "Hi {{first_name}}, [DATE], [DATE], from 9:00 AM–3:00 PM, we will be cleaning th…"
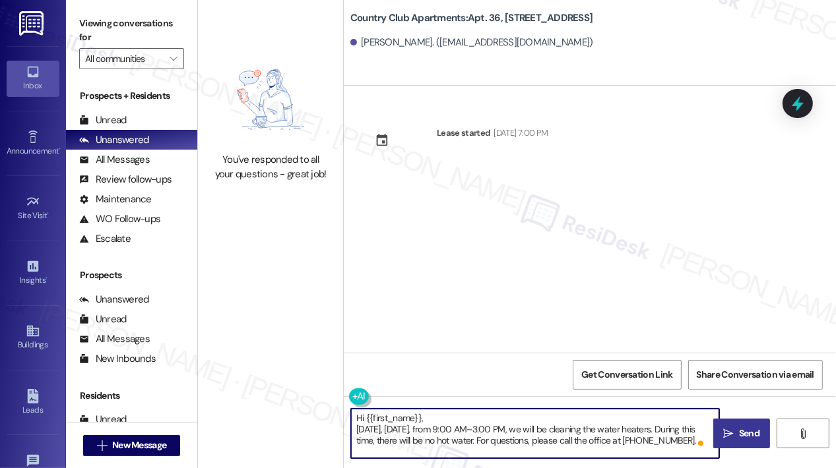
type textarea "Hi {{first_name}}, [DATE], [DATE], from 9:00 AM–3:00 PM, we will be cleaning th…"
click at [744, 433] on span "Send" at bounding box center [749, 434] width 20 height 14
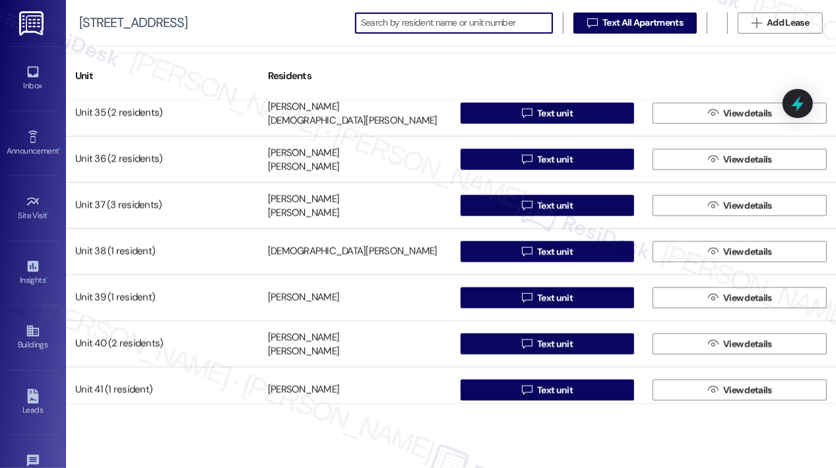
scroll to position [1649, 0]
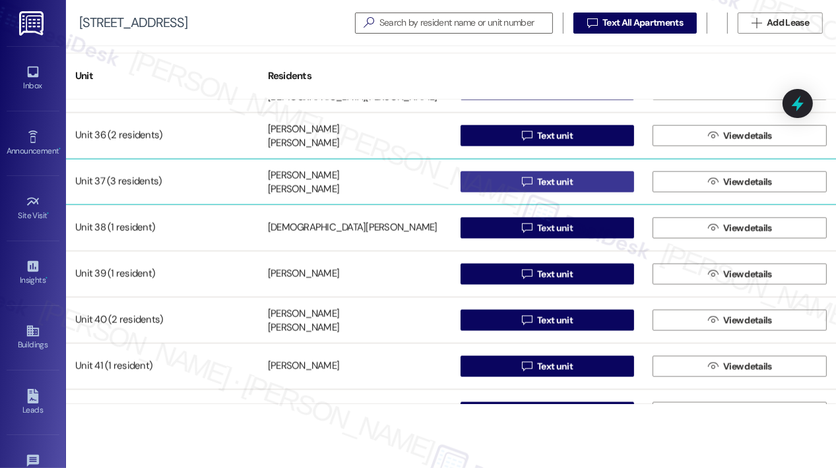
click at [473, 178] on button " Text unit" at bounding box center [547, 181] width 174 height 21
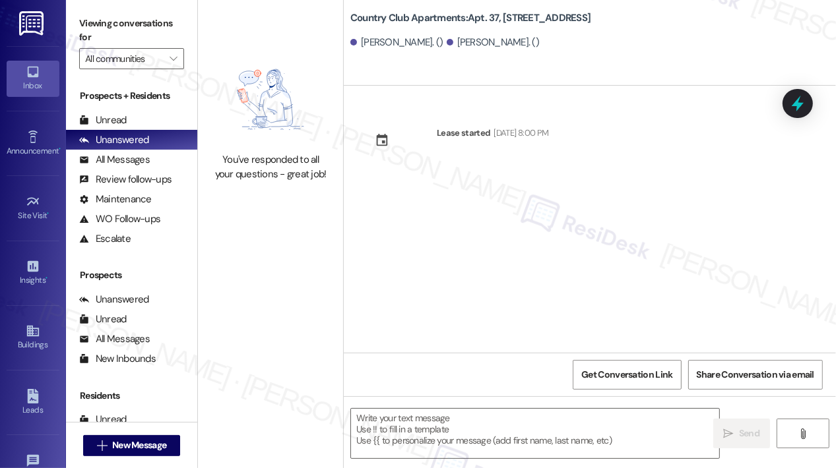
type textarea "Fetching suggested responses. Please feel free to read through the conversation…"
click at [428, 419] on textarea at bounding box center [535, 433] width 368 height 49
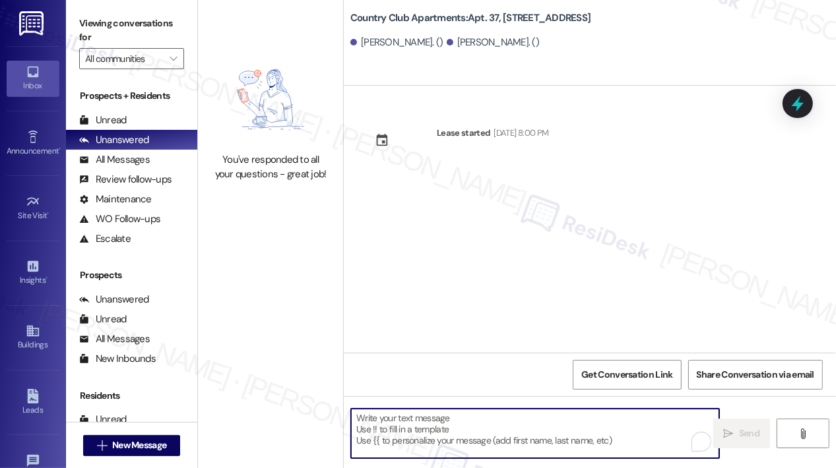
paste textarea "Hi {{first_name}}, [DATE], [DATE], from 9:00 AM–3:00 PM, we will be cleaning th…"
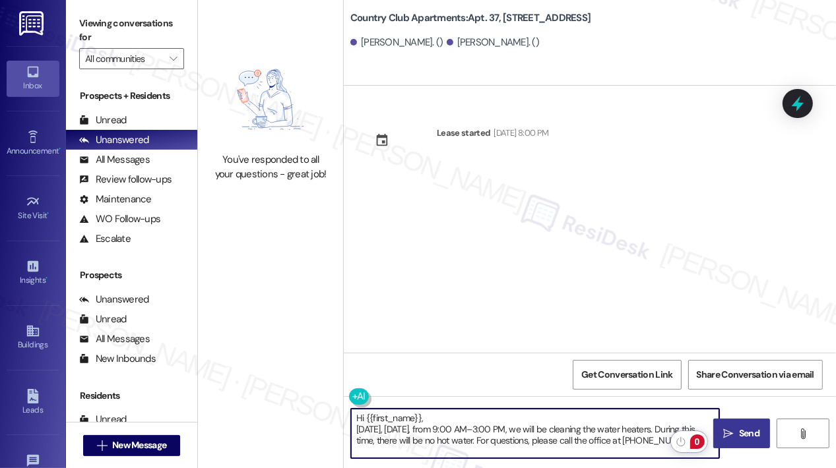
type textarea "Hi {{first_name}}, [DATE], [DATE], from 9:00 AM–3:00 PM, we will be cleaning th…"
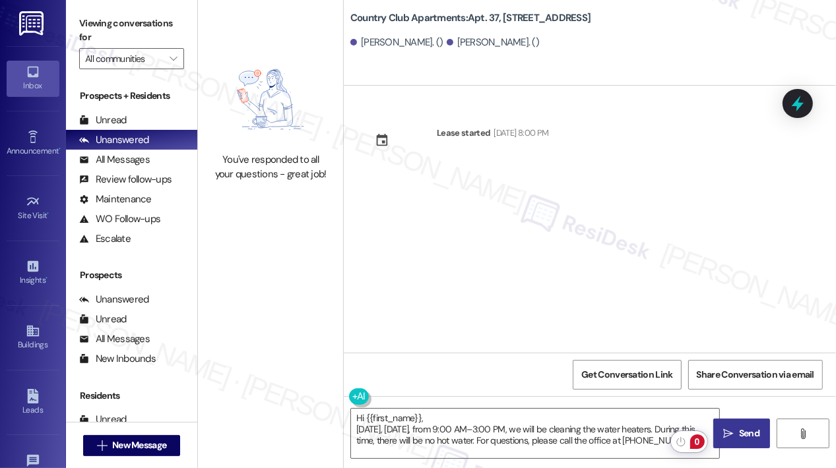
click at [729, 429] on icon "" at bounding box center [728, 434] width 10 height 11
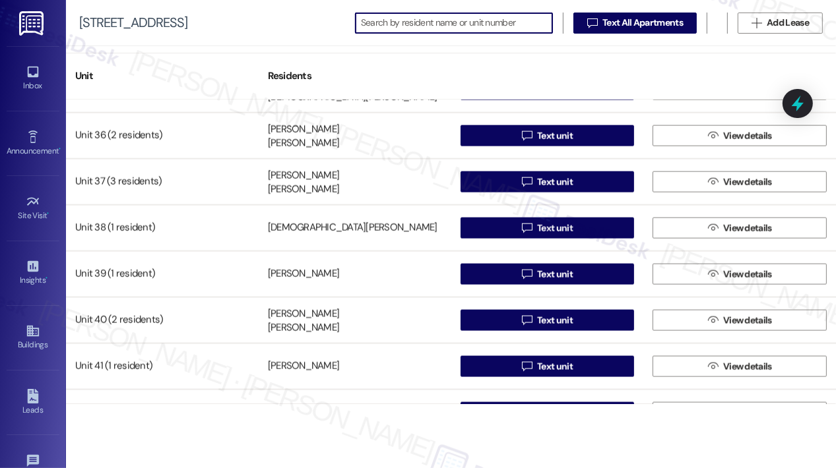
scroll to position [1715, 0]
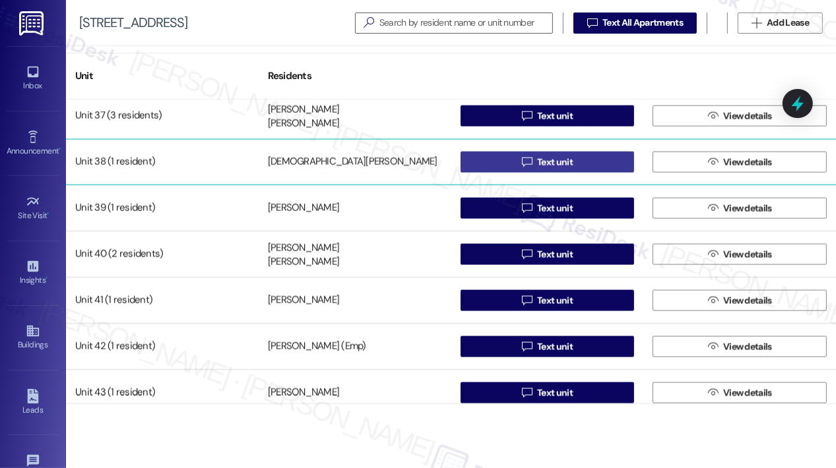
click at [522, 172] on button " Text unit" at bounding box center [547, 162] width 174 height 21
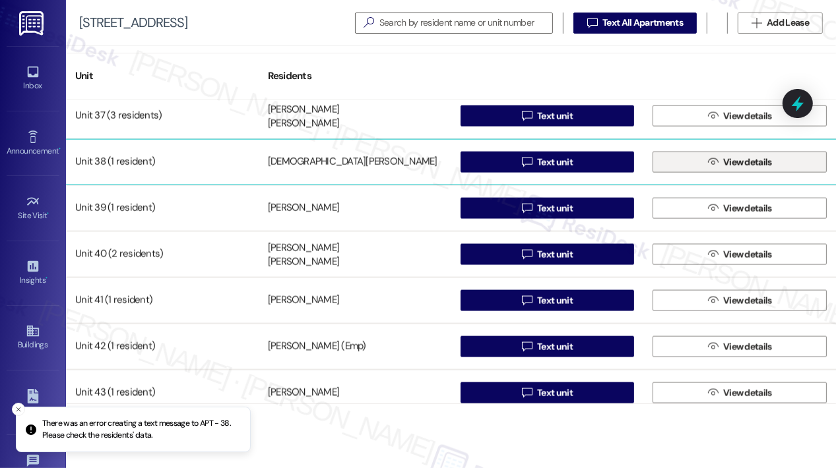
click at [688, 166] on button " View details" at bounding box center [739, 162] width 174 height 21
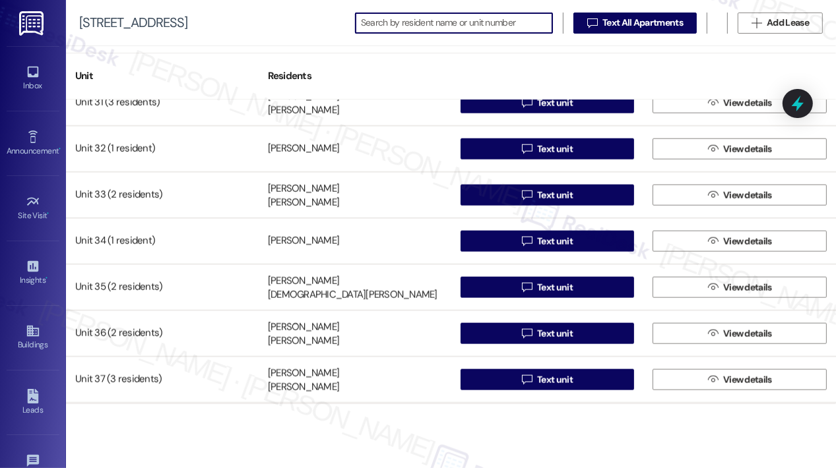
scroll to position [1649, 0]
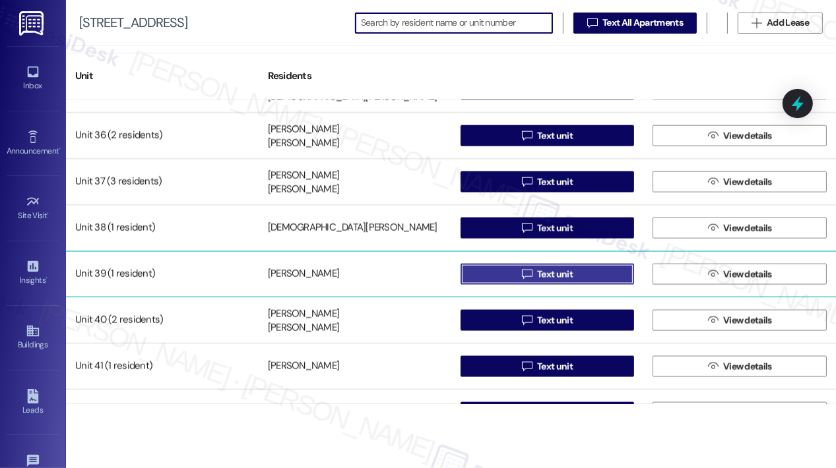
click at [495, 279] on button " Text unit" at bounding box center [547, 274] width 174 height 21
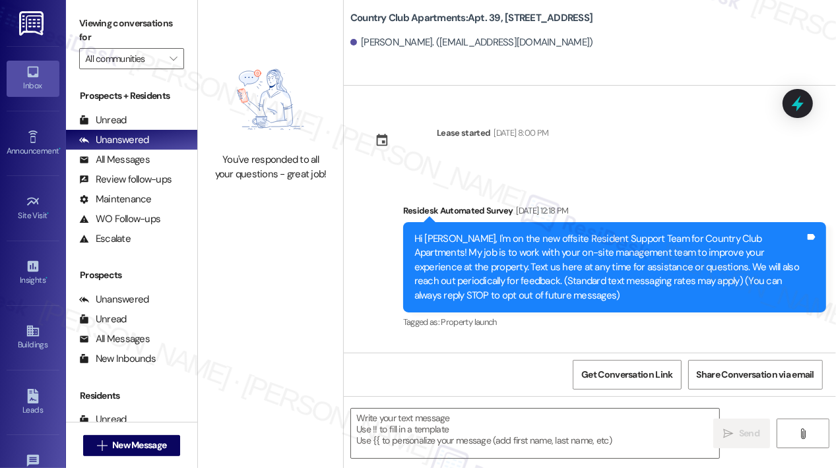
type textarea "Fetching suggested responses. Please feel free to read through the conversation…"
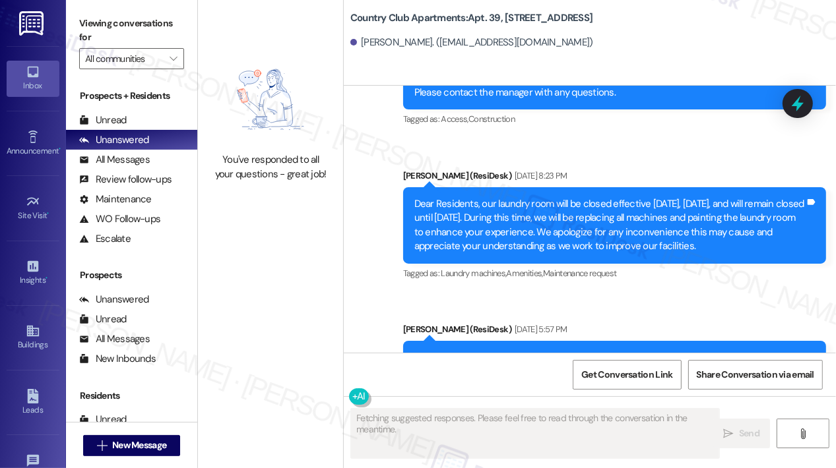
scroll to position [791, 0]
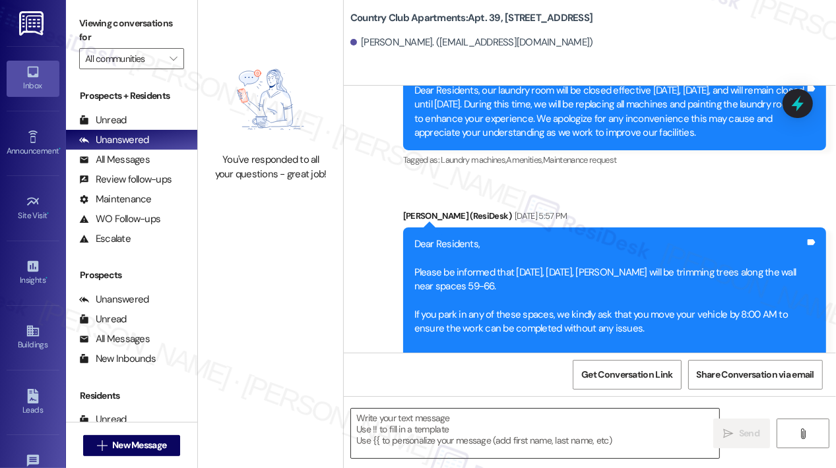
click at [424, 437] on textarea at bounding box center [535, 433] width 368 height 49
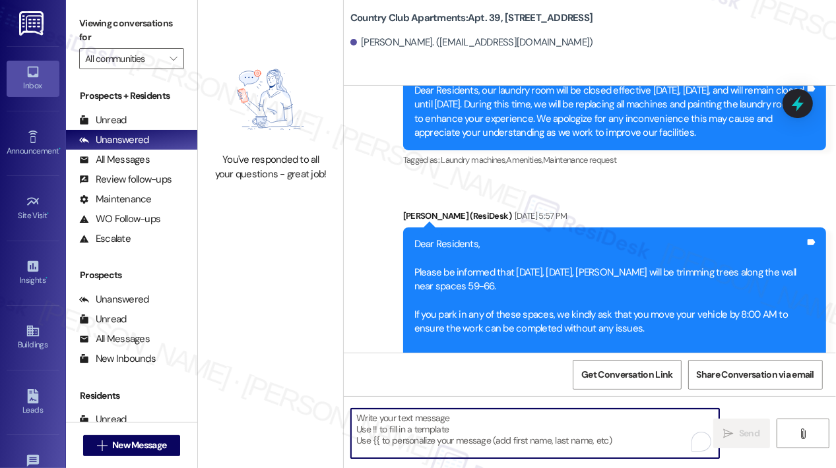
paste textarea "Hi {{first_name}}, [DATE], [DATE], from 9:00 AM–3:00 PM, we will be cleaning th…"
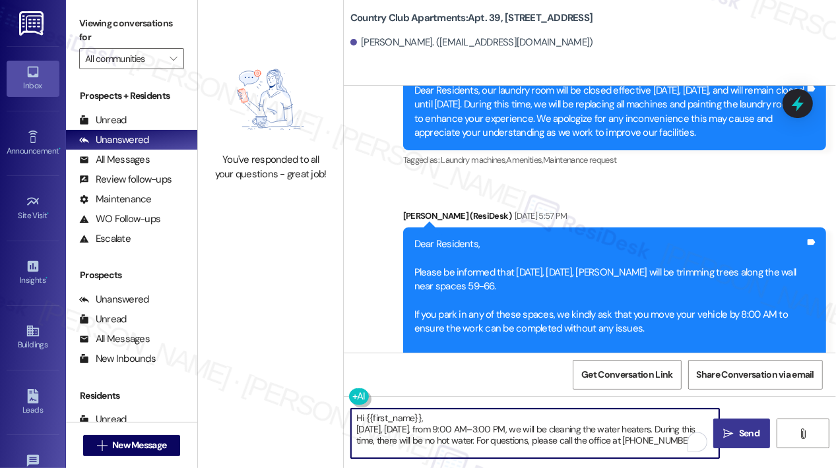
type textarea "Hi {{first_name}}, [DATE], [DATE], from 9:00 AM–3:00 PM, we will be cleaning th…"
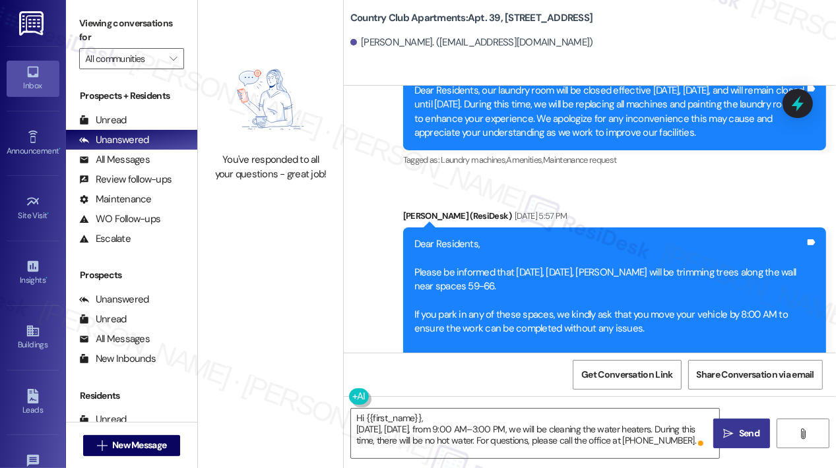
click at [731, 433] on icon "" at bounding box center [728, 434] width 10 height 11
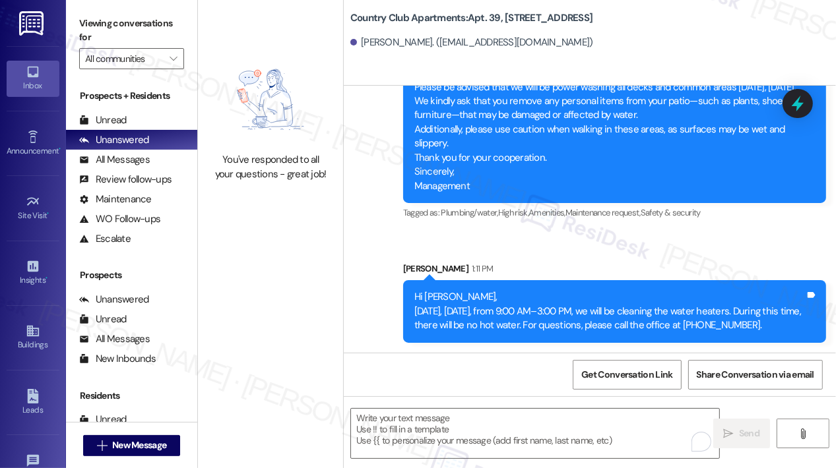
scroll to position [3303, 0]
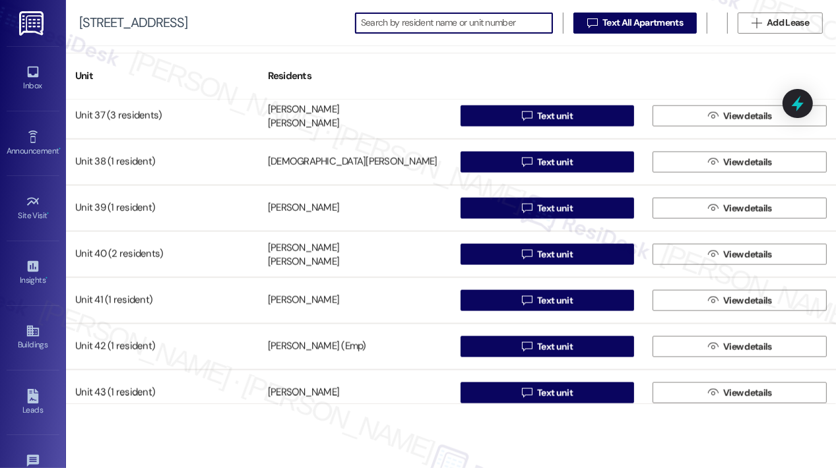
scroll to position [1781, 0]
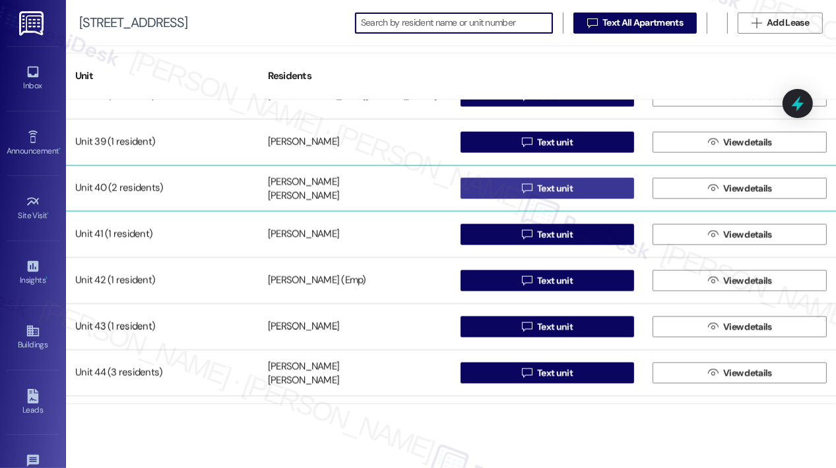
click at [493, 190] on button " Text unit" at bounding box center [547, 188] width 174 height 21
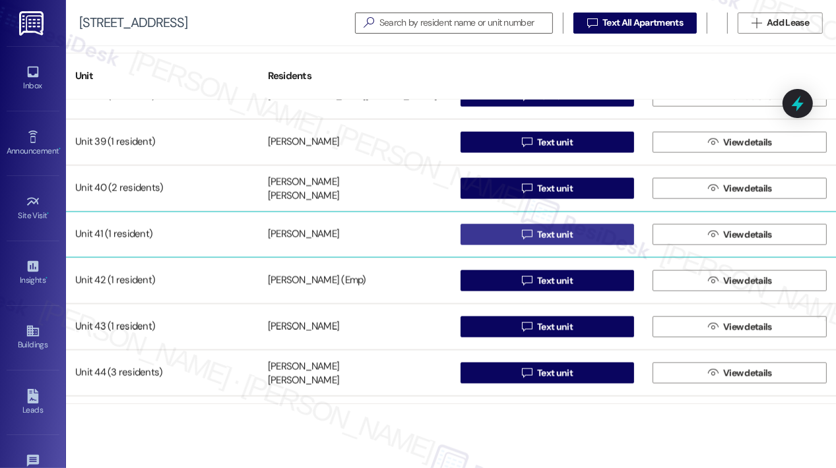
click at [541, 238] on span "Text unit" at bounding box center [555, 235] width 36 height 14
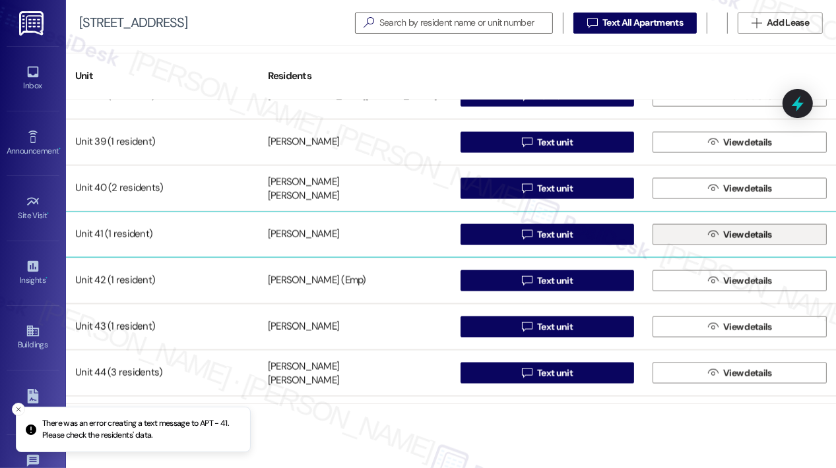
click at [696, 237] on button " View details" at bounding box center [739, 234] width 174 height 21
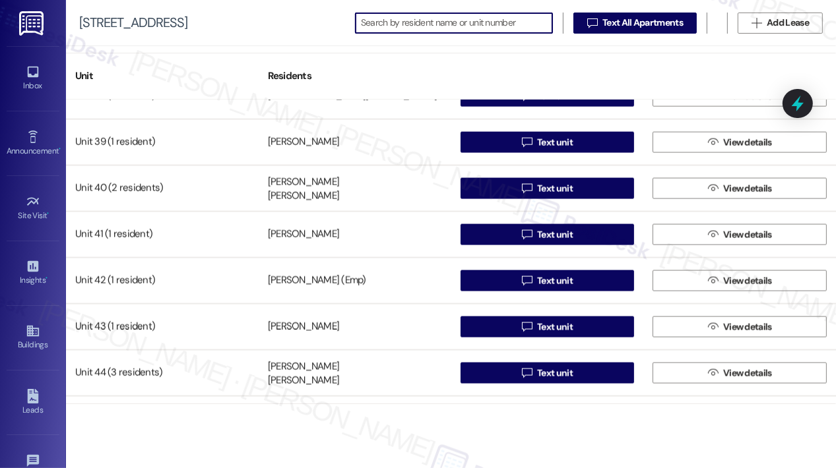
scroll to position [1847, 0]
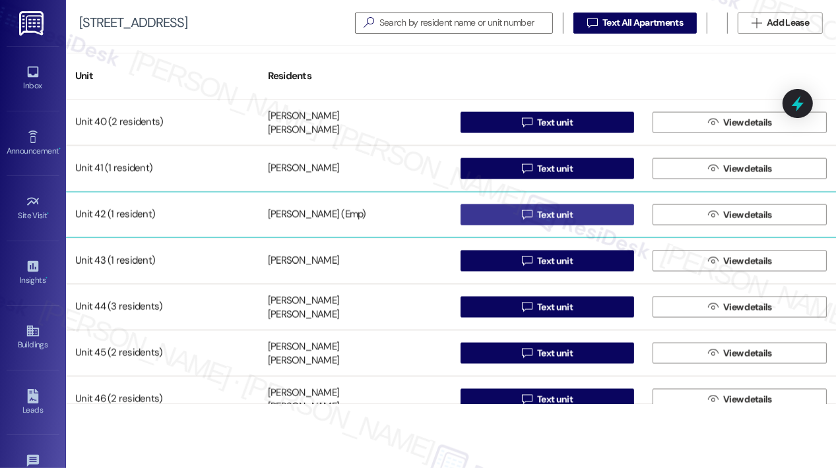
click at [483, 218] on button " Text unit" at bounding box center [547, 214] width 174 height 21
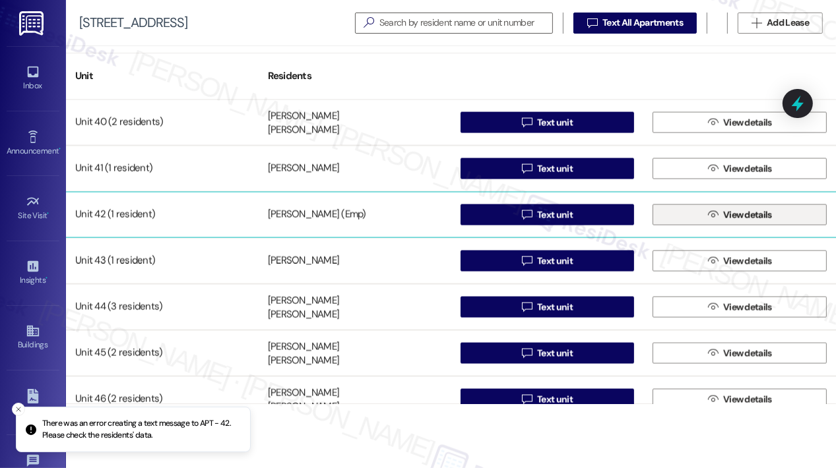
click at [663, 218] on button " View details" at bounding box center [739, 214] width 174 height 21
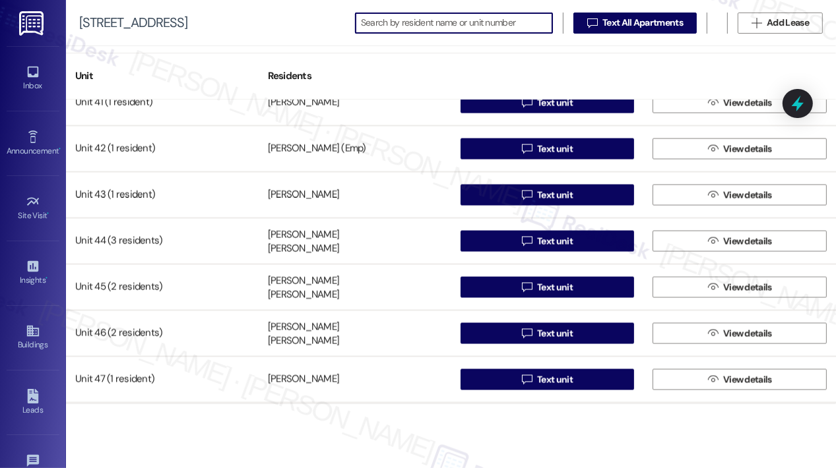
scroll to position [1957, 0]
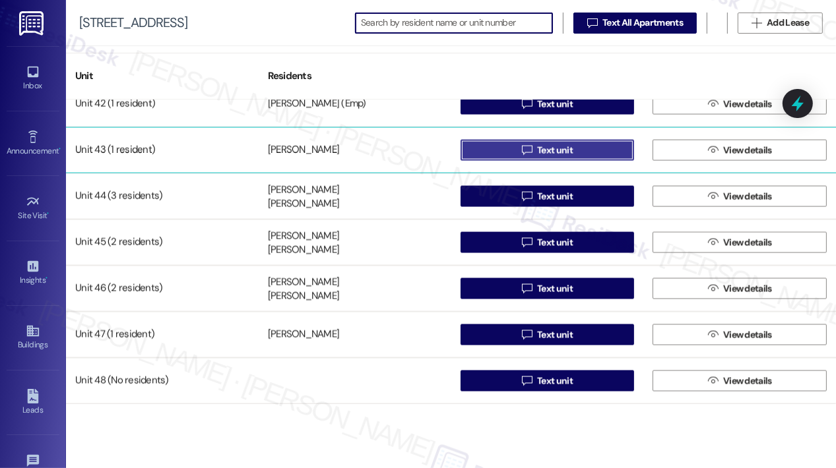
click at [548, 149] on span "Text unit" at bounding box center [555, 151] width 36 height 14
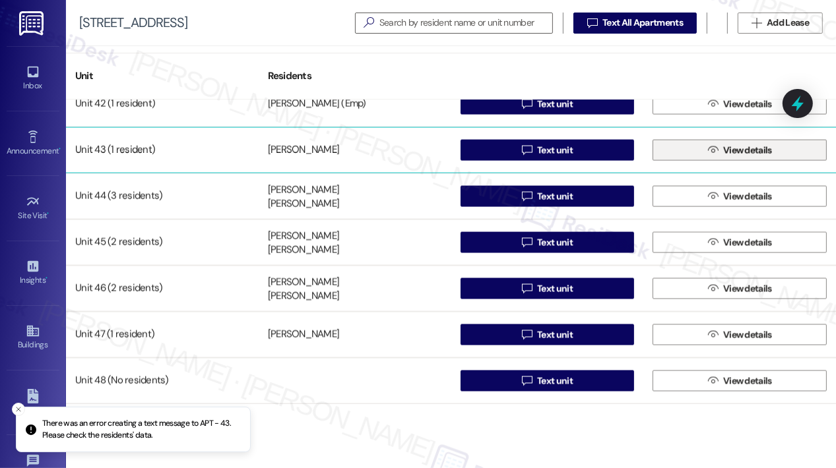
click at [675, 147] on button " View details" at bounding box center [739, 150] width 174 height 21
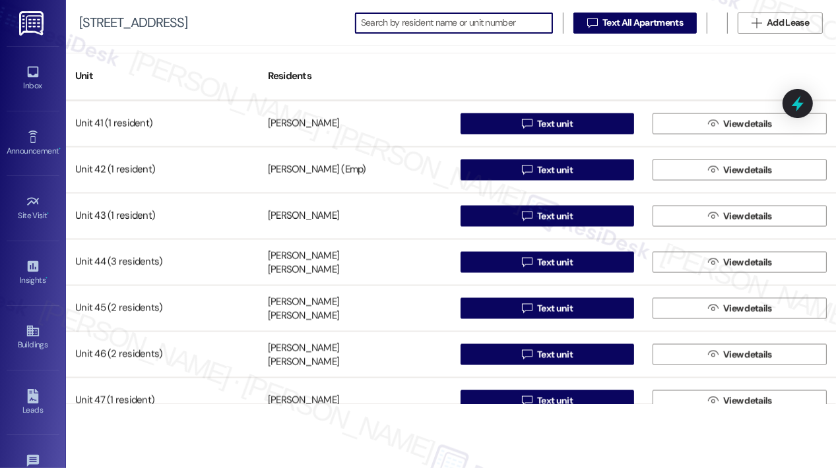
scroll to position [1957, 0]
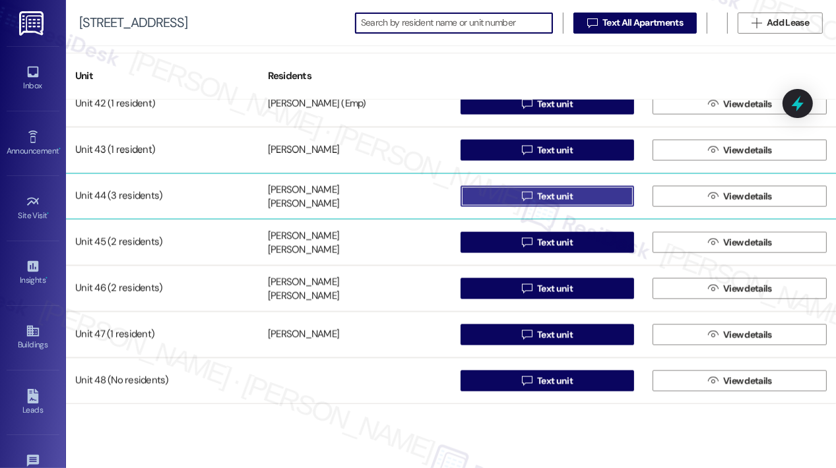
click at [582, 195] on button " Text unit" at bounding box center [547, 196] width 174 height 21
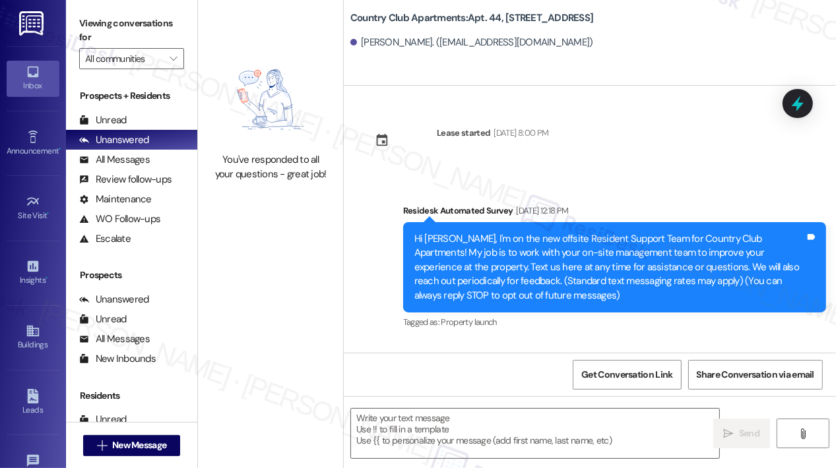
type textarea "Fetching suggested responses. Please feel free to read through the conversation…"
click at [466, 421] on textarea at bounding box center [535, 433] width 368 height 49
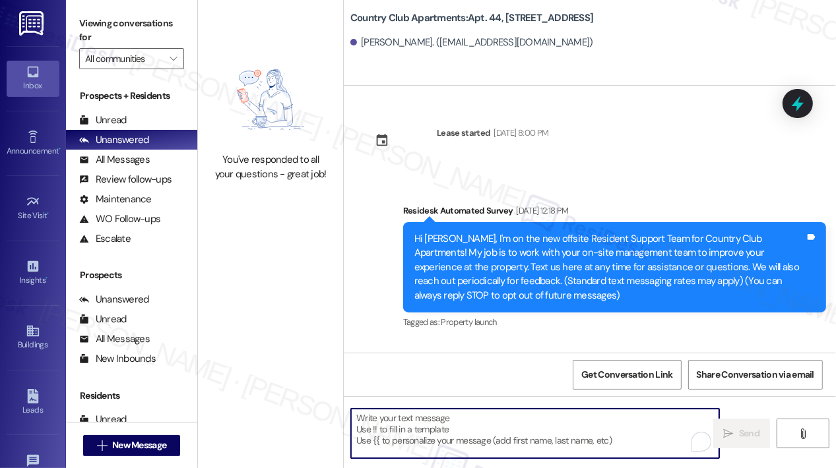
paste textarea "Hi {{first_name}}, [DATE], [DATE], from 9:00 AM–3:00 PM, we will be cleaning th…"
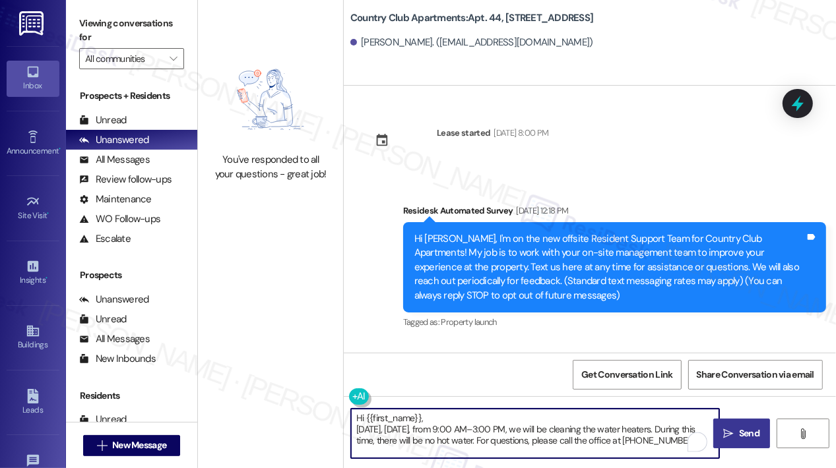
type textarea "Hi {{first_name}}, [DATE], [DATE], from 9:00 AM–3:00 PM, we will be cleaning th…"
click at [747, 435] on span "Send" at bounding box center [749, 434] width 20 height 14
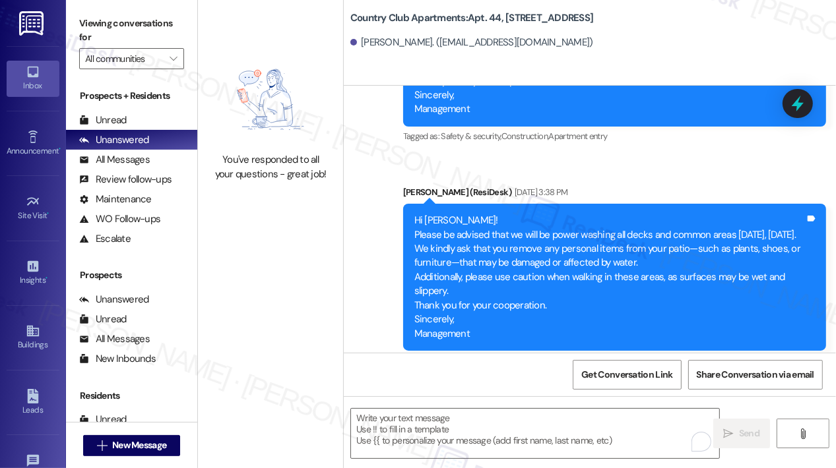
scroll to position [3303, 0]
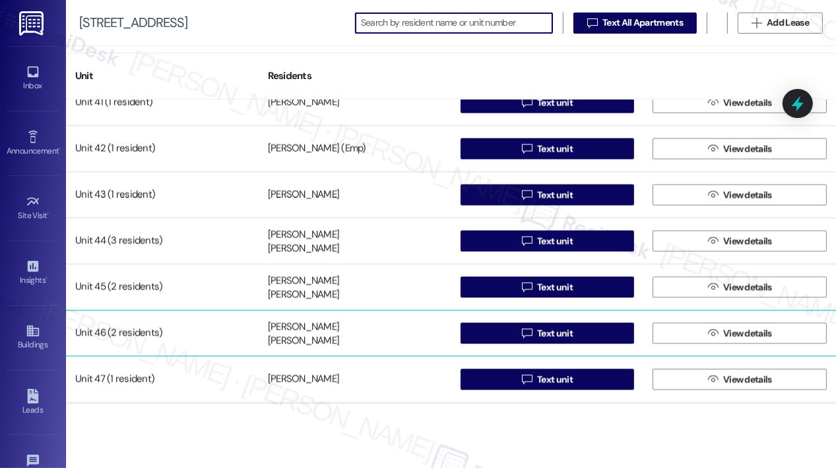
scroll to position [1957, 0]
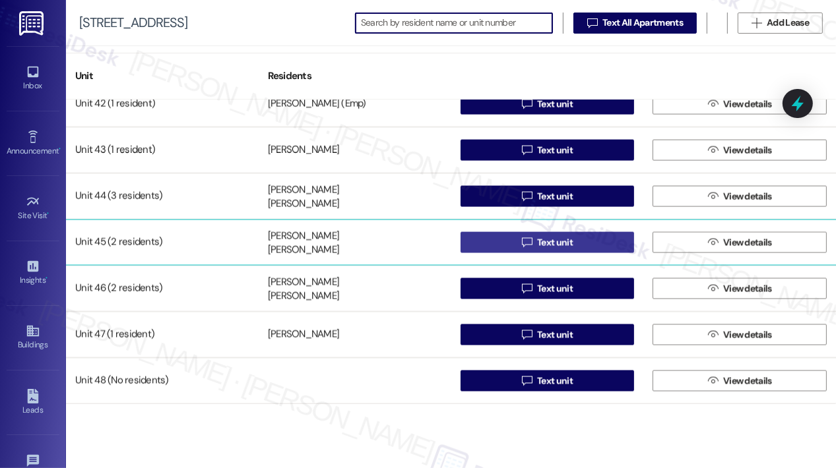
click at [537, 243] on span "Text unit" at bounding box center [555, 243] width 36 height 14
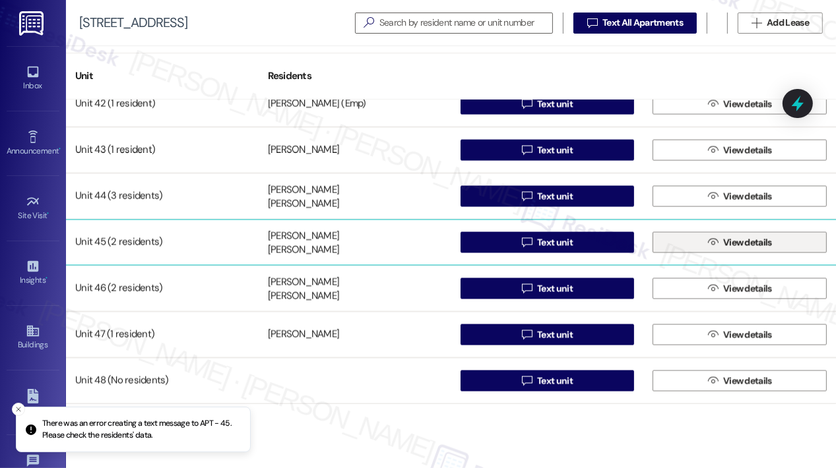
click at [698, 247] on button " View details" at bounding box center [739, 242] width 174 height 21
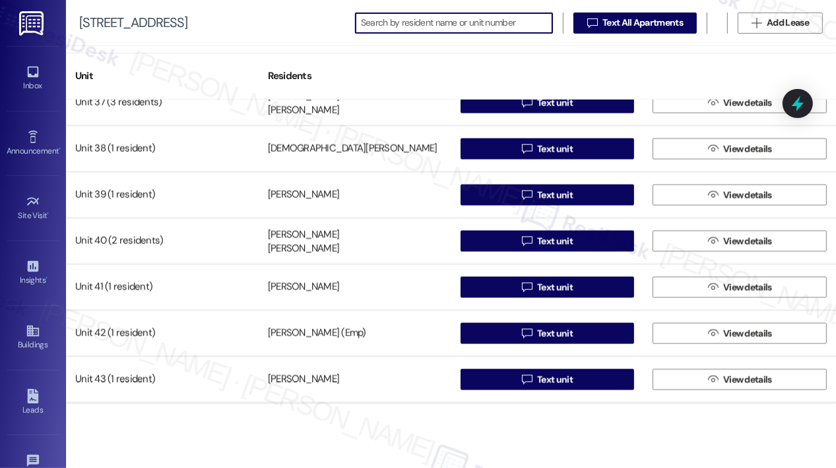
scroll to position [1957, 0]
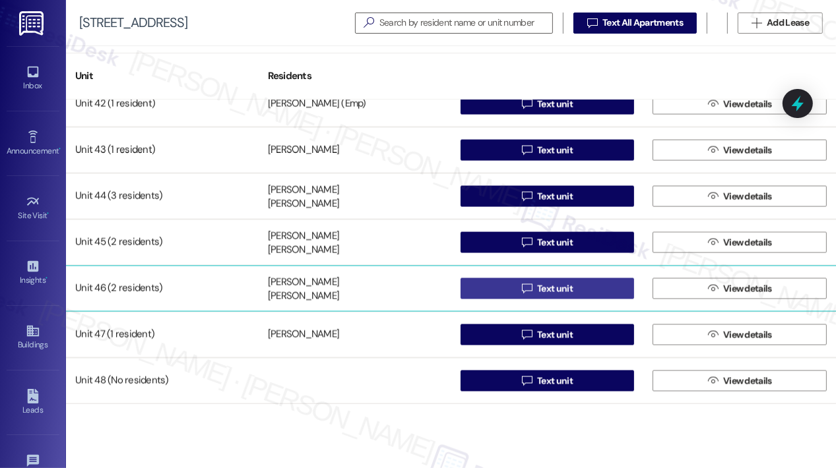
click at [547, 284] on span "Text unit" at bounding box center [555, 289] width 36 height 14
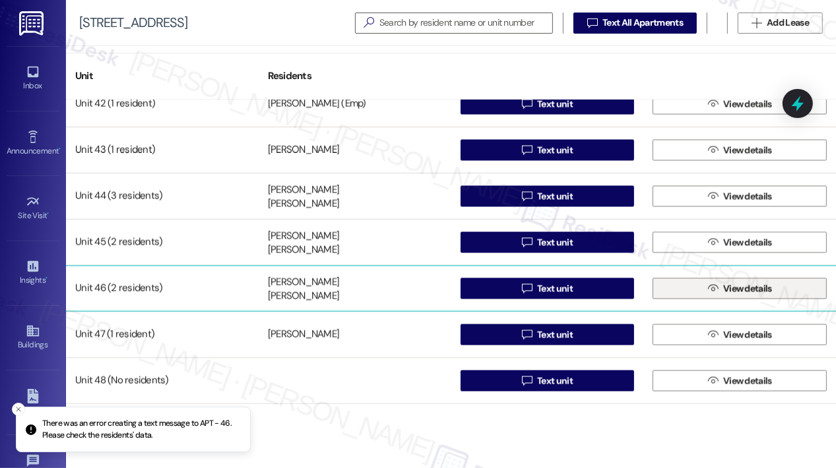
click at [714, 295] on span " View details" at bounding box center [739, 289] width 69 height 20
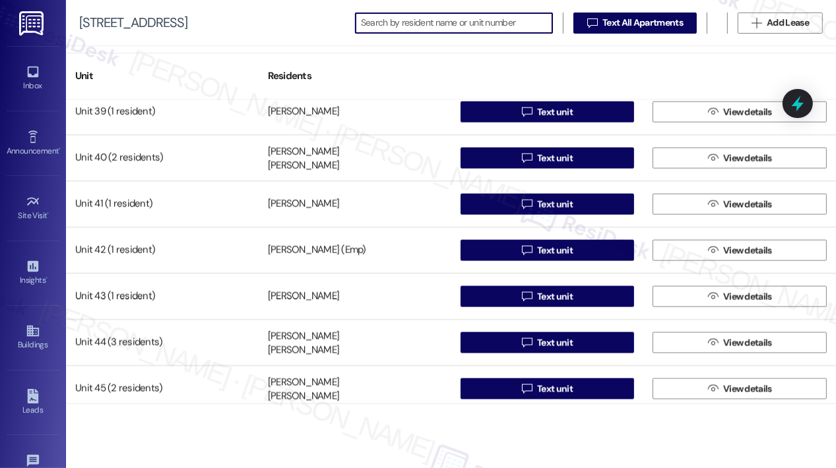
scroll to position [1957, 0]
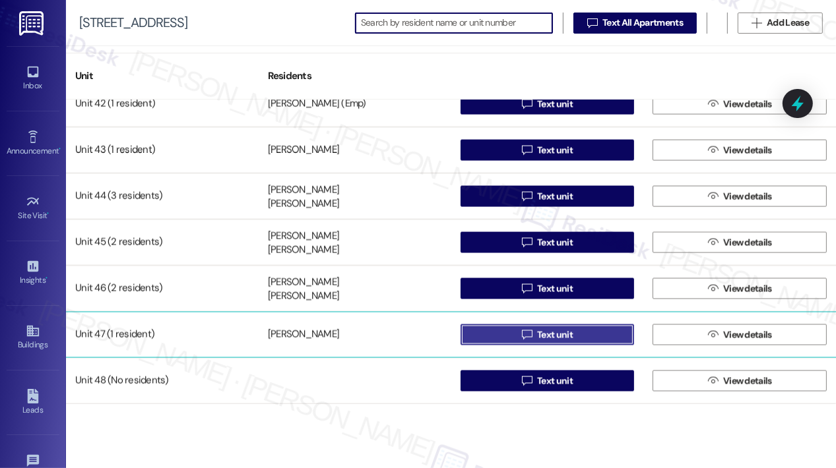
click at [522, 340] on icon "" at bounding box center [527, 335] width 10 height 11
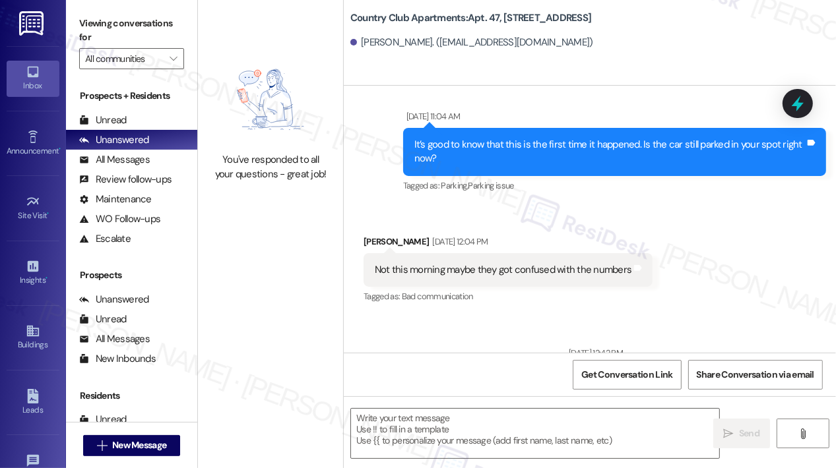
type textarea "Fetching suggested responses. Please feel free to read through the conversation…"
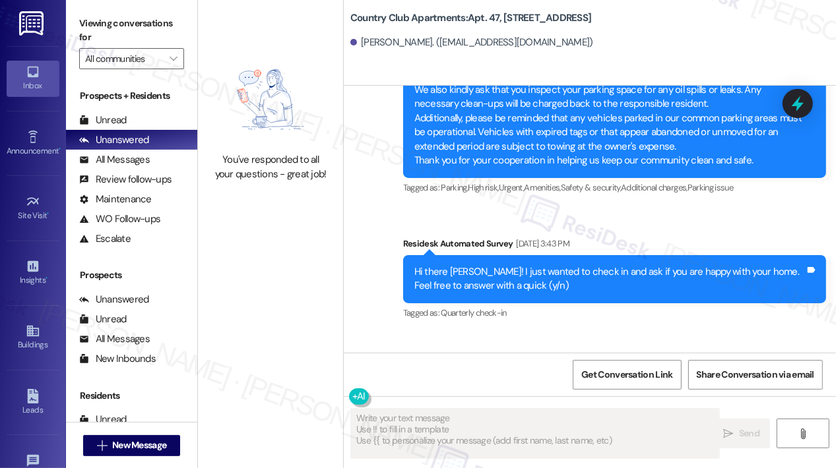
scroll to position [5801, 0]
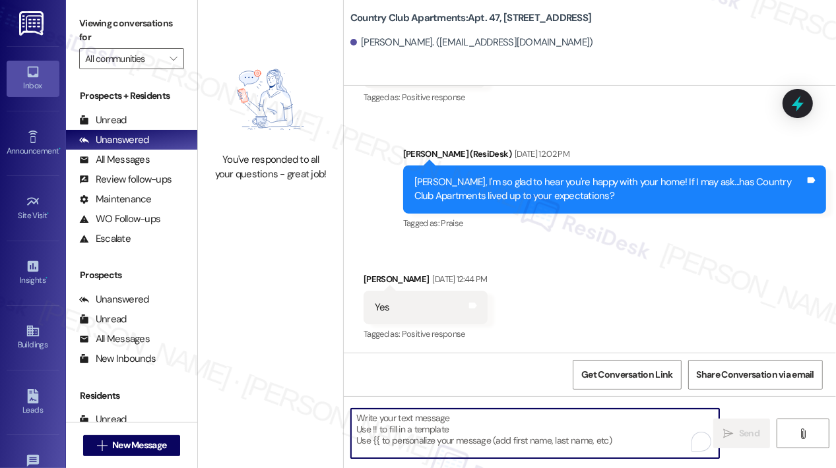
click at [442, 429] on textarea "To enrich screen reader interactions, please activate Accessibility in Grammarl…" at bounding box center [535, 433] width 368 height 49
paste textarea "Hi {{first_name}}, [DATE], [DATE], from 9:00 AM–3:00 PM, we will be cleaning th…"
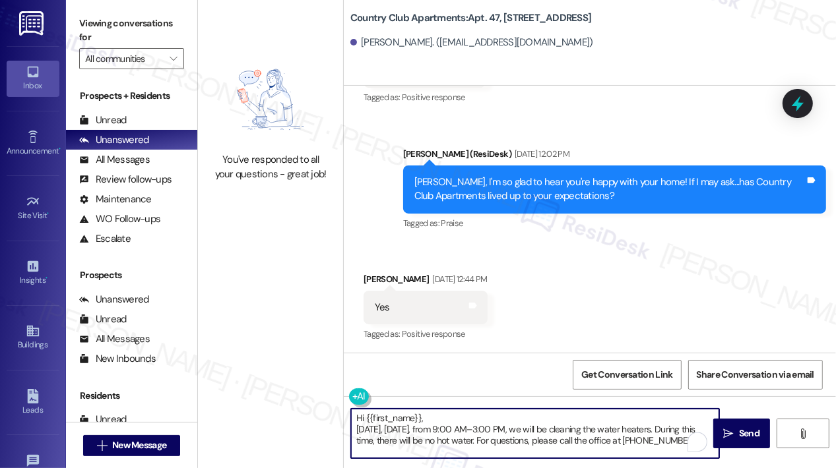
scroll to position [3, 0]
type textarea "Hi {{first_name}}, [DATE], [DATE], from 9:00 AM–3:00 PM, we will be cleaning th…"
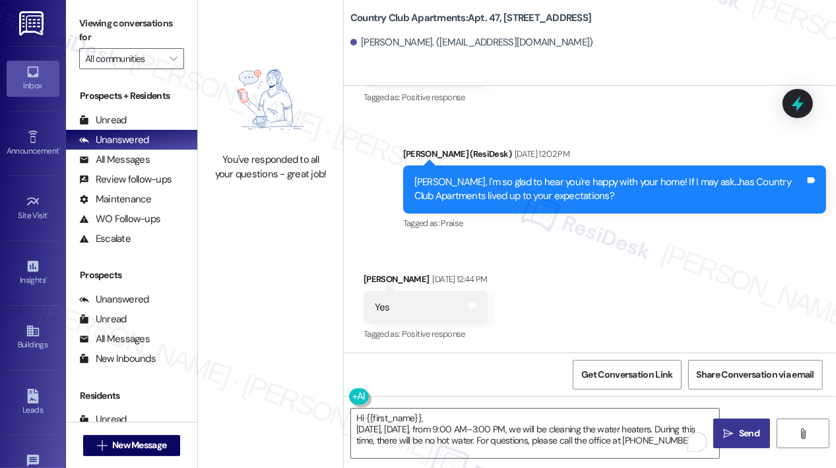
click at [742, 430] on span "Send" at bounding box center [749, 434] width 20 height 14
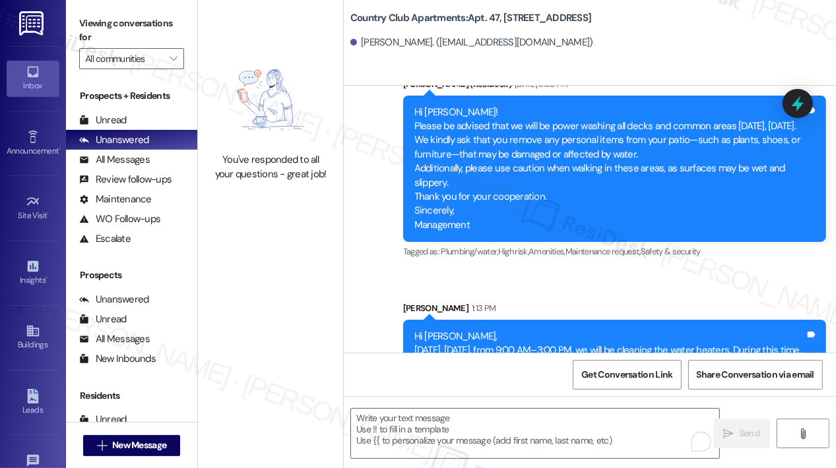
scroll to position [6805, 0]
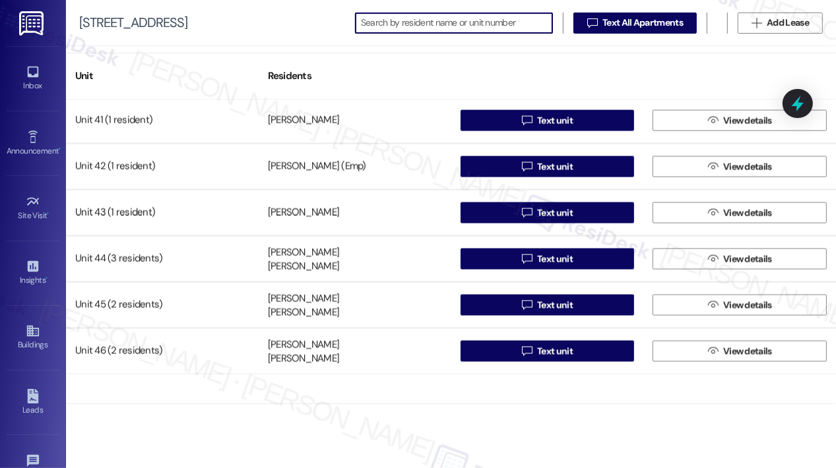
scroll to position [1957, 0]
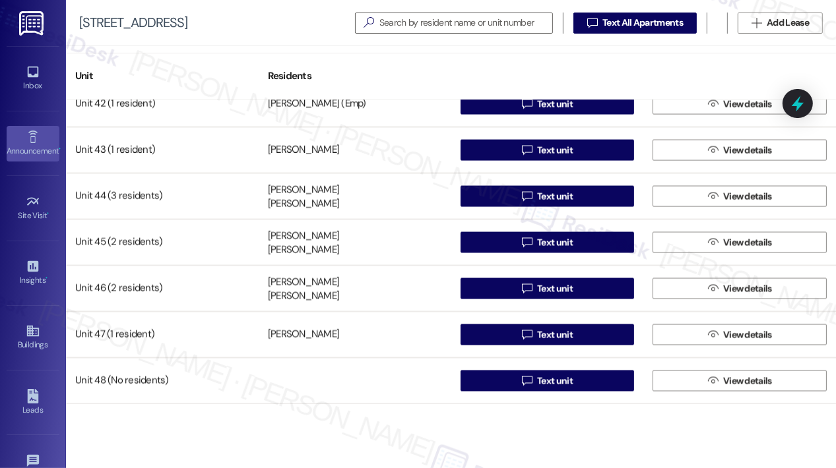
click at [36, 133] on icon at bounding box center [33, 137] width 15 height 15
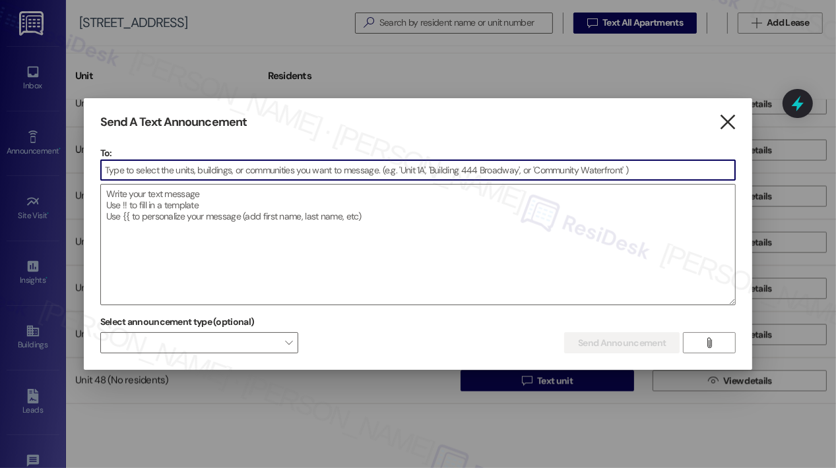
click at [729, 123] on icon "" at bounding box center [727, 122] width 18 height 14
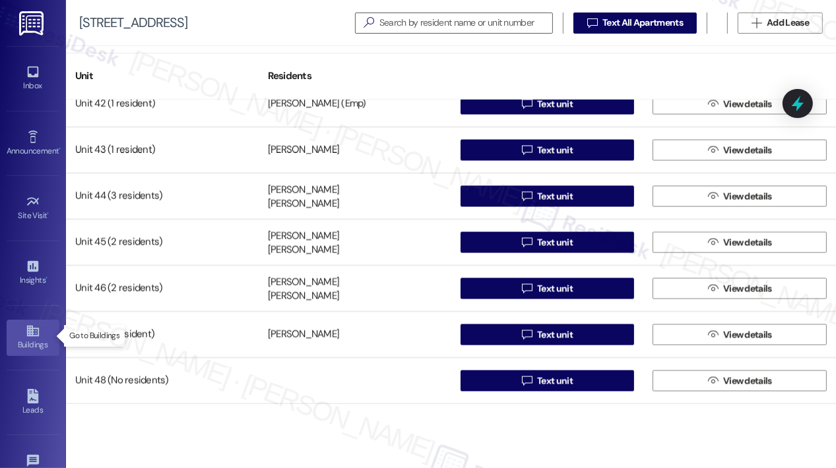
click at [32, 334] on icon at bounding box center [32, 331] width 12 height 11
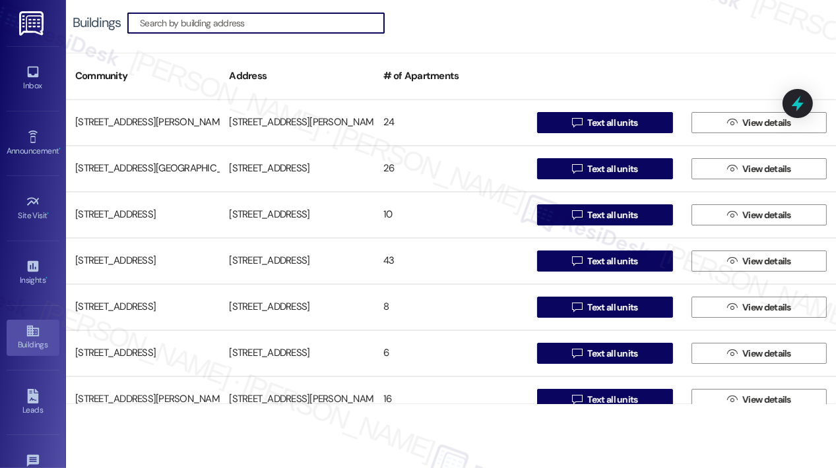
click at [235, 26] on input at bounding box center [262, 23] width 244 height 18
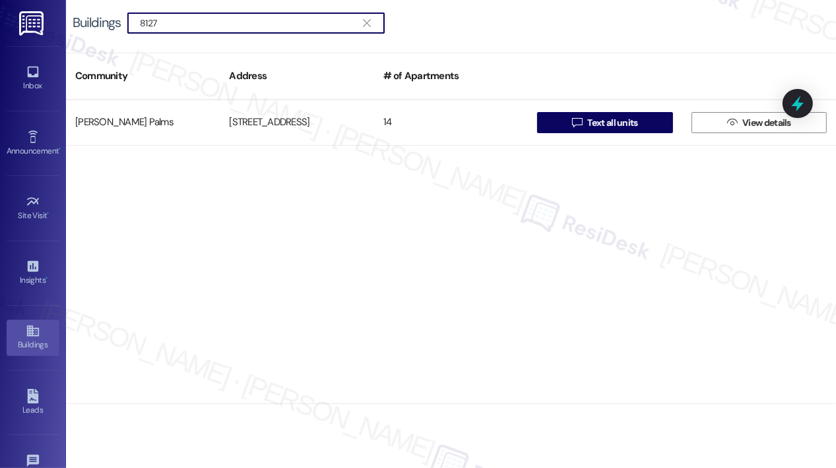
type input "8127"
click at [613, 210] on div "Downey Palms 8127 Stewart&Grey Rd. 14  Text all units  View details" at bounding box center [451, 252] width 770 height 305
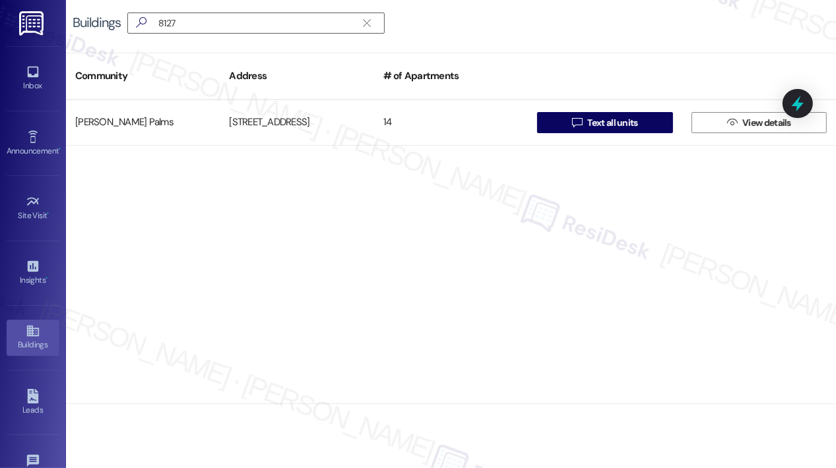
click at [523, 210] on div "Downey Palms 8127 Stewart&Grey Rd. 14  Text all units  View details" at bounding box center [451, 252] width 770 height 305
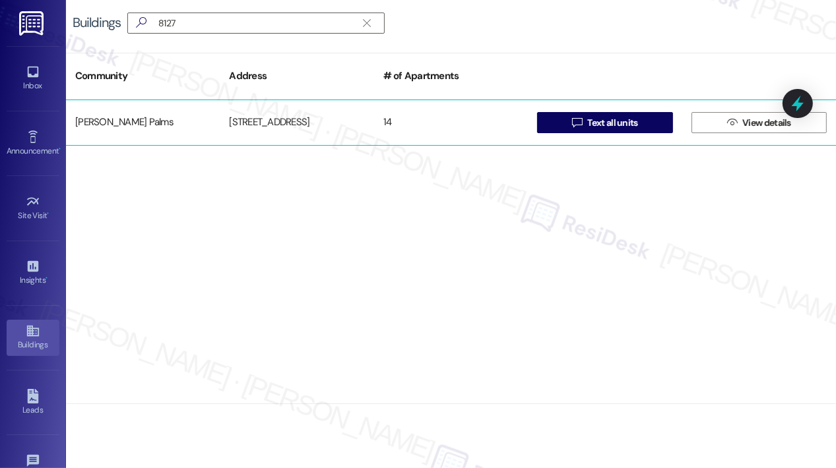
click at [260, 119] on div "[STREET_ADDRESS]" at bounding box center [297, 122] width 154 height 26
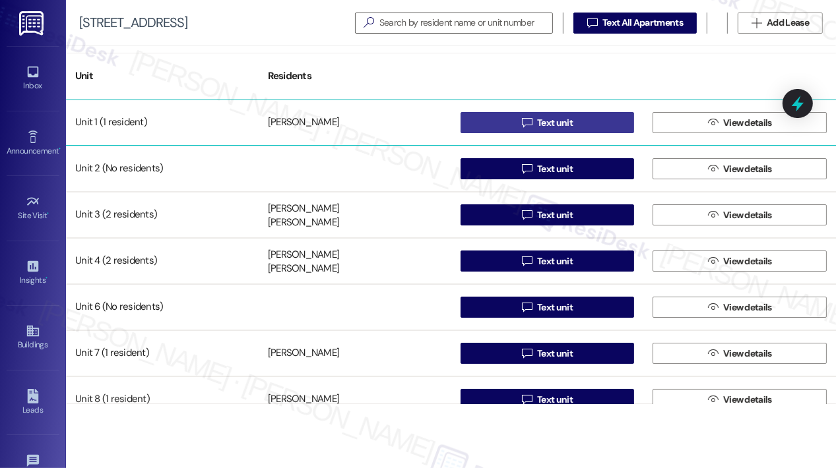
click at [534, 122] on span "Text unit" at bounding box center [554, 123] width 41 height 14
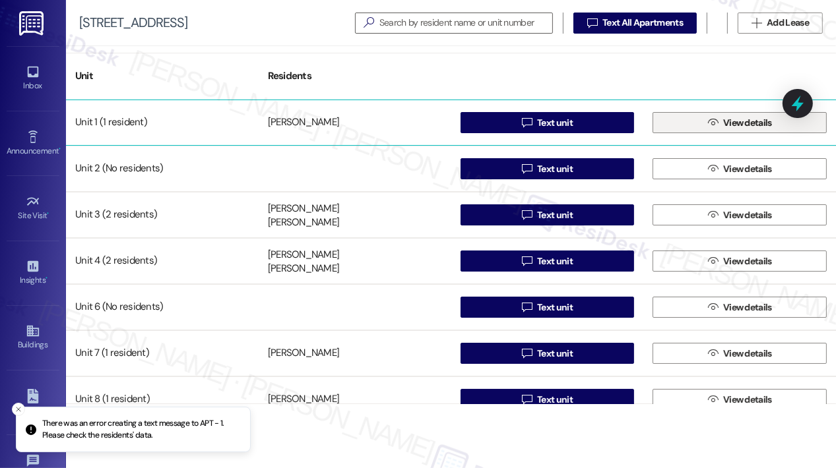
click at [690, 128] on button " View details" at bounding box center [739, 122] width 174 height 21
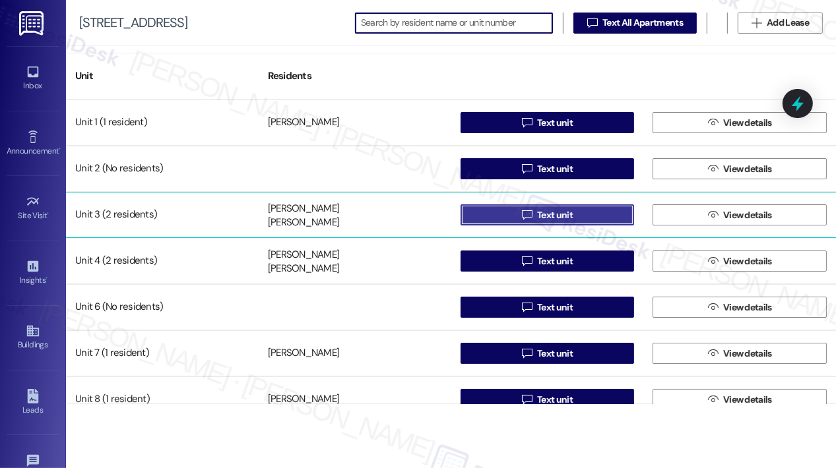
click at [539, 213] on span "Text unit" at bounding box center [555, 215] width 36 height 14
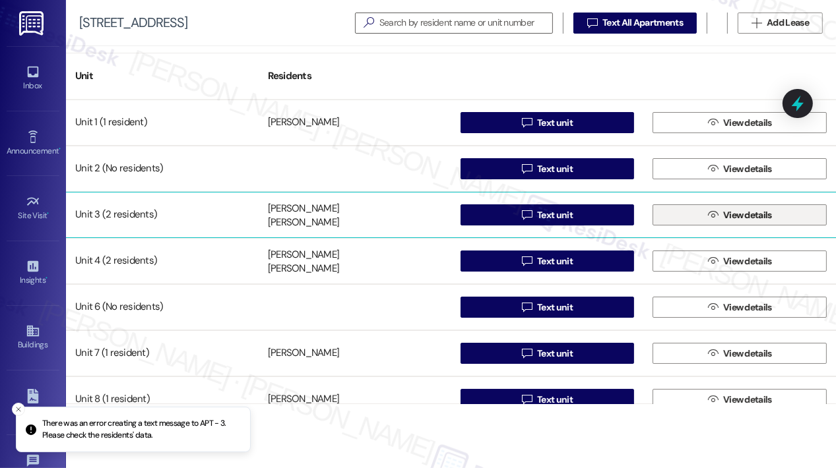
click at [667, 216] on button " View details" at bounding box center [739, 214] width 174 height 21
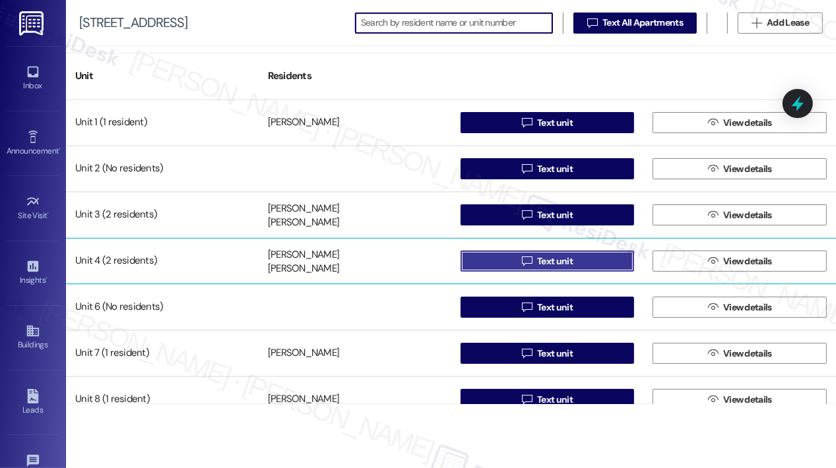
click at [523, 258] on icon "" at bounding box center [527, 261] width 10 height 11
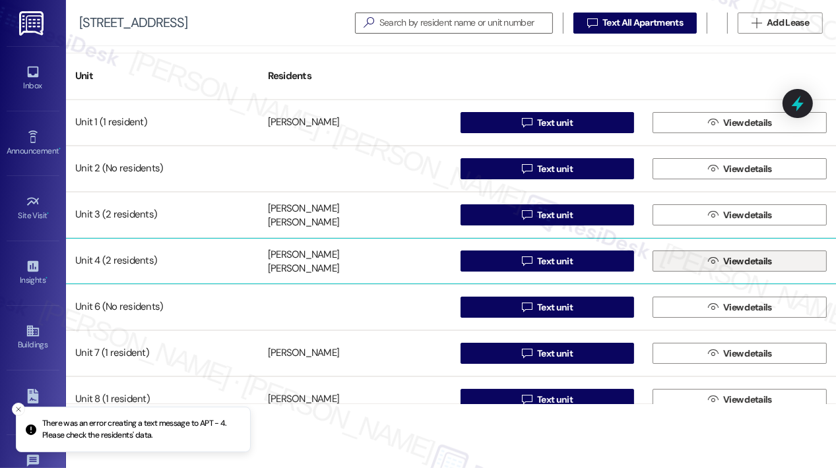
click at [700, 260] on button " View details" at bounding box center [739, 261] width 174 height 21
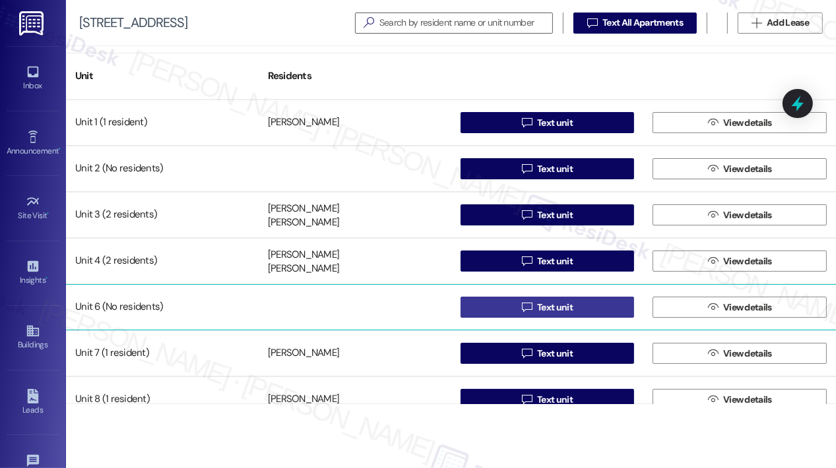
click at [573, 309] on button " Text unit" at bounding box center [547, 307] width 174 height 21
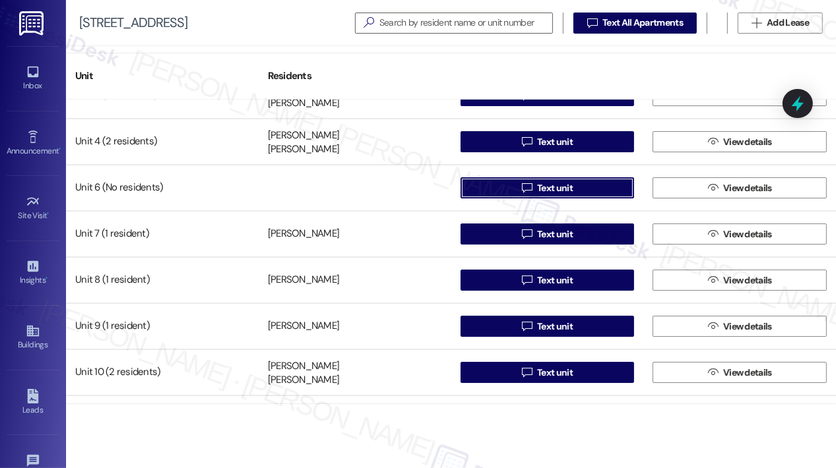
scroll to position [132, 0]
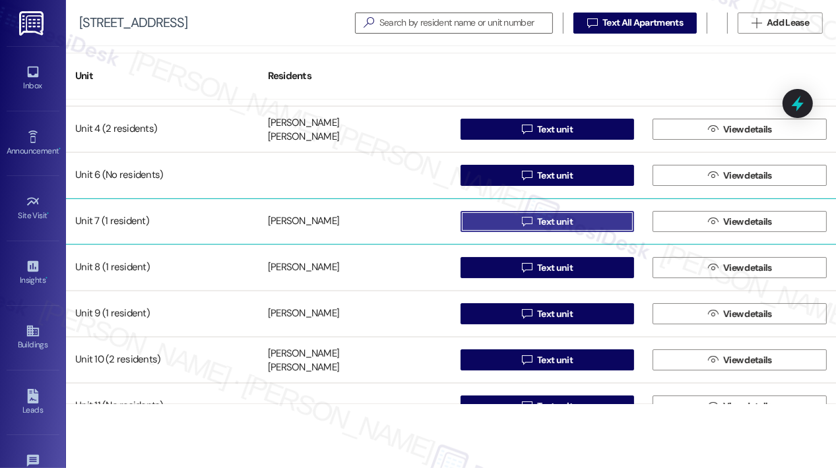
click at [519, 220] on span " Text unit" at bounding box center [547, 222] width 56 height 20
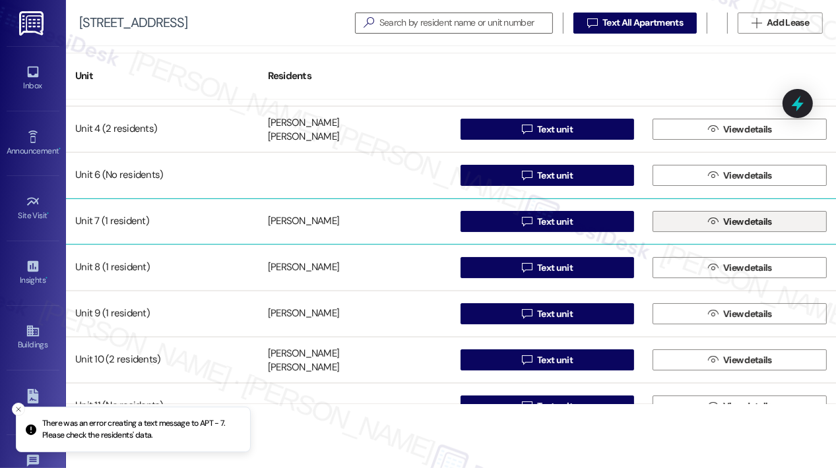
click at [667, 221] on button " View details" at bounding box center [739, 221] width 174 height 21
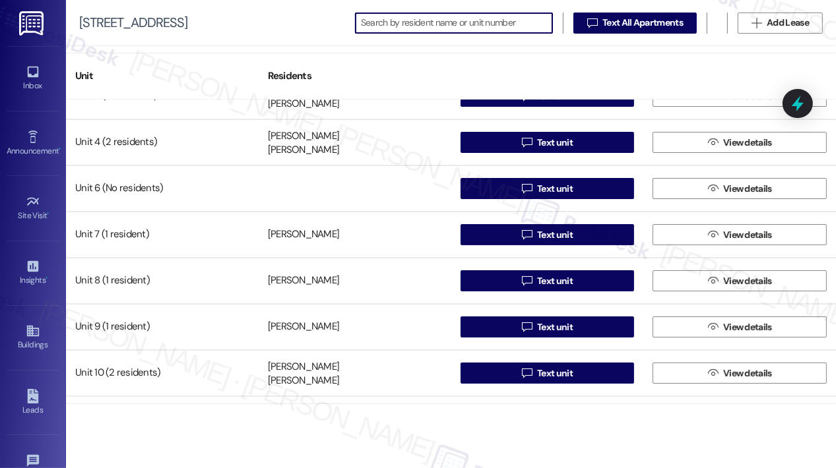
scroll to position [132, 0]
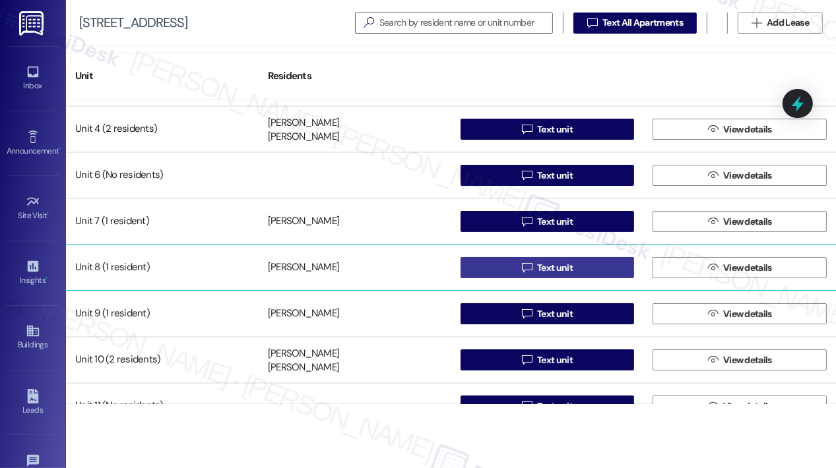
click at [551, 271] on span "Text unit" at bounding box center [555, 268] width 36 height 14
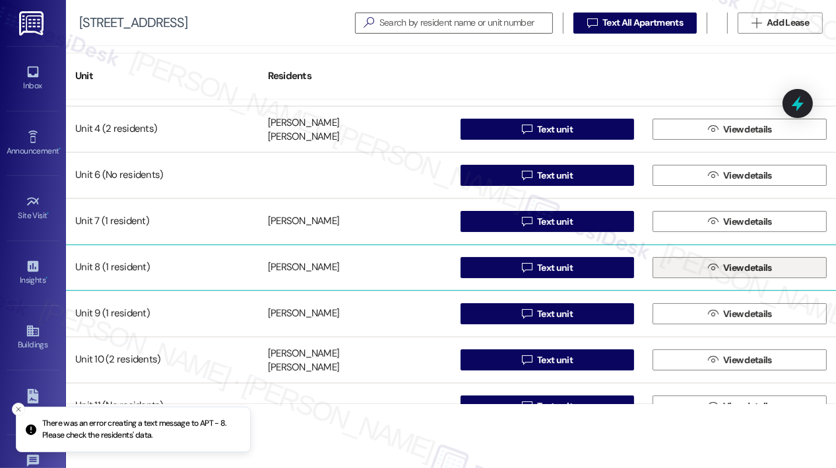
click at [713, 271] on span " View details" at bounding box center [739, 268] width 69 height 20
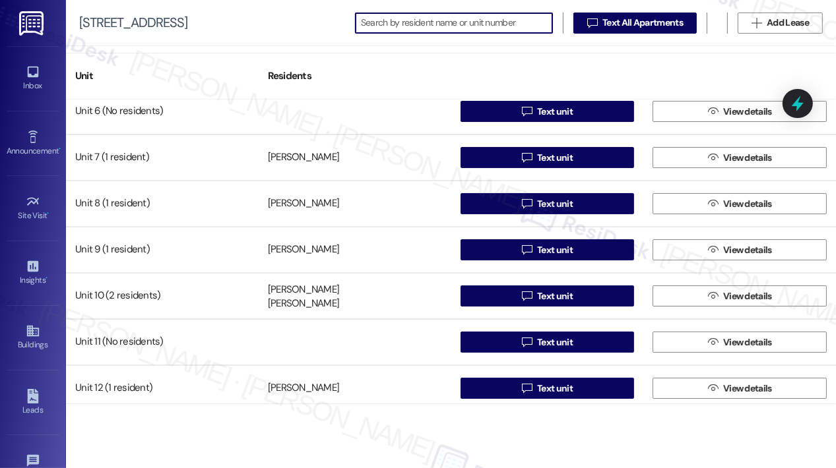
scroll to position [198, 0]
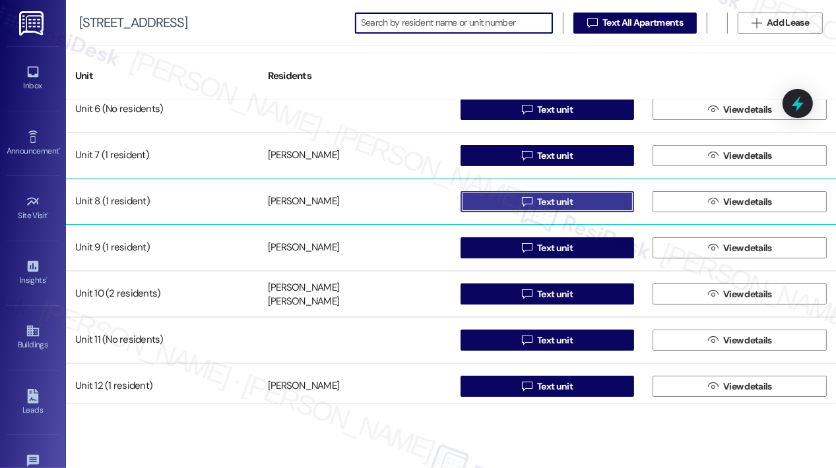
click at [519, 205] on span " Text unit" at bounding box center [547, 202] width 56 height 20
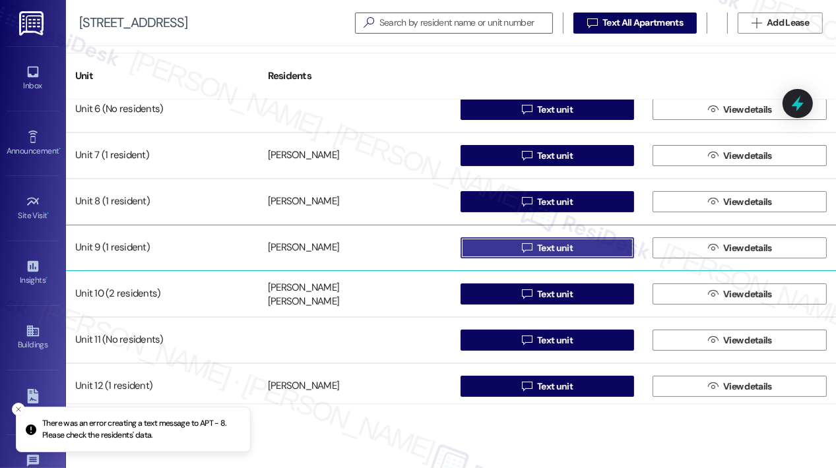
click at [526, 249] on icon "" at bounding box center [527, 248] width 10 height 11
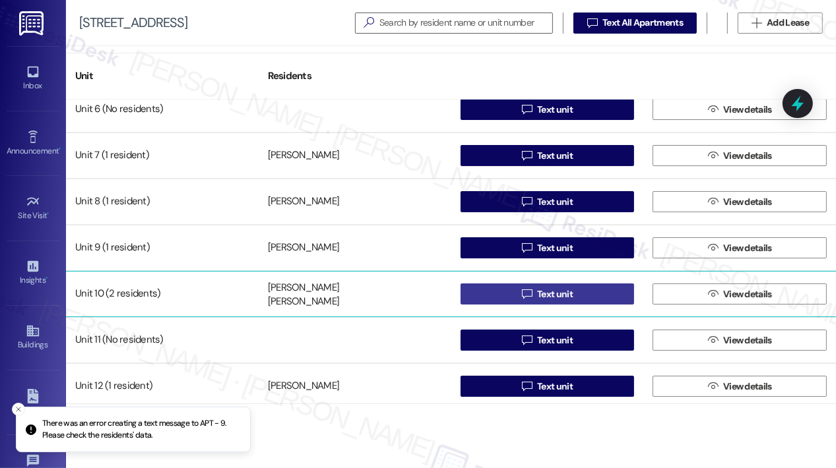
click at [559, 296] on span "Text unit" at bounding box center [555, 295] width 36 height 14
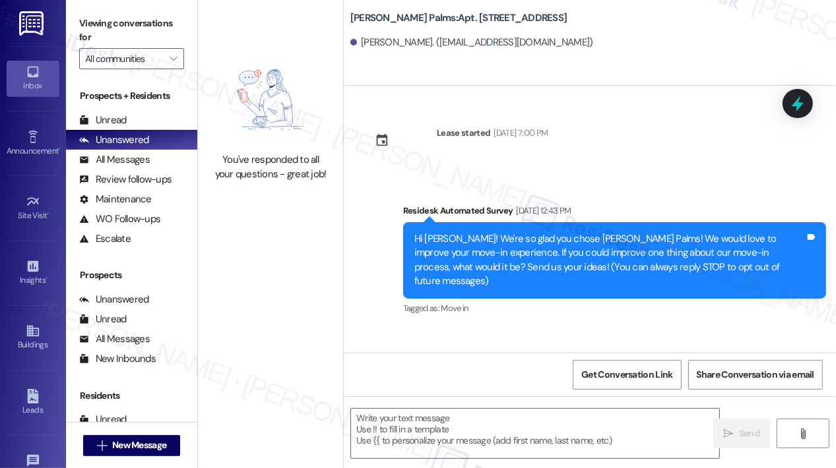
type textarea "Fetching suggested responses. Please feel free to read through the conversation…"
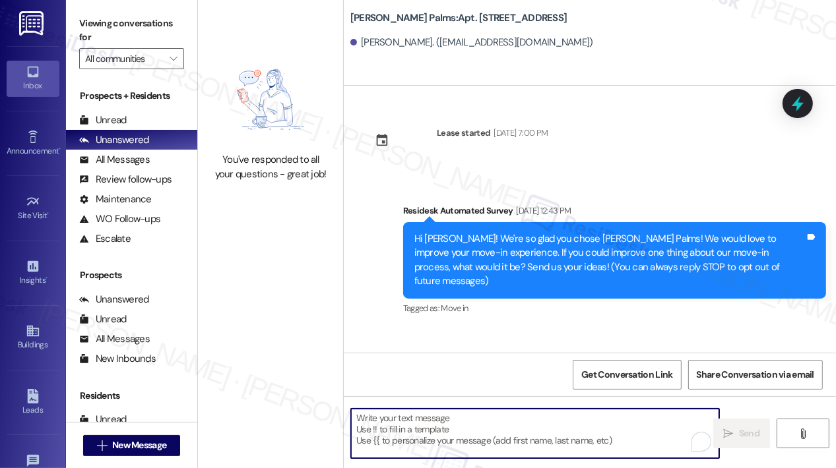
click at [470, 420] on textarea "To enrich screen reader interactions, please activate Accessibility in Grammarl…" at bounding box center [535, 433] width 368 height 49
paste textarea "Hi {{first_name}}! Notice: Today, September 10, the water will be shut off from…"
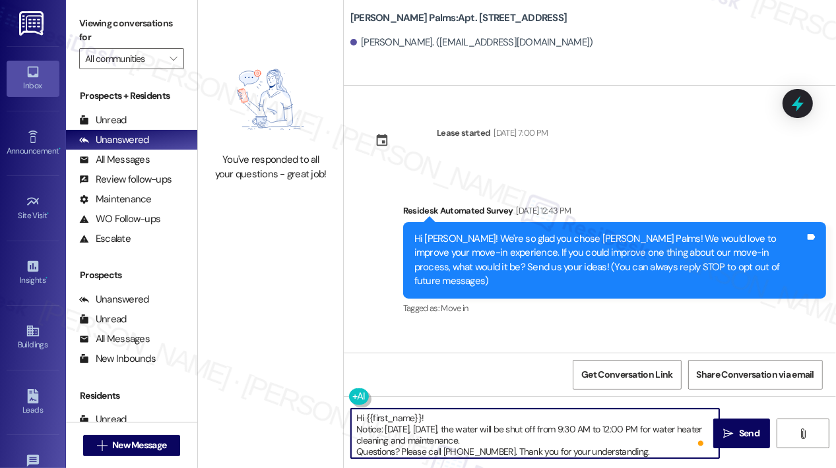
type textarea "Hi {{first_name}}! Notice: Today, September 10, the water will be shut off from…"
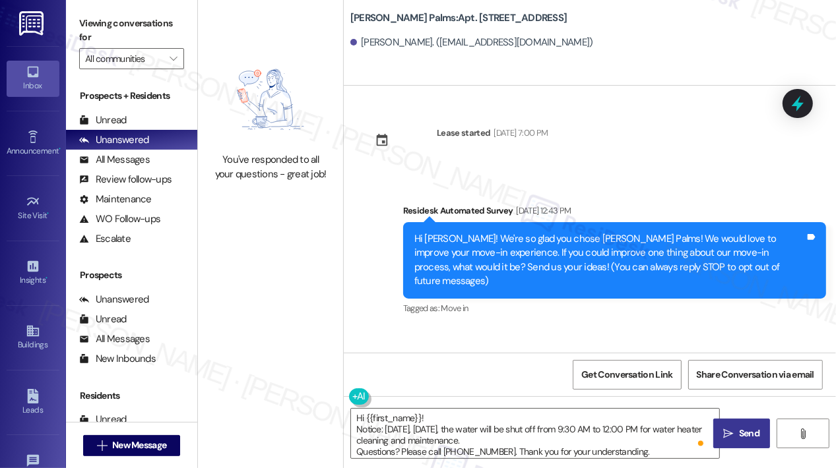
click at [741, 433] on span "Send" at bounding box center [749, 434] width 20 height 14
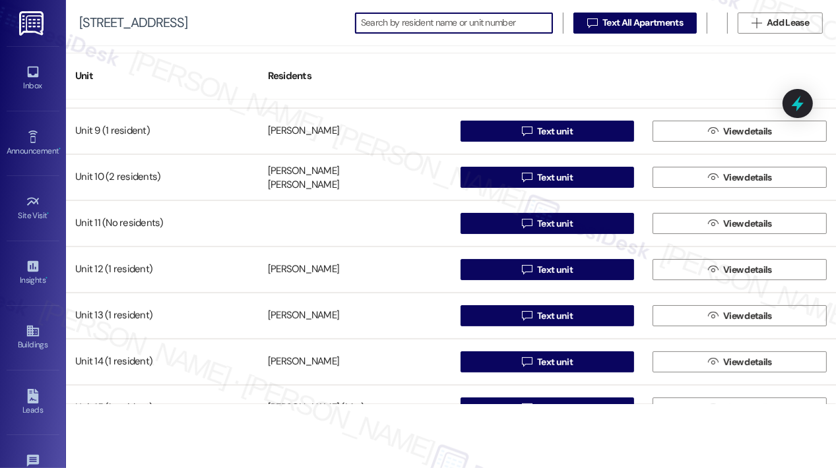
scroll to position [330, 0]
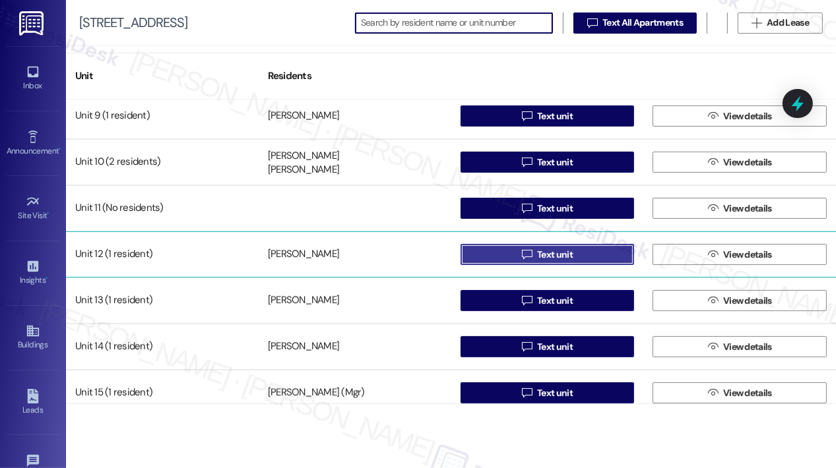
click at [549, 255] on span "Text unit" at bounding box center [555, 255] width 36 height 14
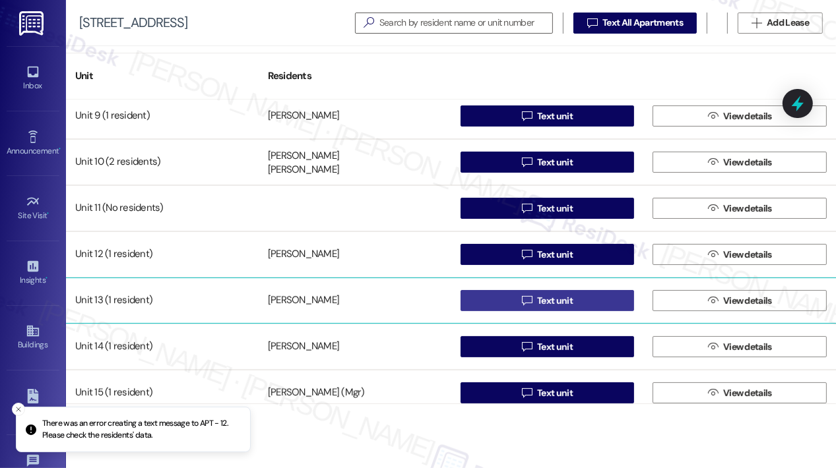
click at [539, 308] on span " Text unit" at bounding box center [547, 301] width 56 height 20
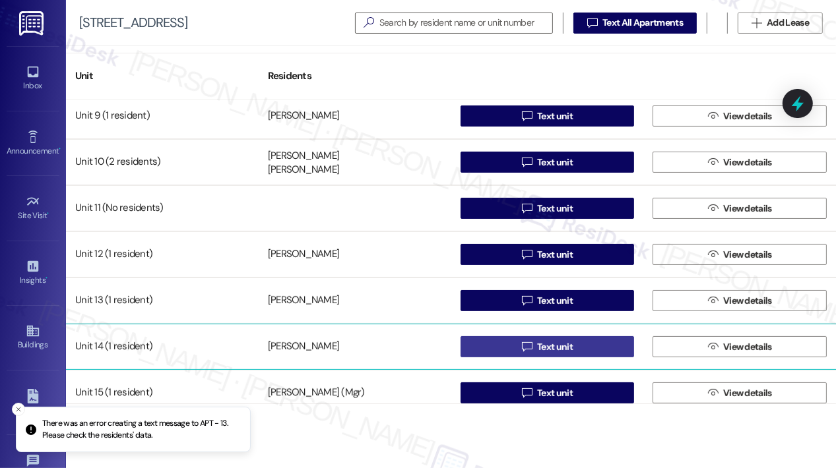
click at [566, 344] on span "Text unit" at bounding box center [555, 347] width 36 height 14
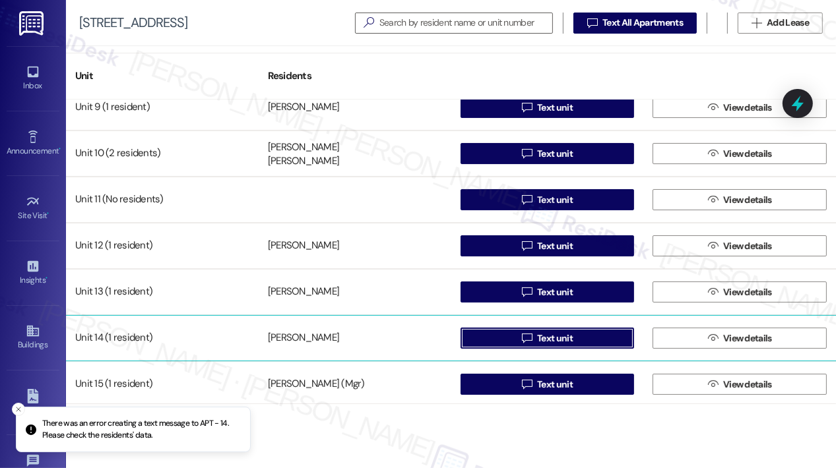
scroll to position [341, 0]
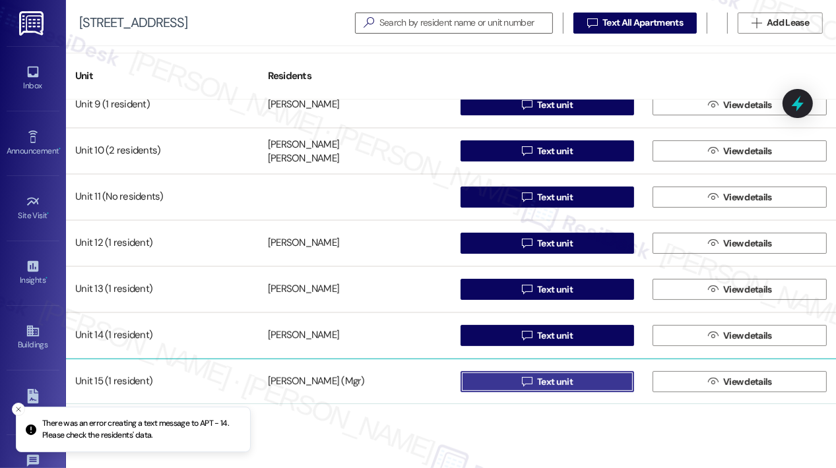
click at [499, 380] on button " Text unit" at bounding box center [547, 381] width 174 height 21
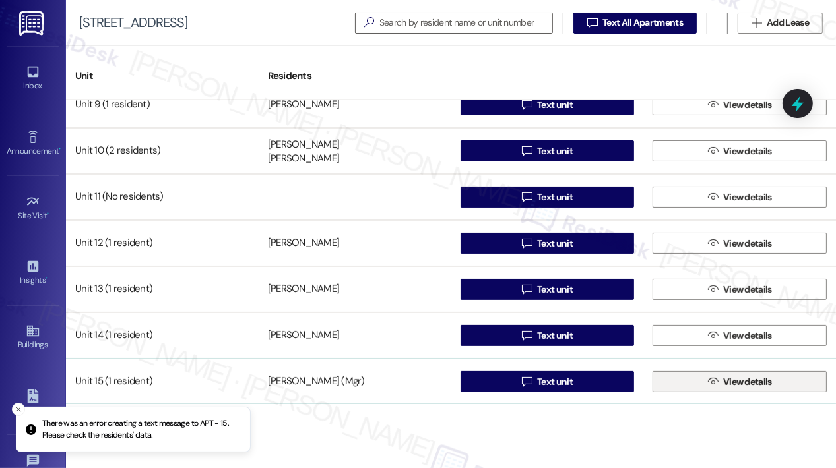
click at [708, 377] on icon "" at bounding box center [713, 382] width 10 height 11
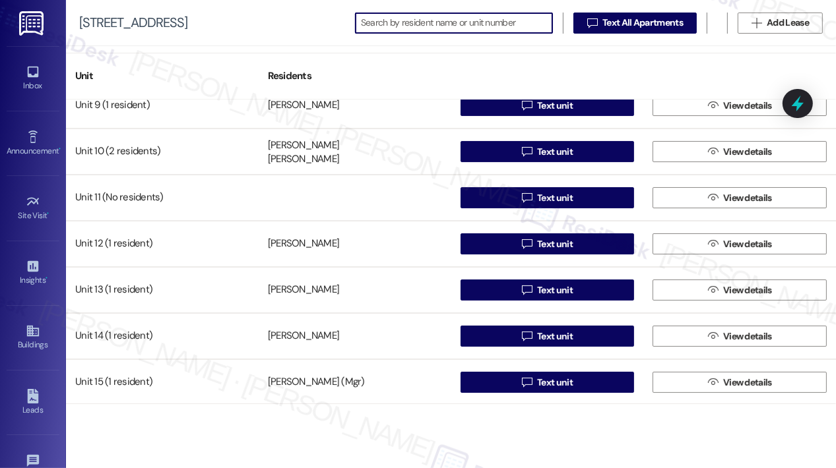
scroll to position [341, 0]
